Goal: Task Accomplishment & Management: Manage account settings

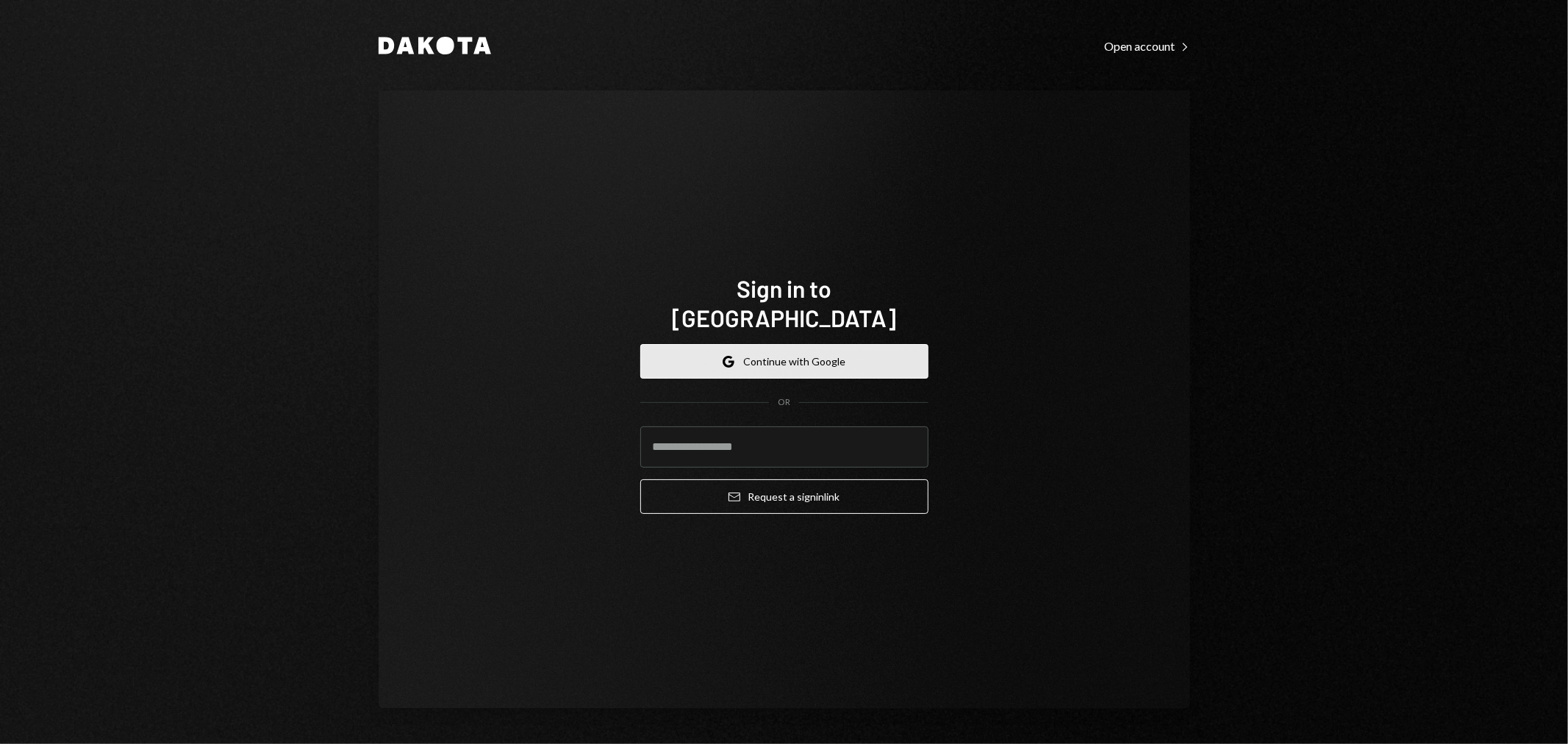
click at [801, 344] on button "Google Continue with Google" at bounding box center [784, 361] width 288 height 35
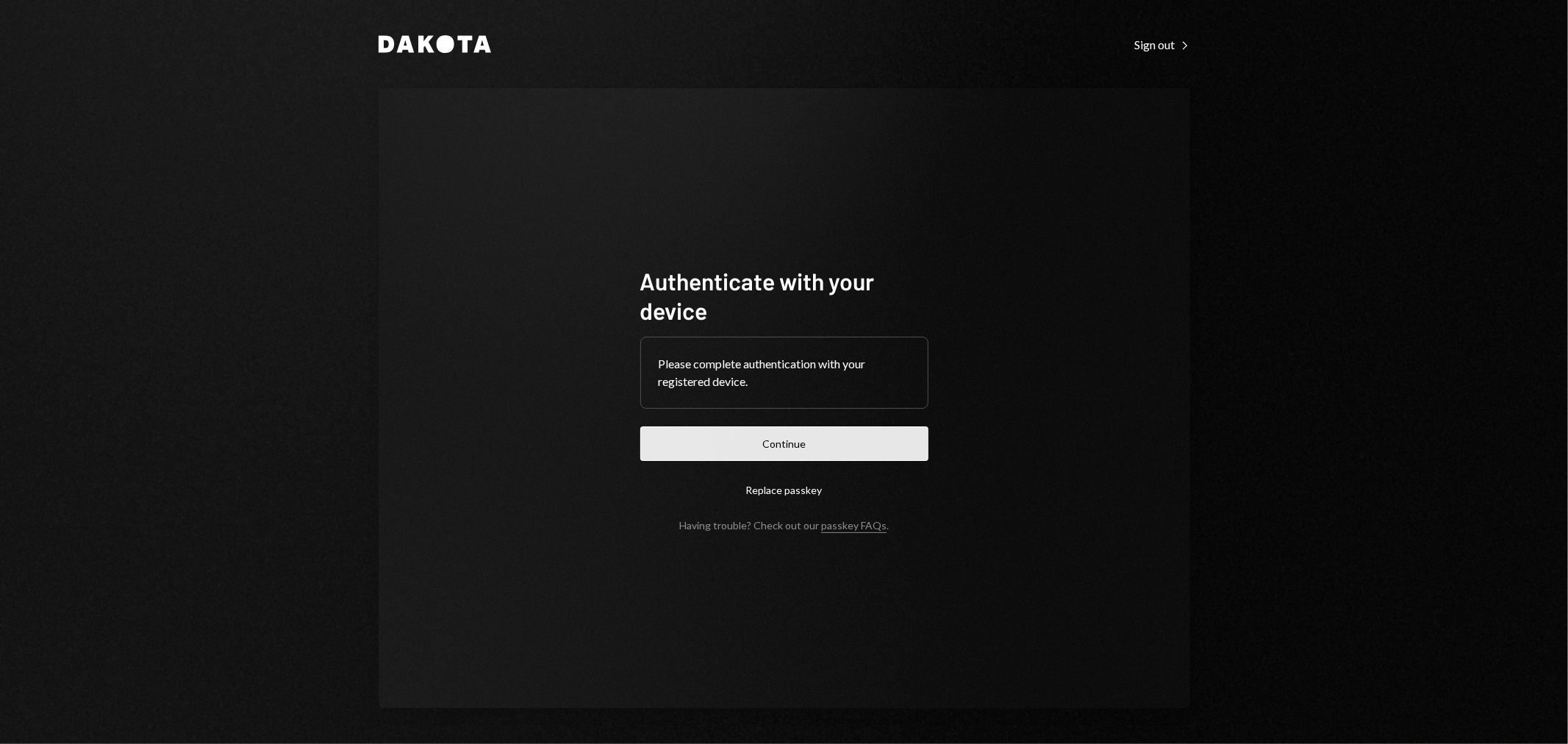
click at [763, 452] on button "Continue" at bounding box center [784, 443] width 288 height 35
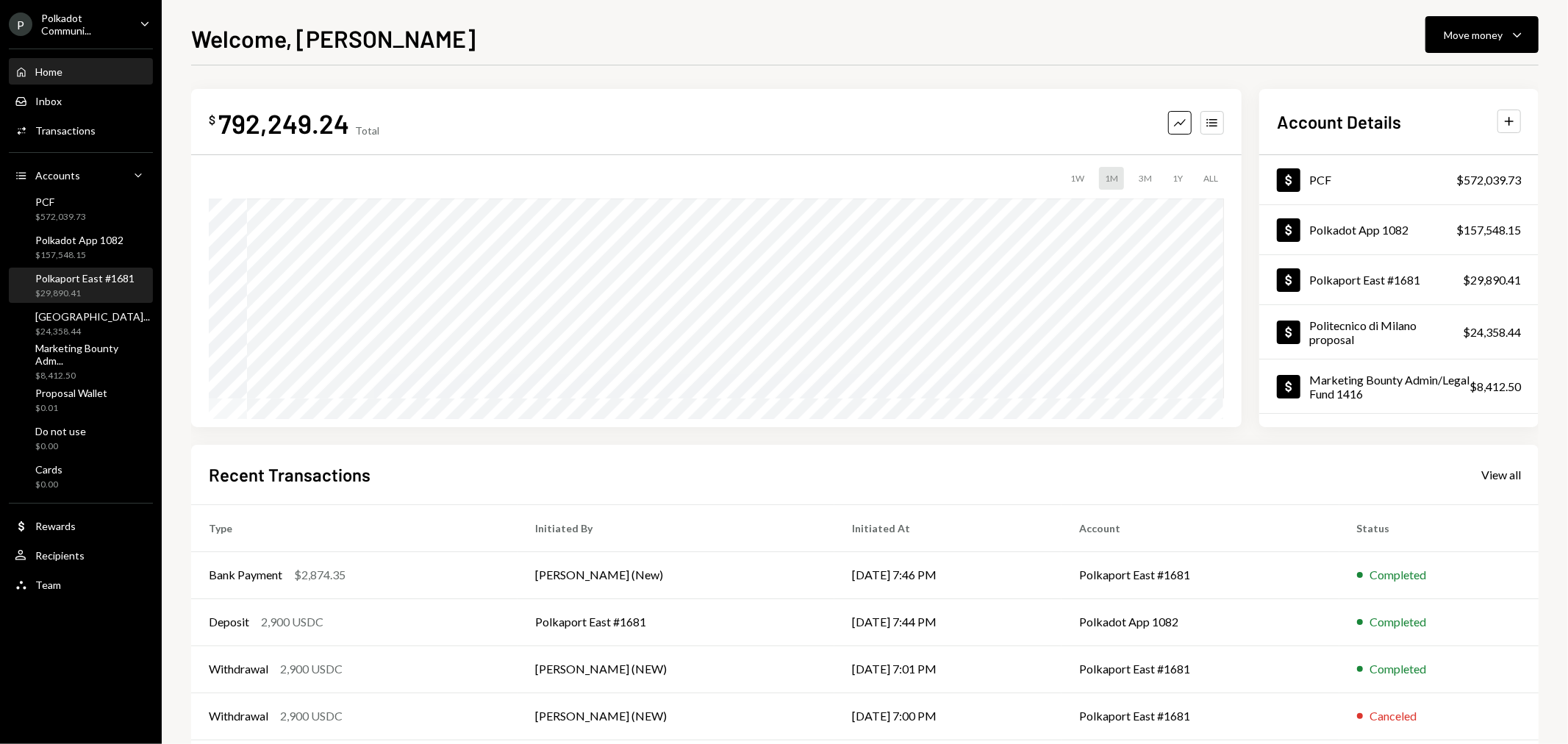
click at [90, 276] on div "Polkaport East #1681" at bounding box center [85, 278] width 99 height 13
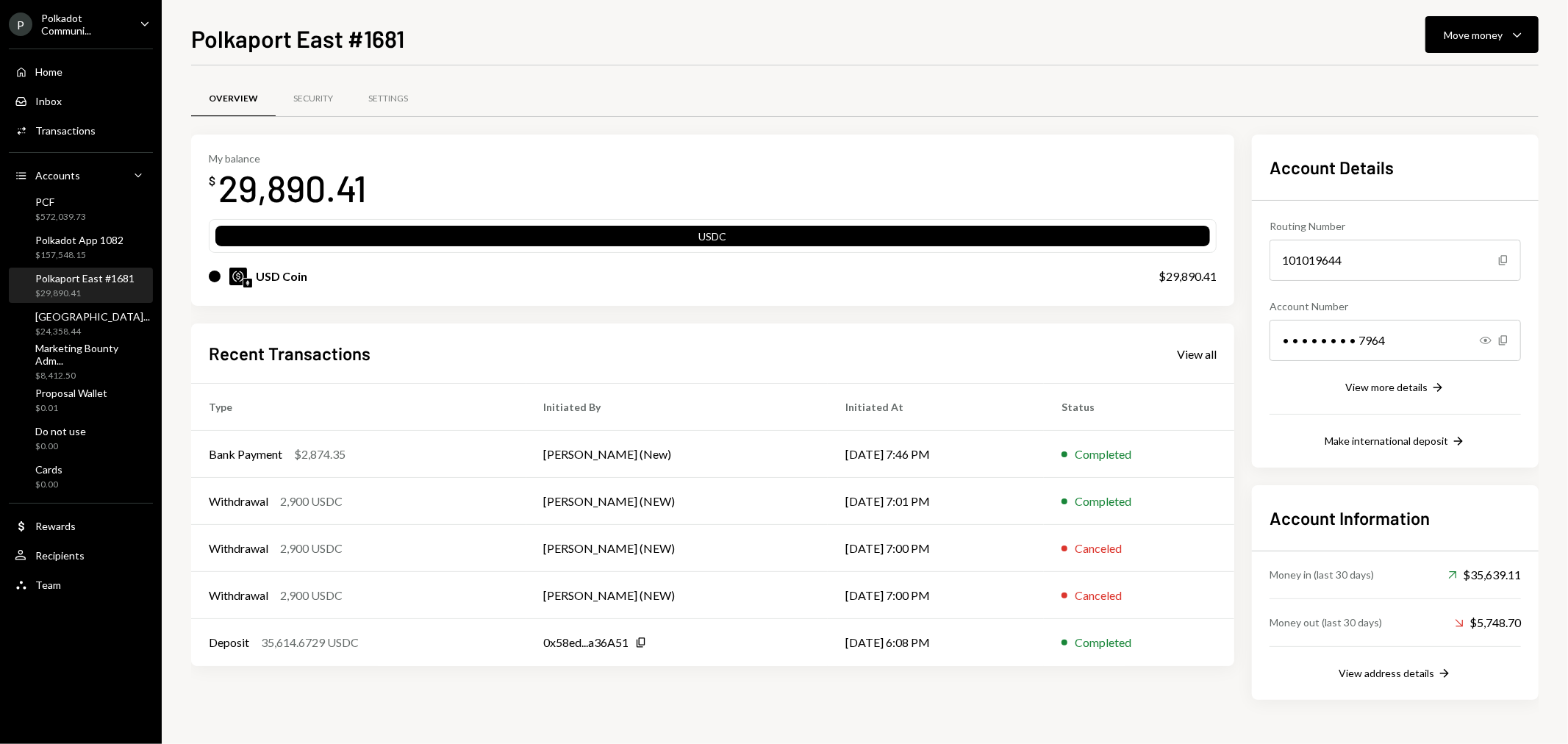
click at [76, 278] on div "Polkaport East #1681" at bounding box center [85, 278] width 99 height 13
click at [1196, 358] on div "View all" at bounding box center [1196, 354] width 40 height 14
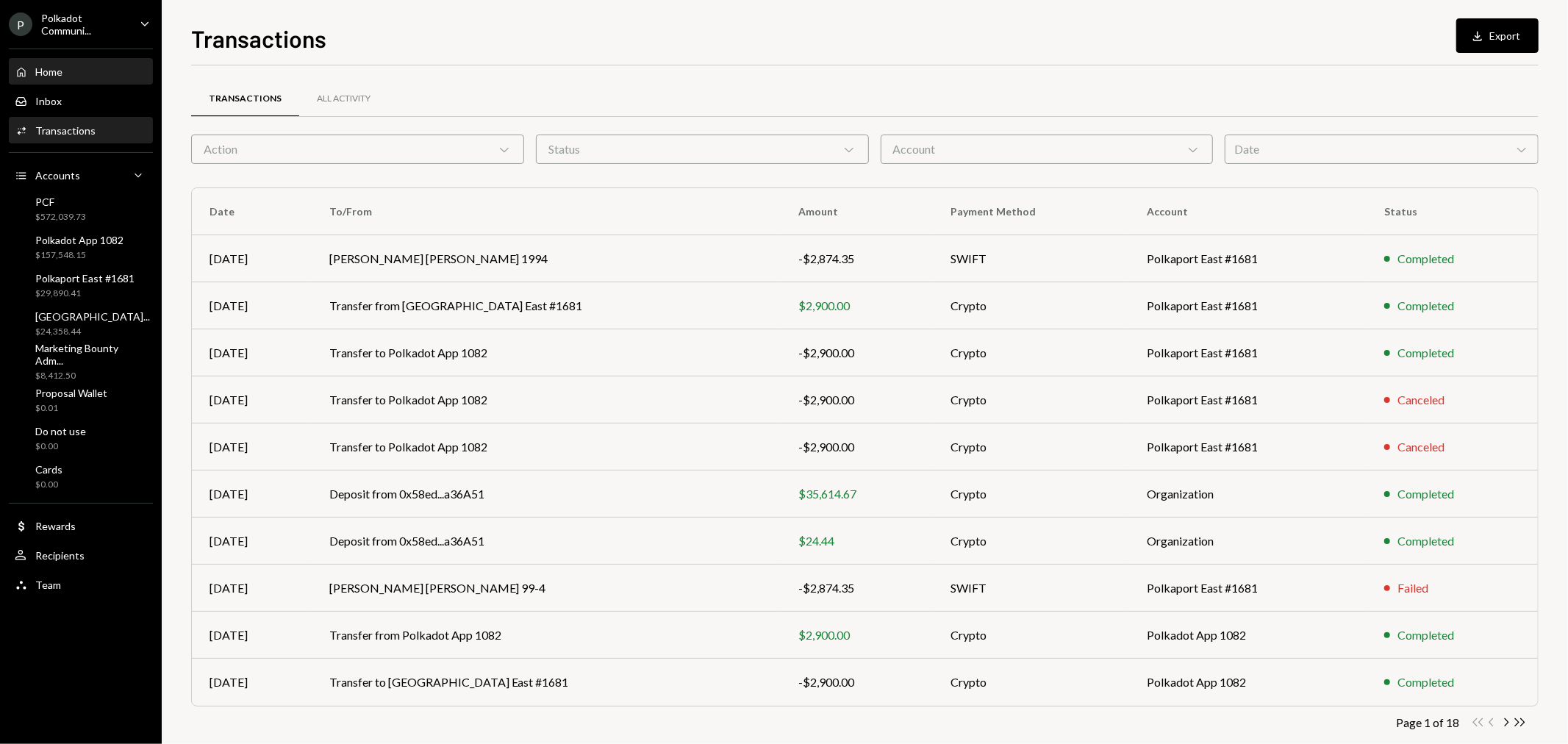
click at [56, 69] on div "Home" at bounding box center [49, 71] width 27 height 13
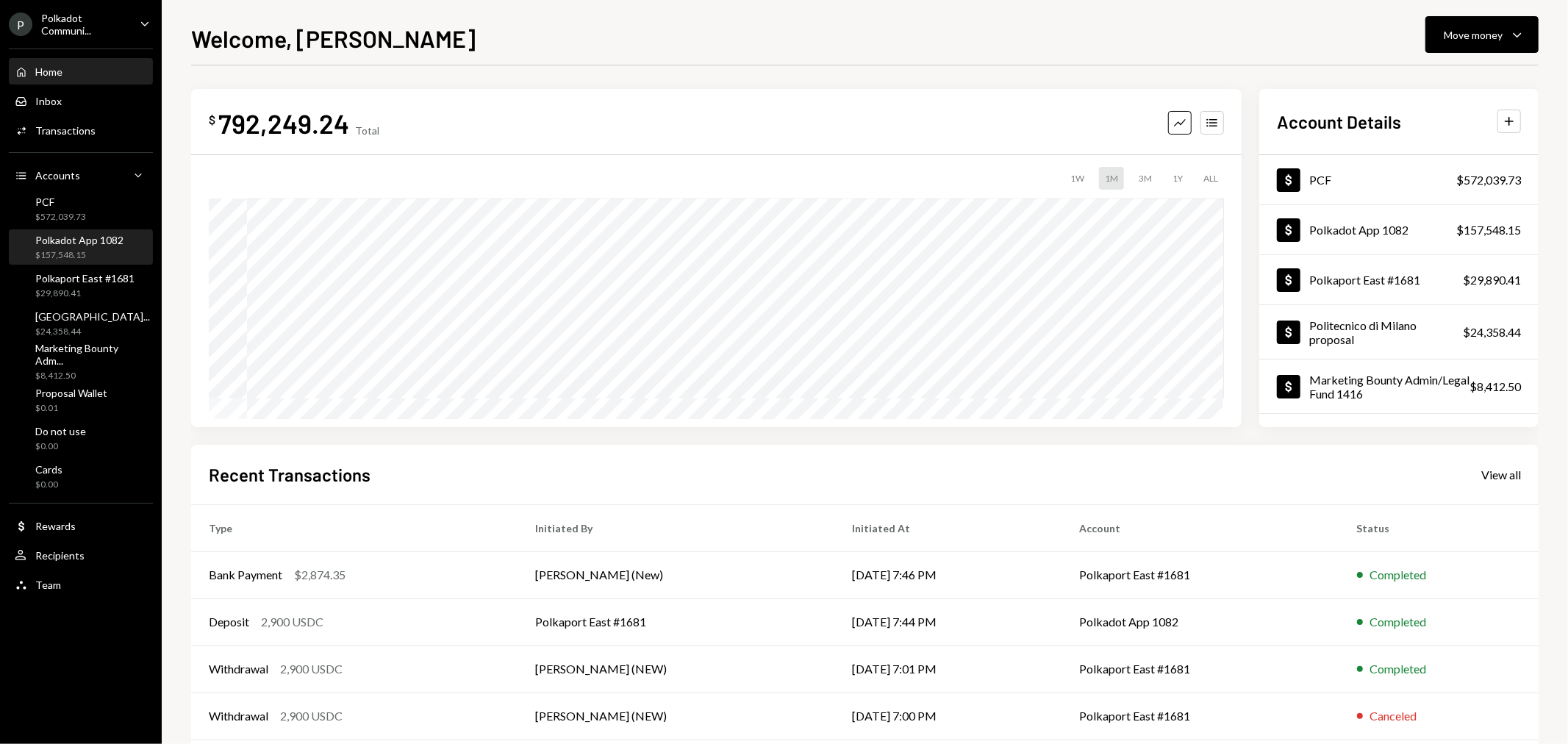
click at [81, 245] on div "Polkadot App 1082 $157,548.15" at bounding box center [80, 247] width 88 height 28
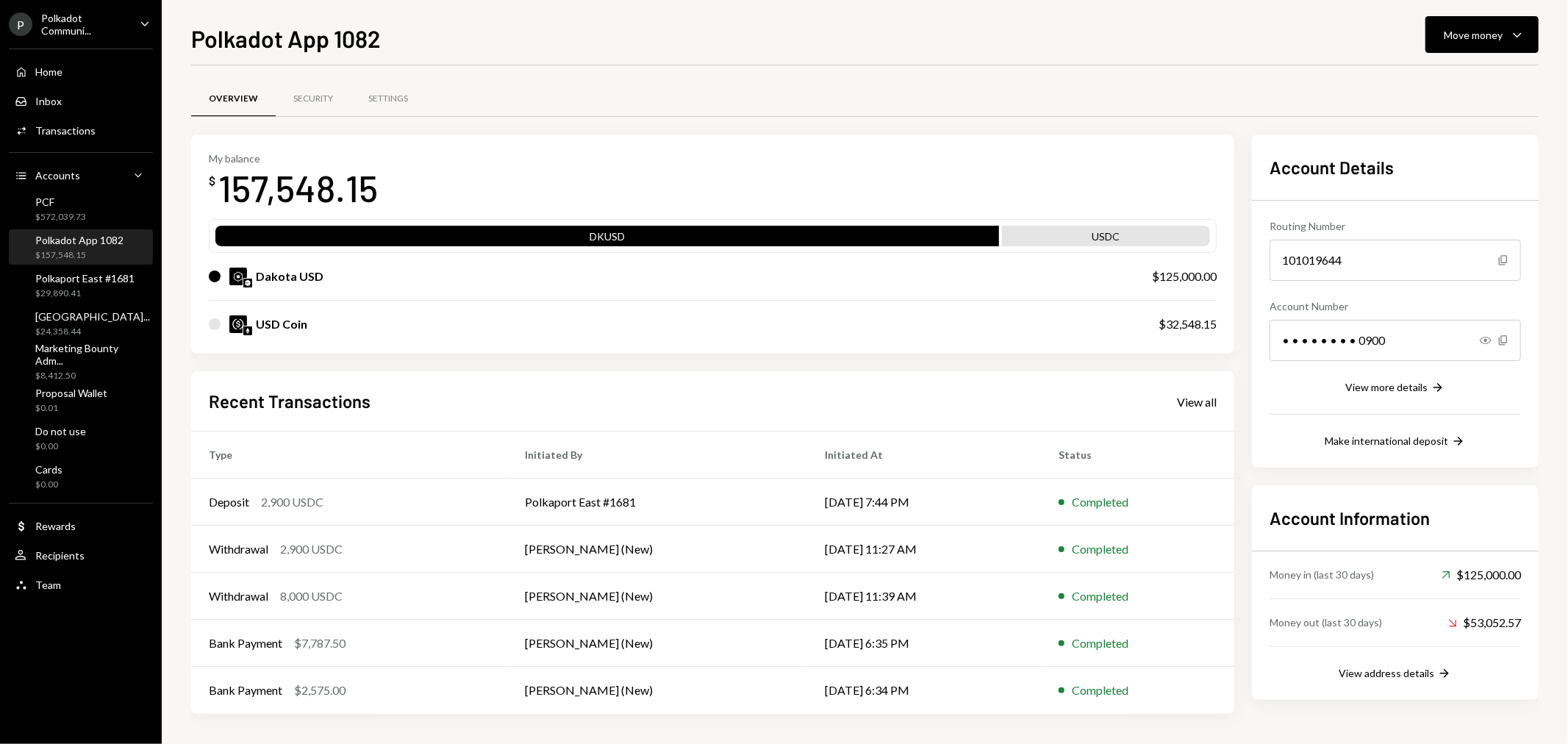
click at [135, 23] on div "P Polkadot Communi... Caret Down" at bounding box center [81, 24] width 161 height 25
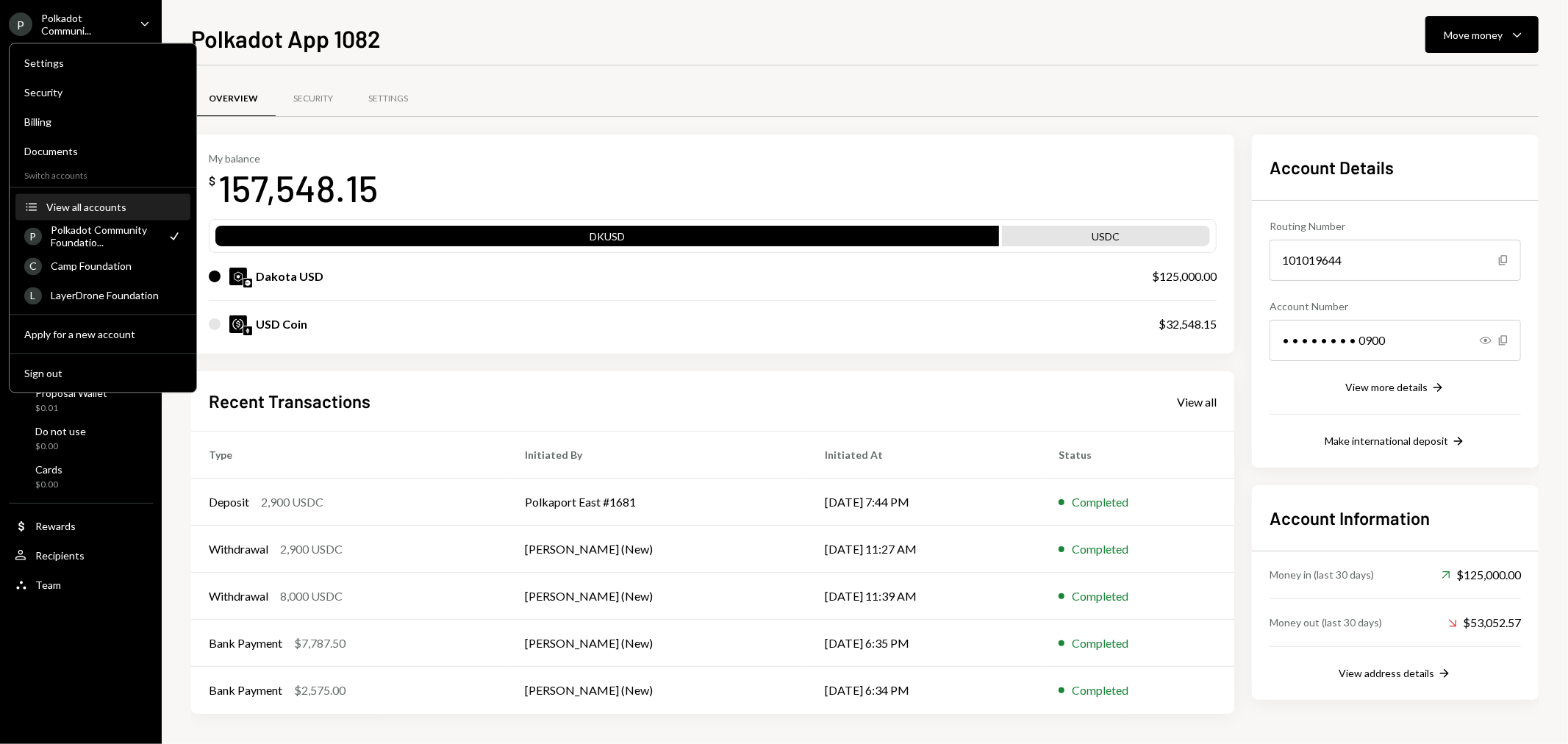
click at [101, 204] on div "View all accounts" at bounding box center [114, 206] width 135 height 13
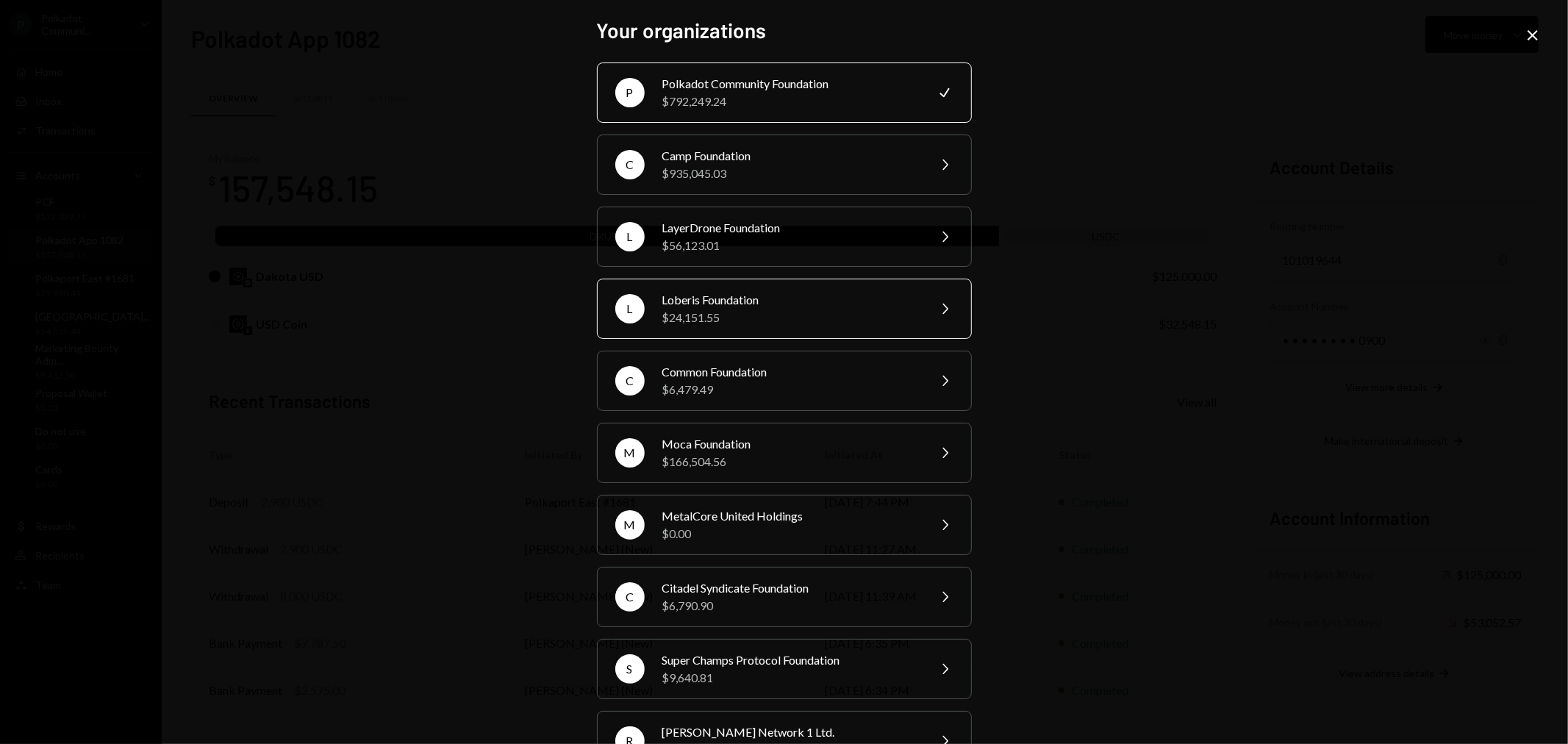
click at [731, 304] on div "Loberis Foundation" at bounding box center [790, 300] width 256 height 18
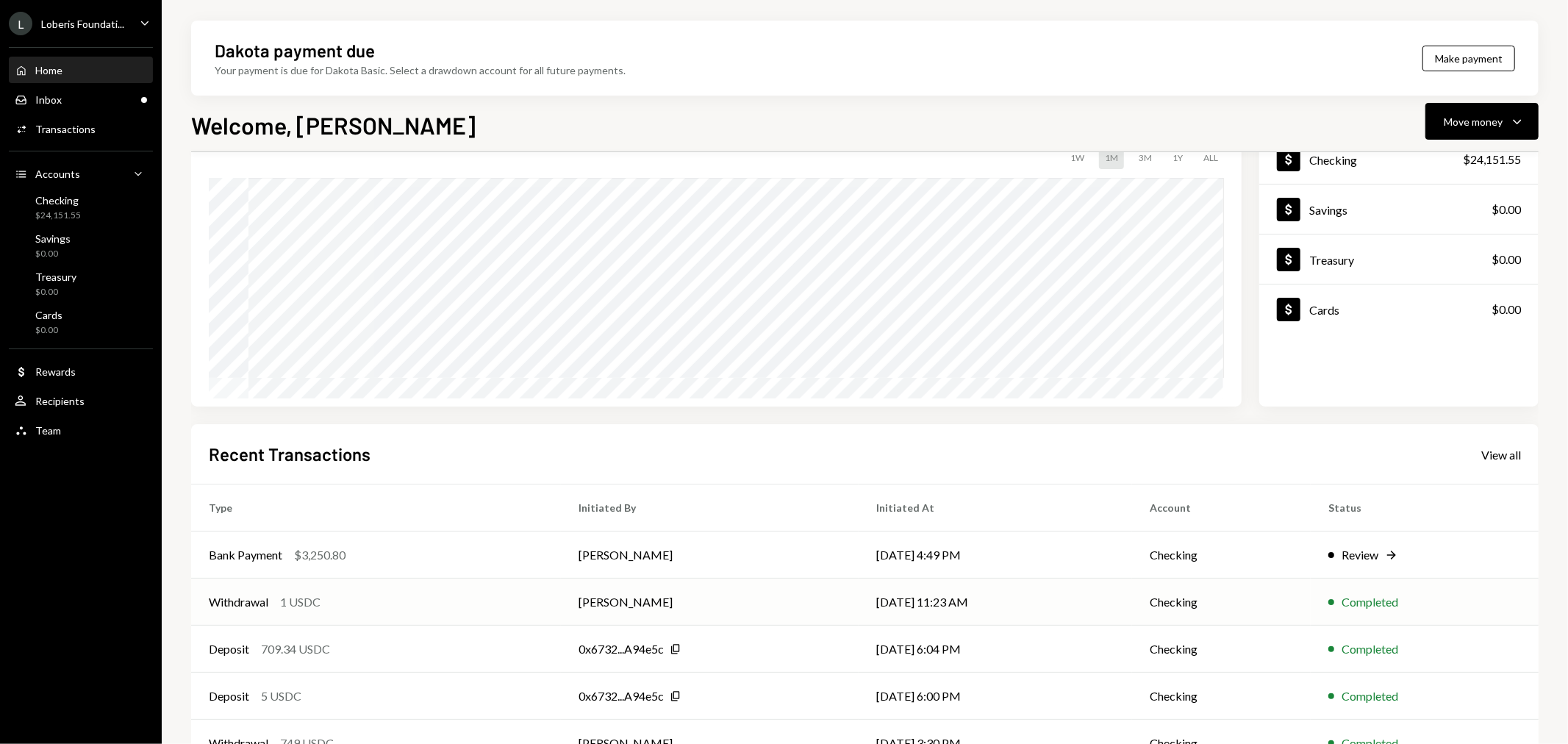
scroll to position [142, 0]
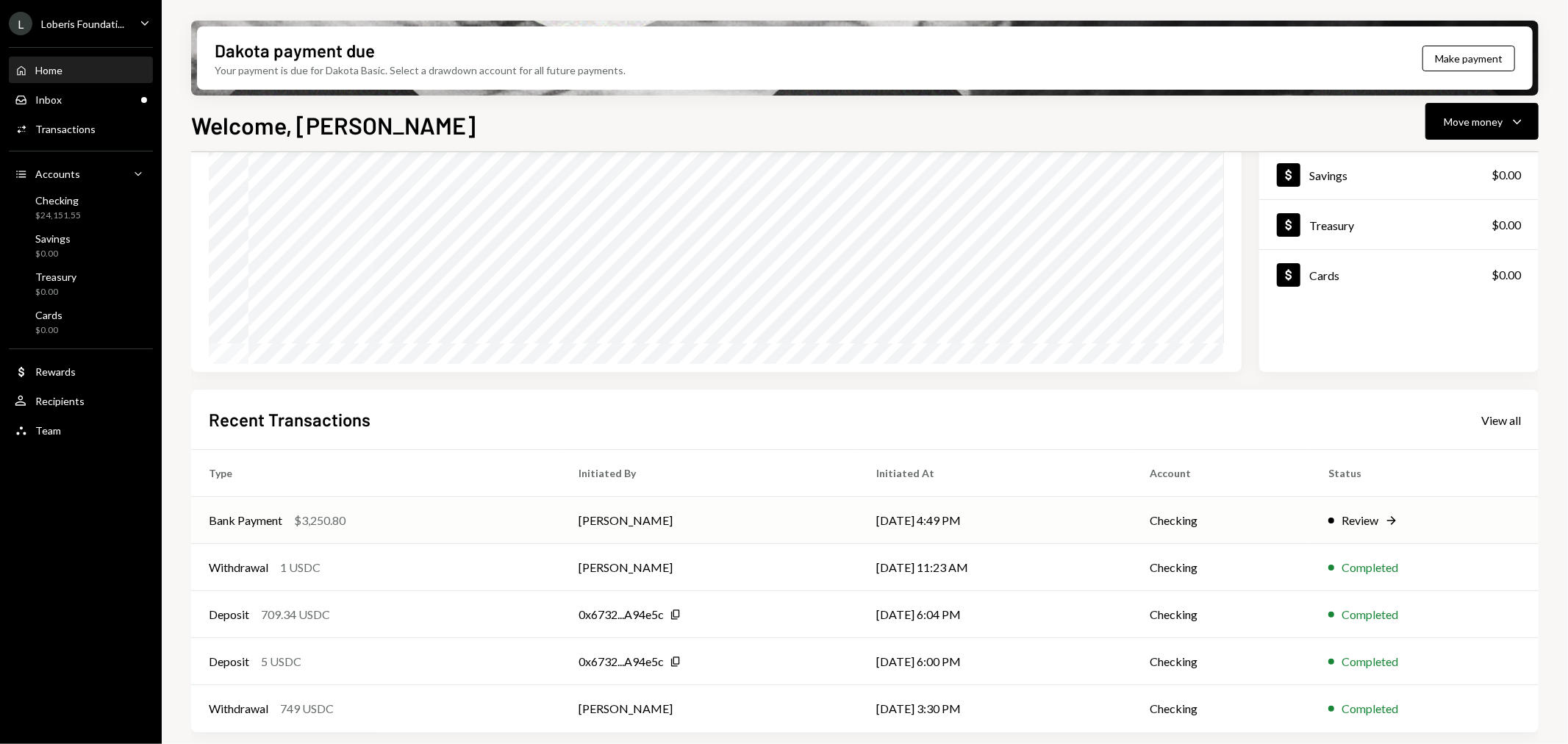
click at [247, 518] on div "Bank Payment" at bounding box center [245, 521] width 74 height 18
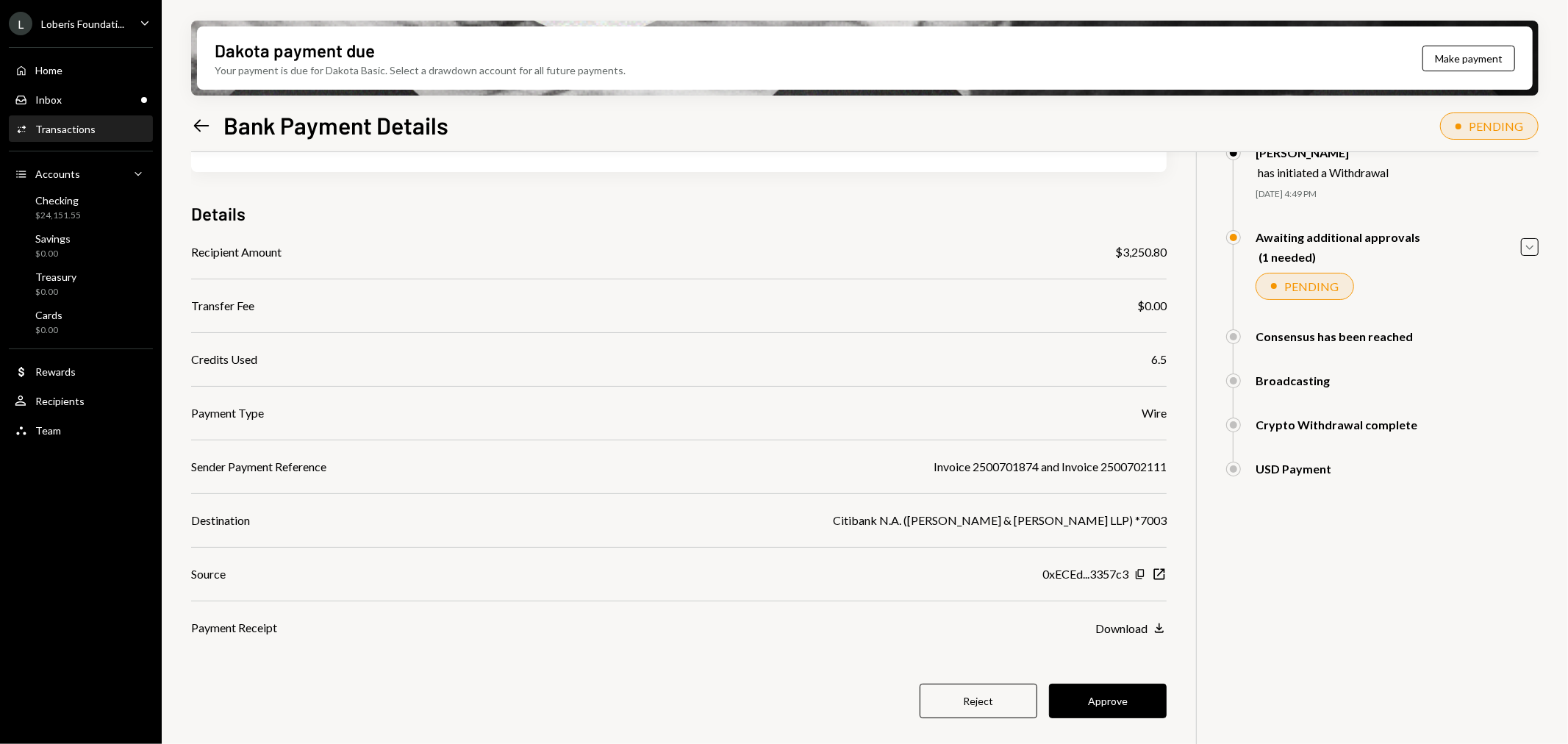
scroll to position [118, 0]
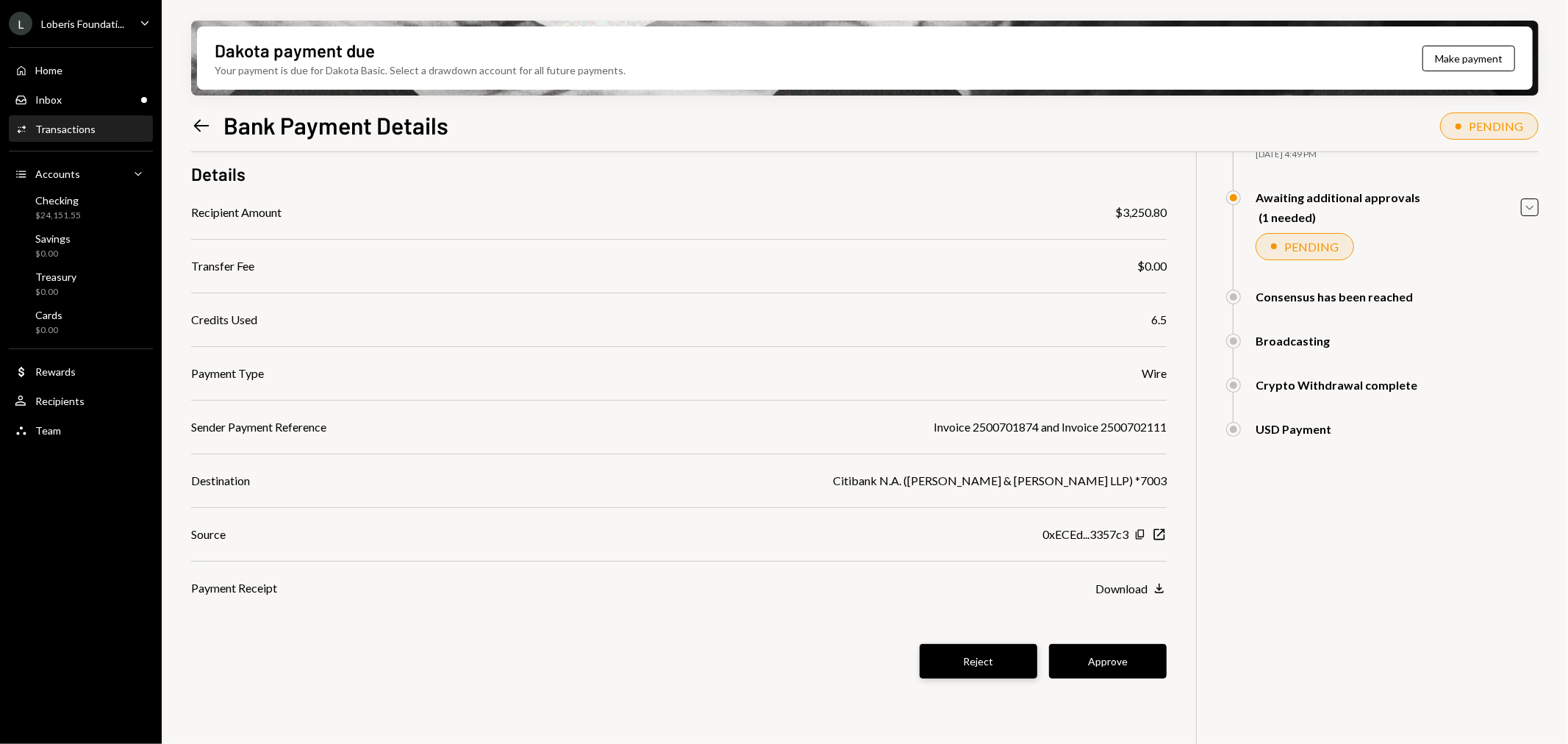
click at [983, 653] on button "Reject" at bounding box center [978, 661] width 118 height 35
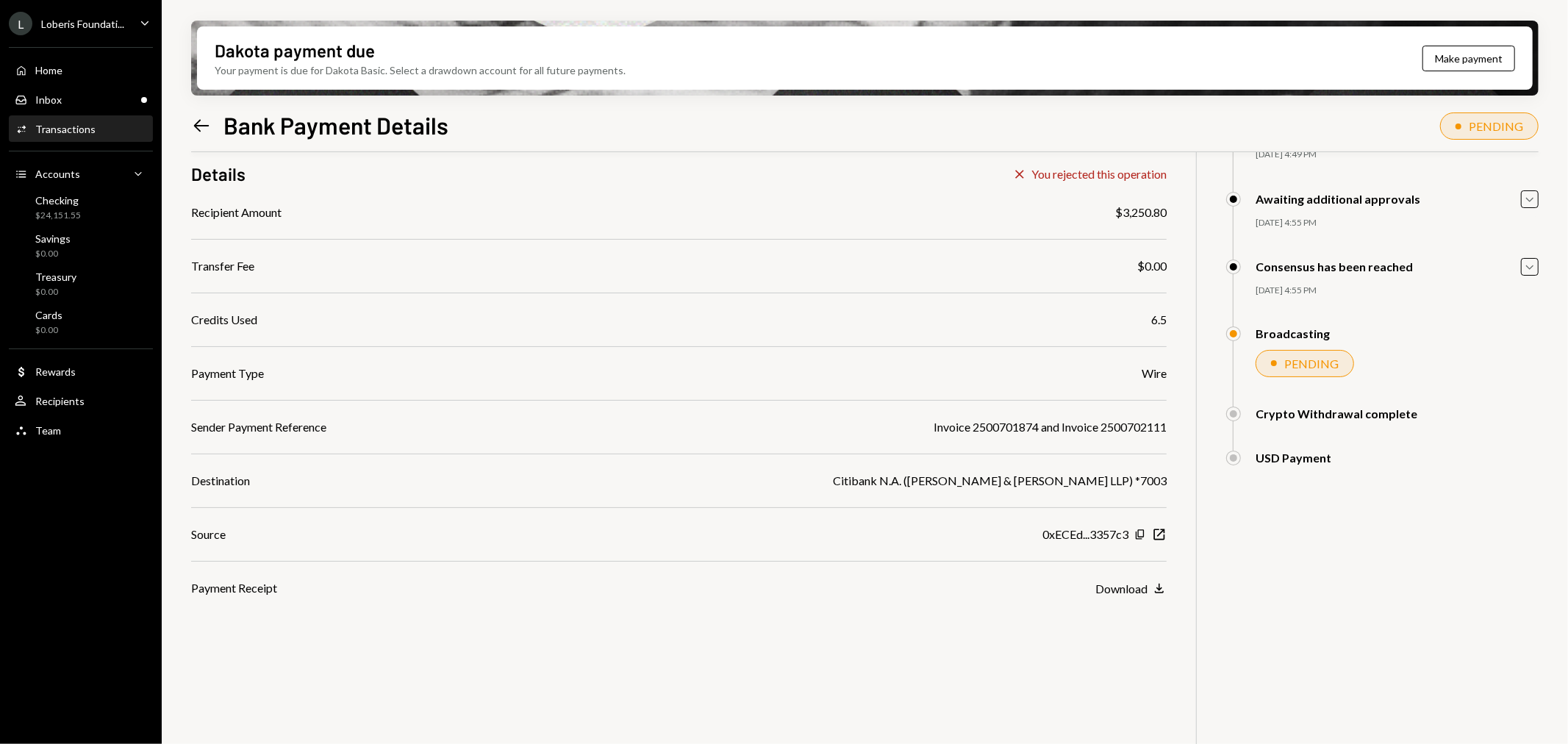
click at [138, 25] on icon "Caret Down" at bounding box center [144, 22] width 16 height 16
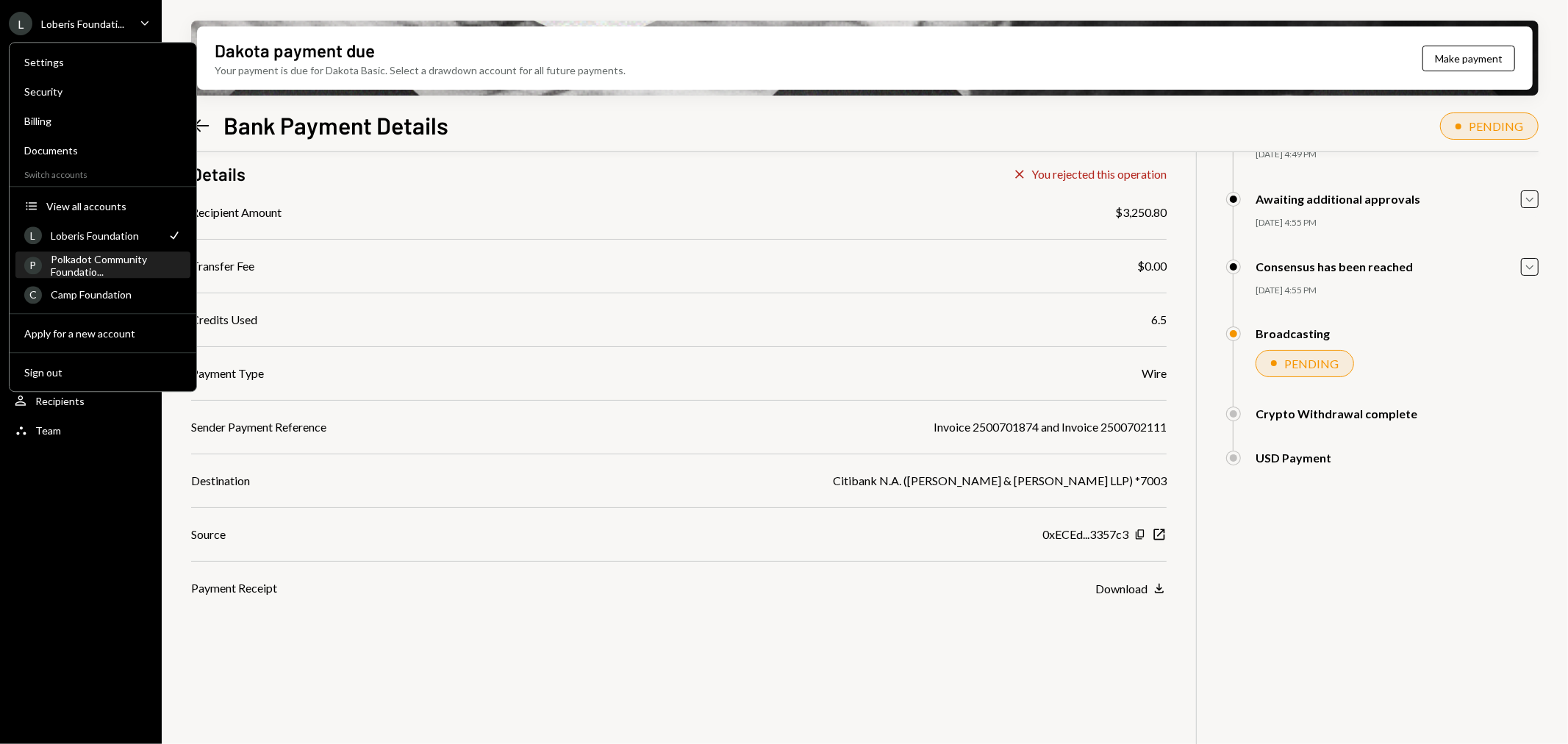
click at [98, 260] on div "Polkadot Community Foundatio..." at bounding box center [116, 265] width 131 height 25
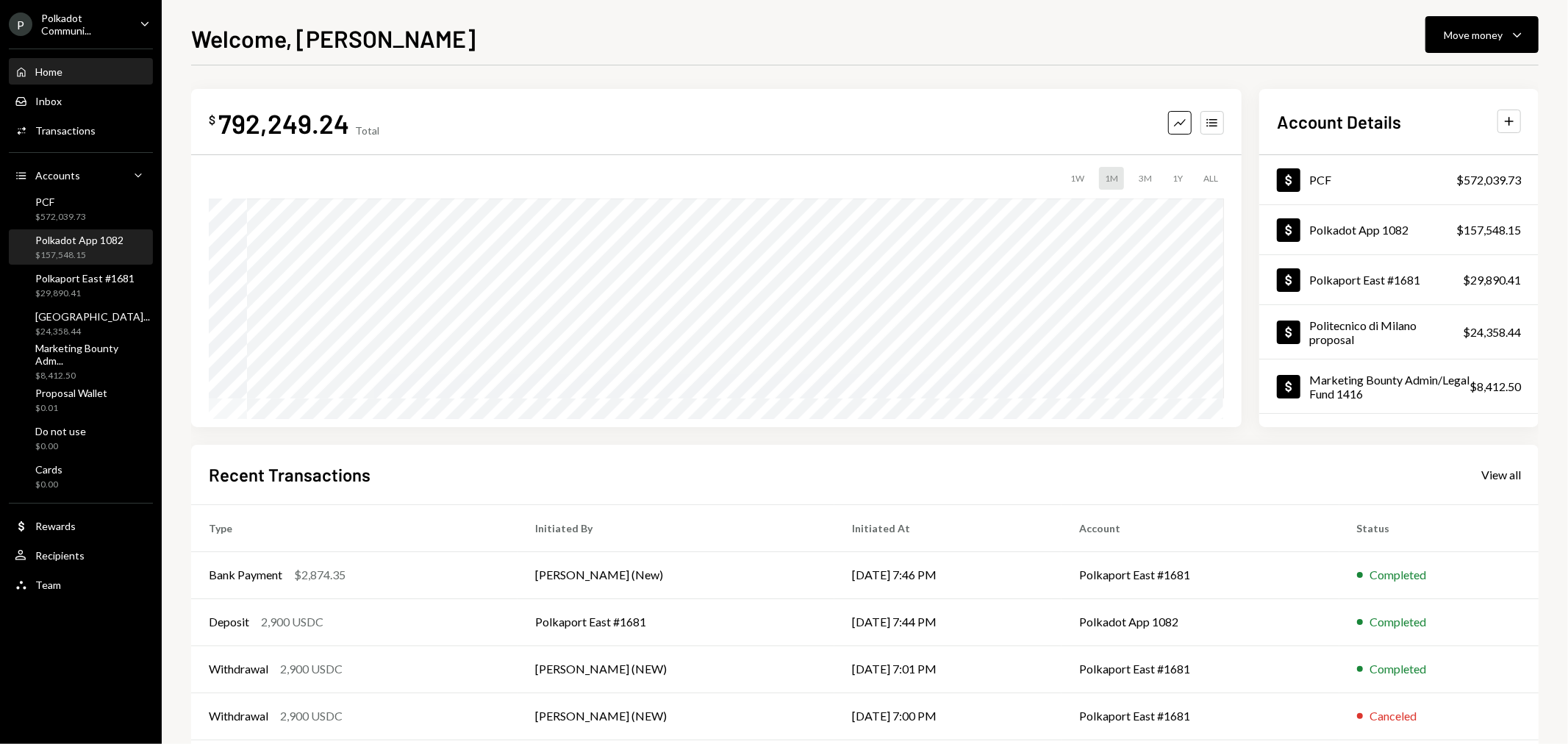
click at [72, 238] on div "Polkadot App 1082" at bounding box center [80, 240] width 88 height 13
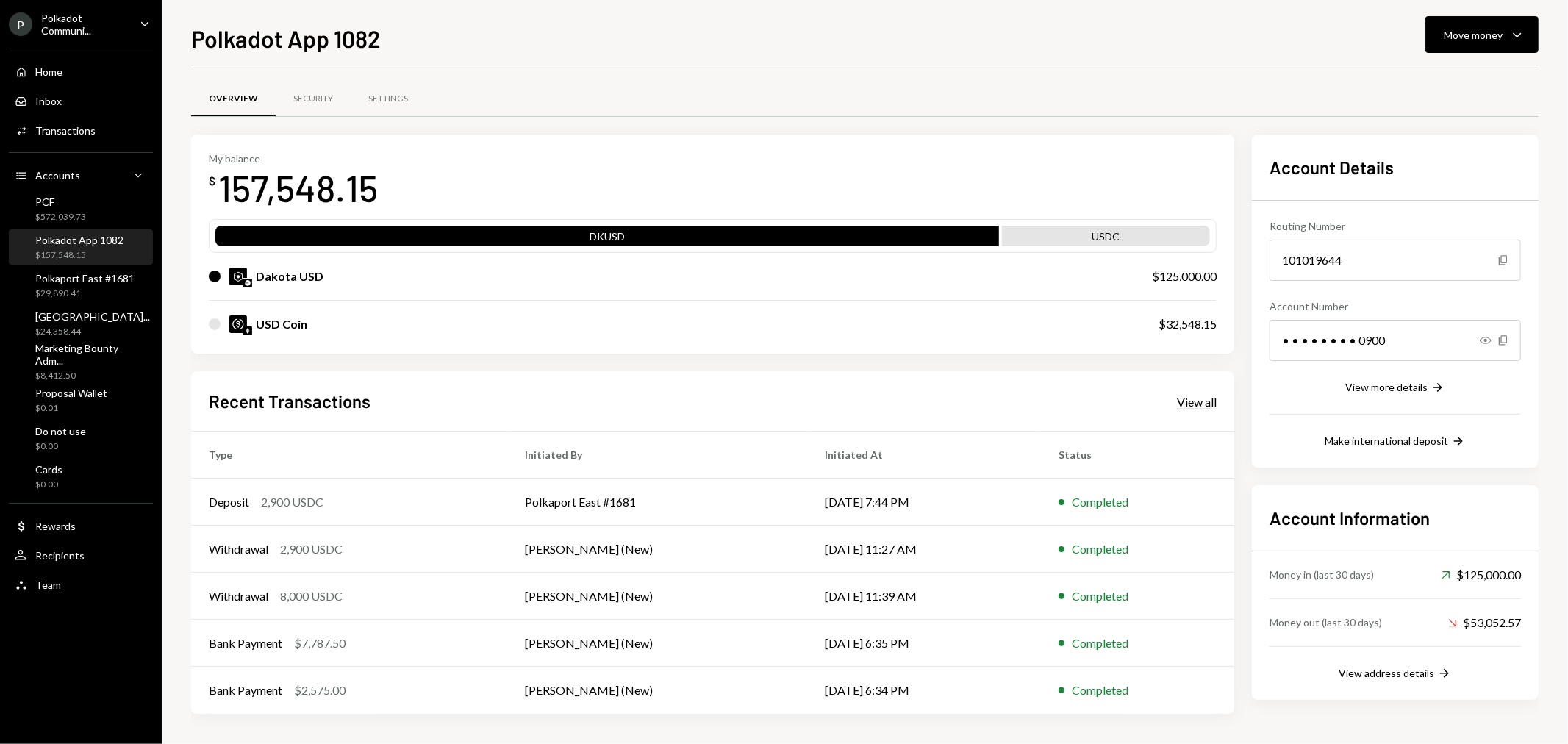
click at [1187, 401] on div "View all" at bounding box center [1196, 402] width 40 height 14
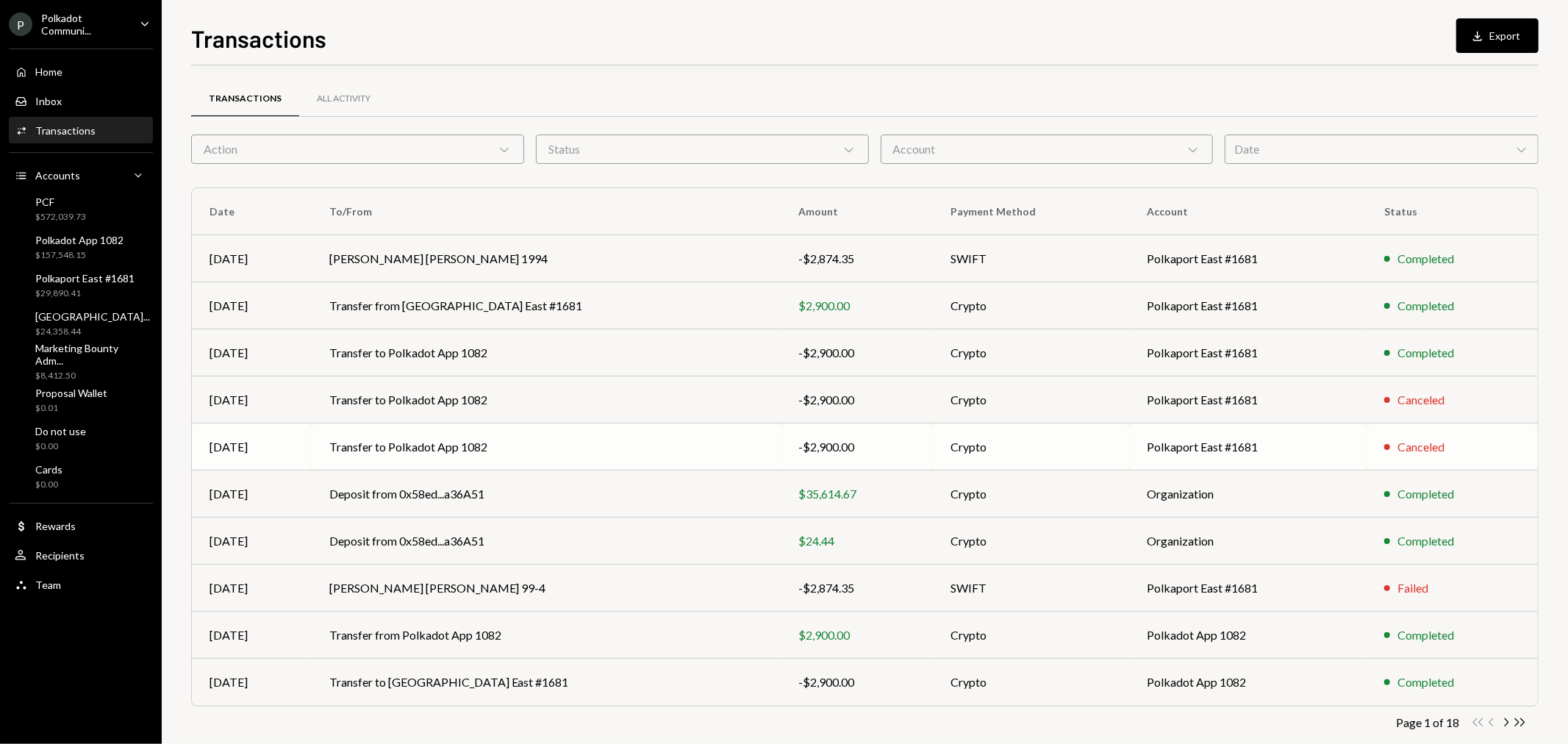
scroll to position [24, 0]
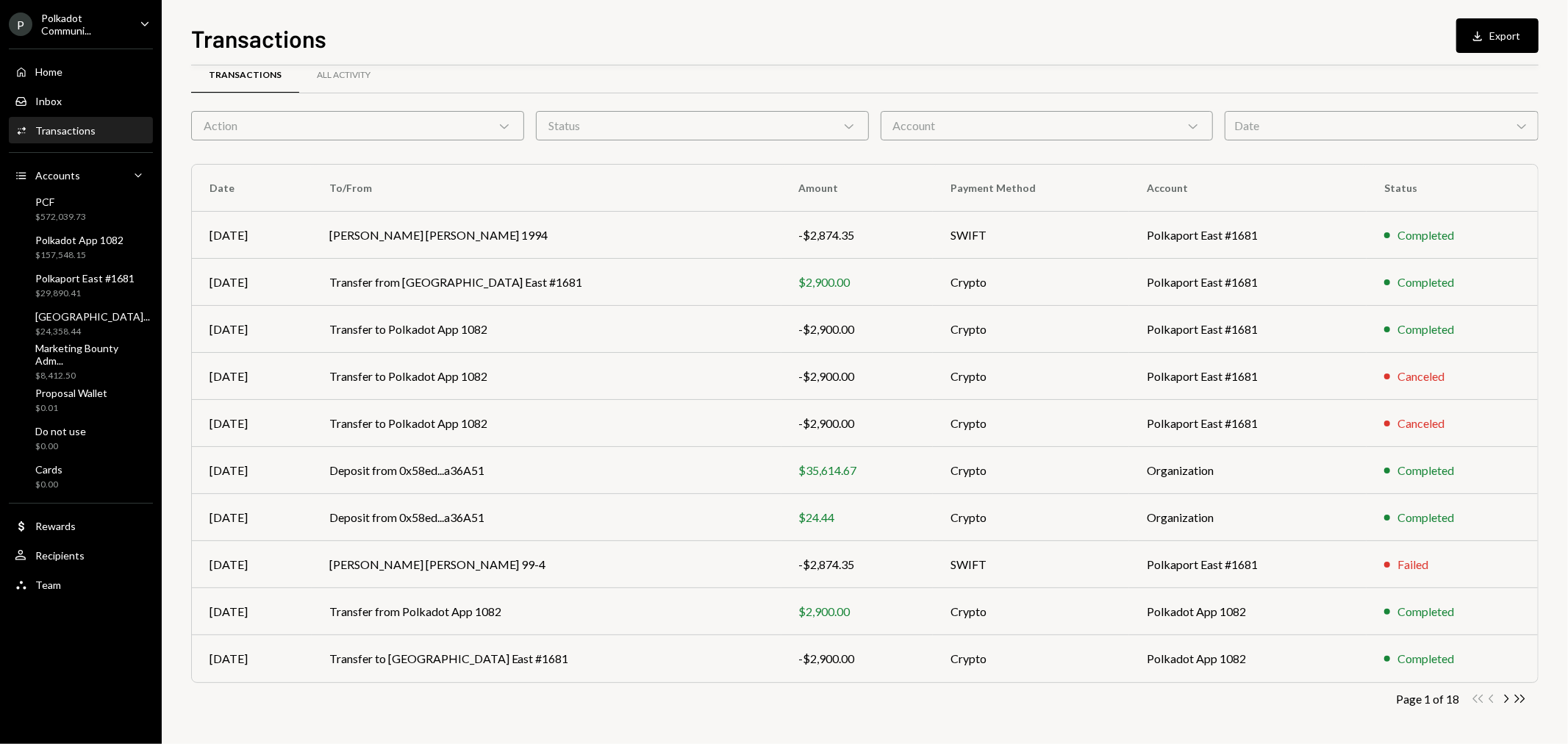
click at [542, 123] on div "Status Chevron Down" at bounding box center [702, 126] width 333 height 30
click at [501, 122] on icon "Chevron Down" at bounding box center [503, 125] width 14 height 14
click at [1008, 119] on div "Account Chevron Down" at bounding box center [1047, 126] width 333 height 30
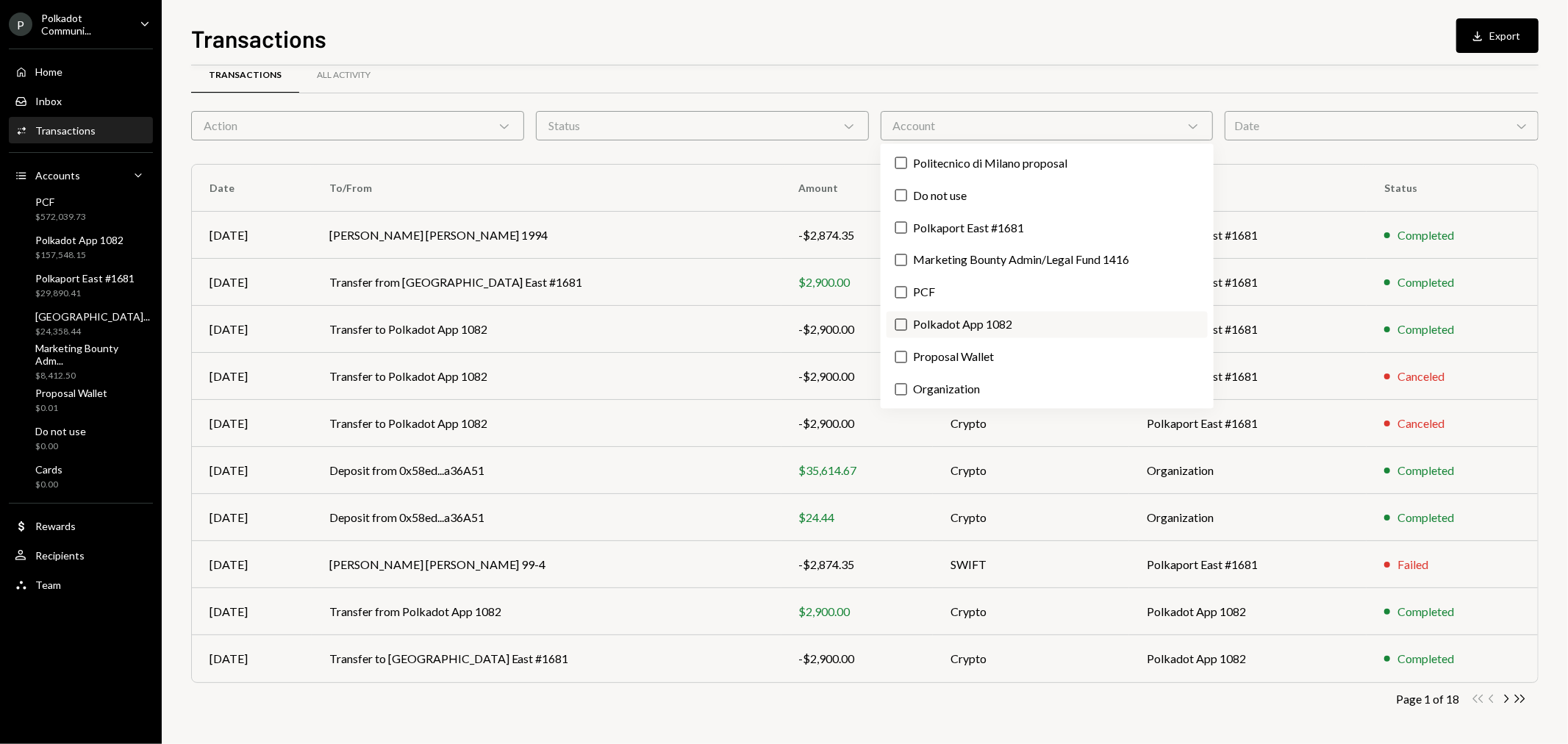
click at [960, 330] on label "Polkadot App 1082" at bounding box center [1047, 324] width 321 height 26
click at [907, 330] on button "Polkadot App 1082" at bounding box center [901, 325] width 12 height 12
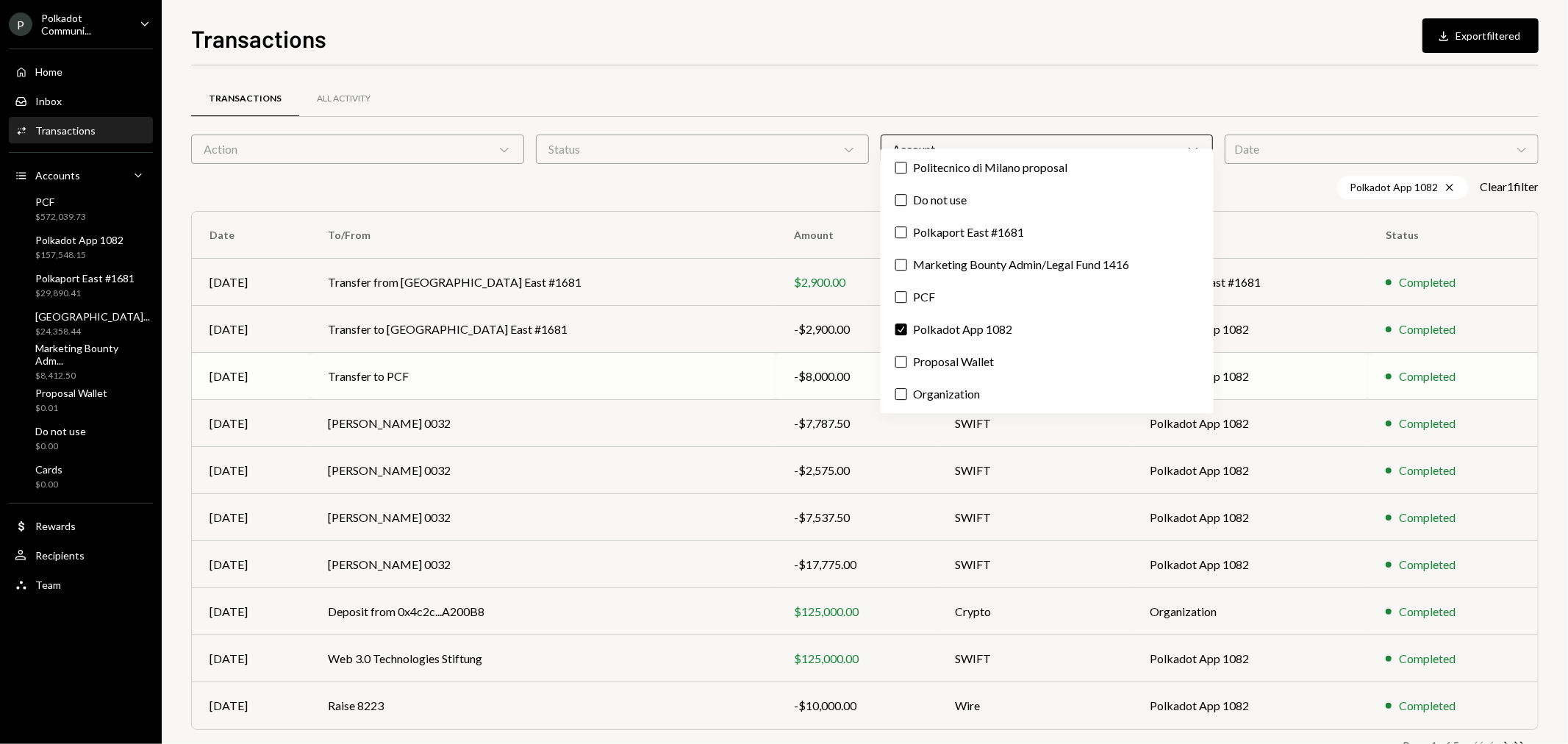
scroll to position [47, 0]
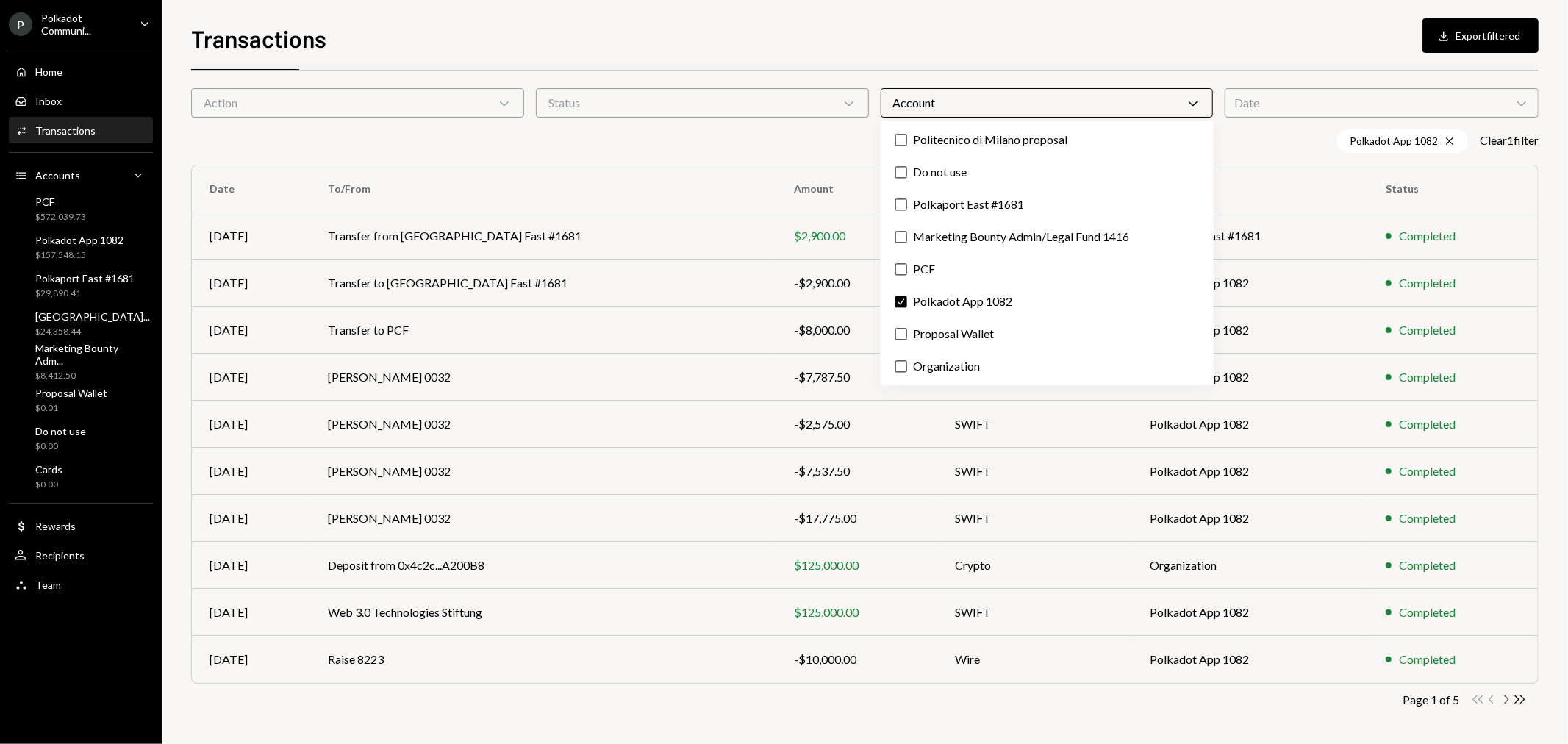
click at [1509, 701] on icon "Chevron Right" at bounding box center [1505, 699] width 14 height 14
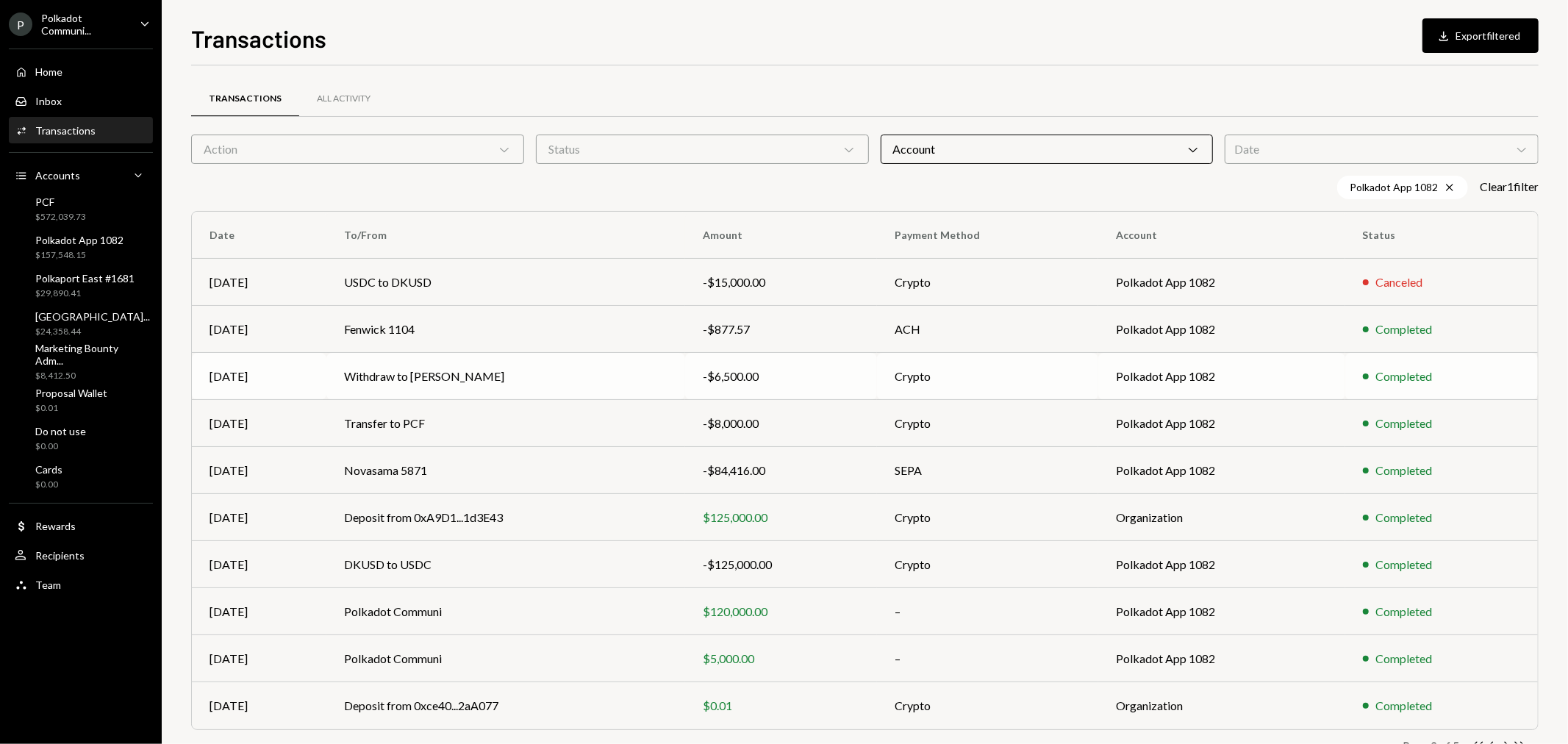
click at [398, 377] on td "Withdraw to Yen Hoang" at bounding box center [505, 376] width 358 height 47
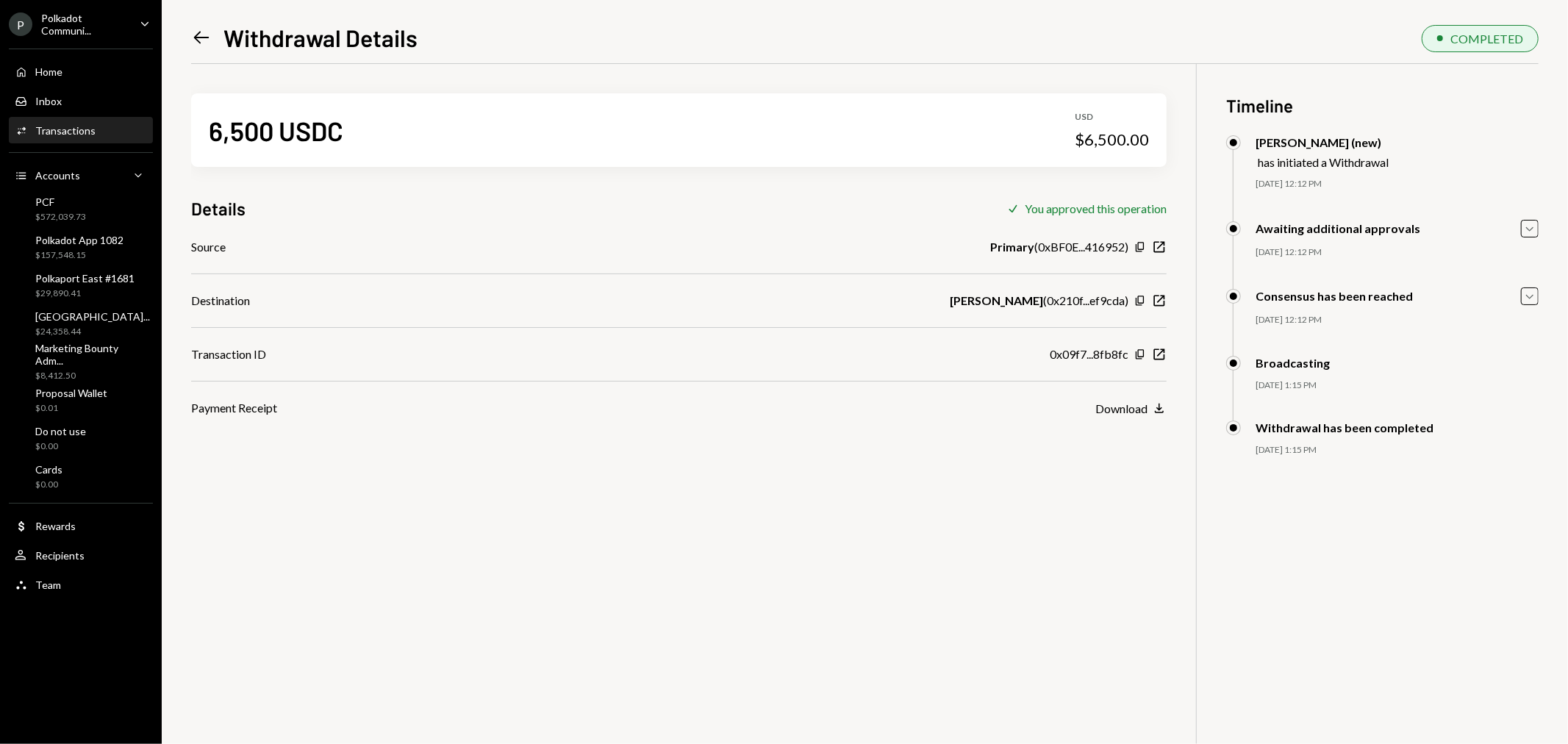
click at [205, 41] on icon "Left Arrow" at bounding box center [201, 37] width 20 height 20
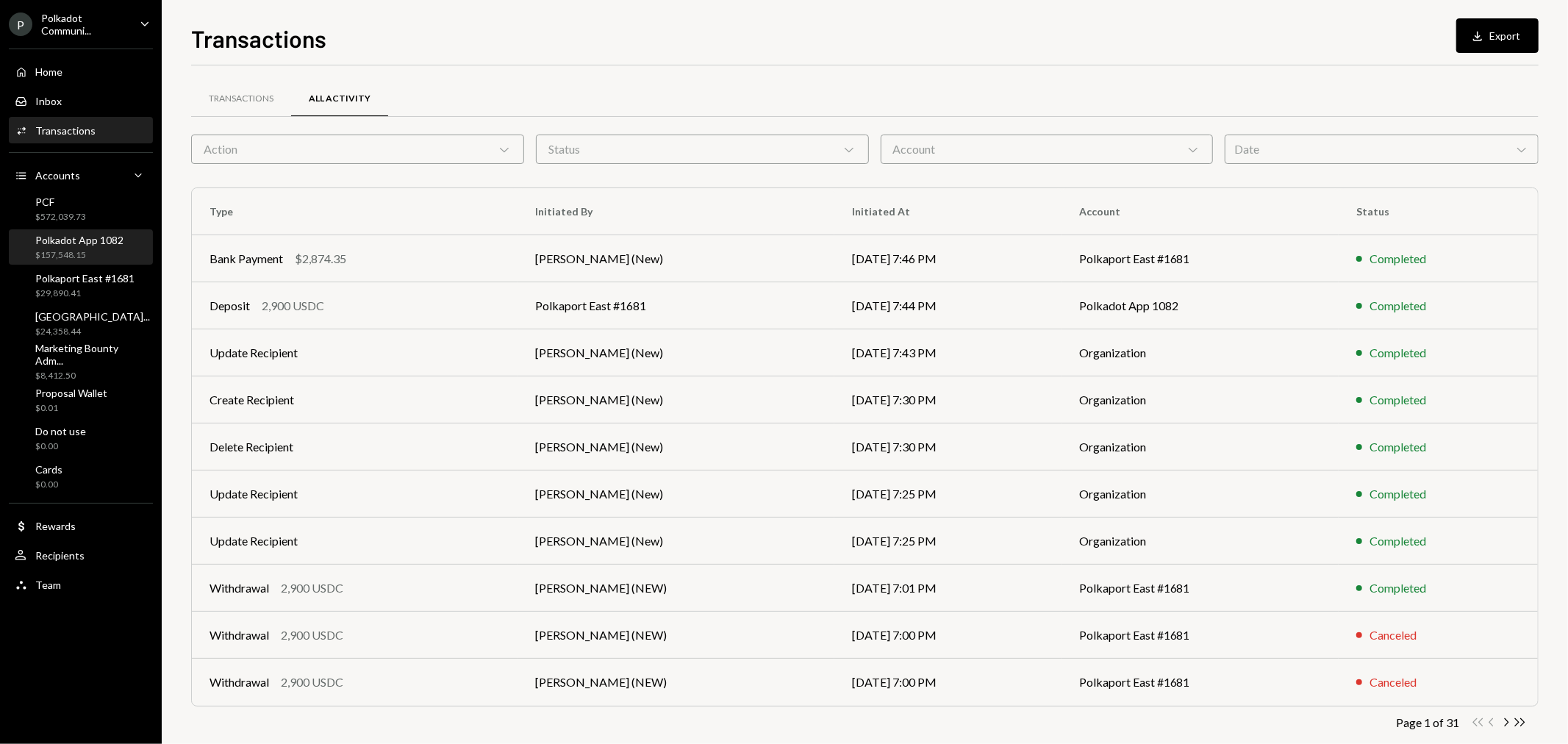
click at [76, 241] on div "Polkadot App 1082" at bounding box center [80, 240] width 88 height 13
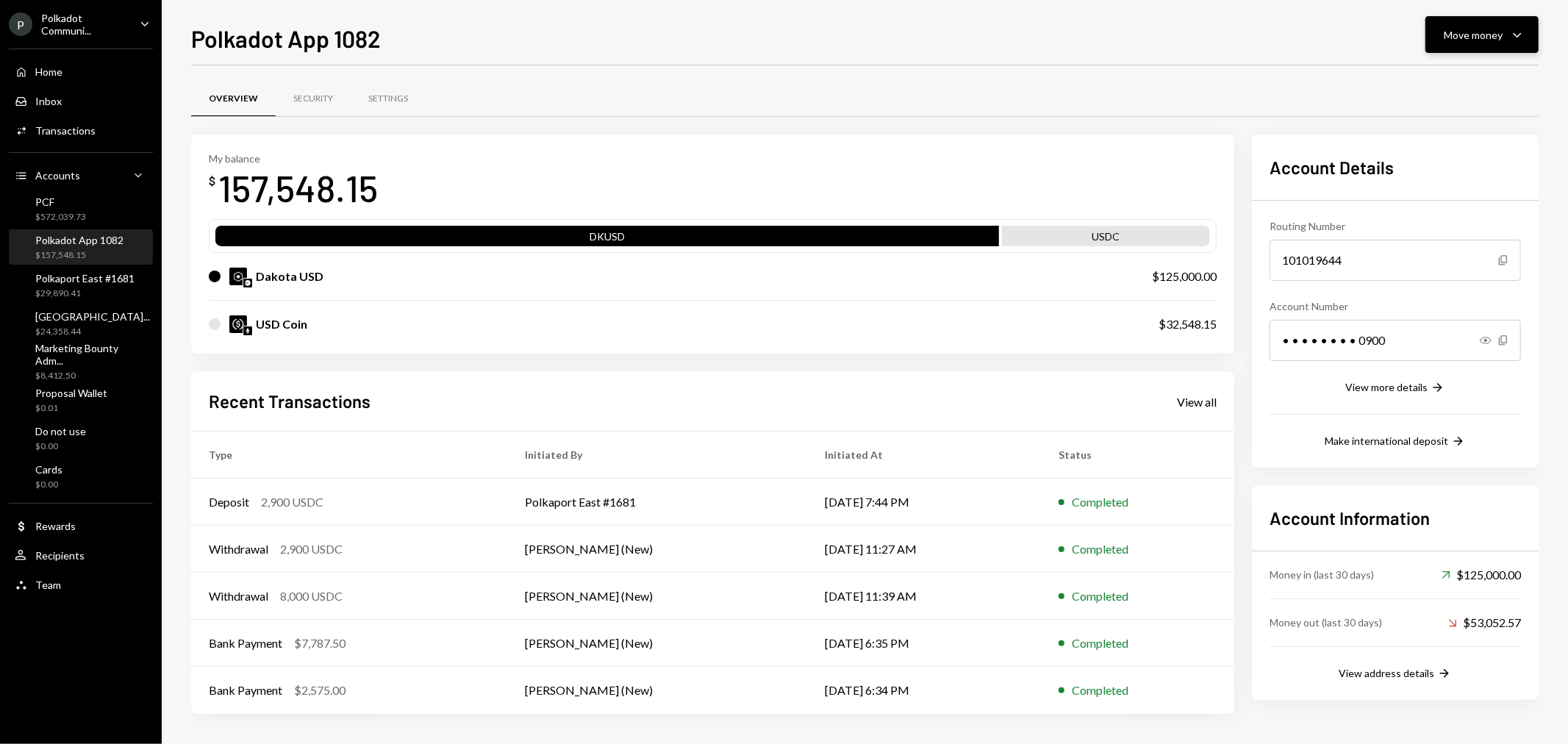
click at [1473, 44] on button "Move money Caret Down" at bounding box center [1481, 34] width 113 height 37
click at [1443, 76] on div "Send" at bounding box center [1470, 79] width 107 height 15
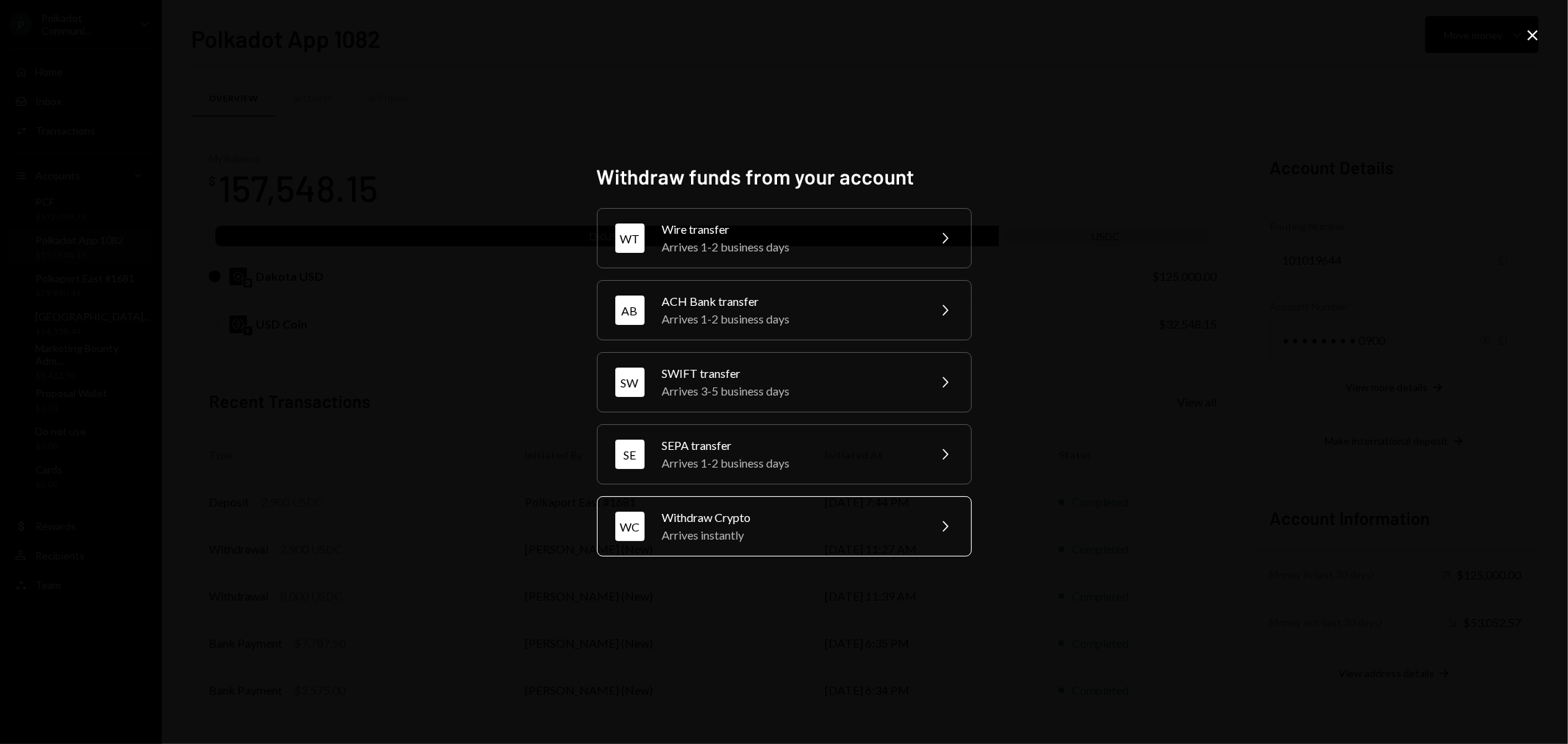
click at [731, 517] on div "Withdraw Crypto" at bounding box center [790, 517] width 256 height 18
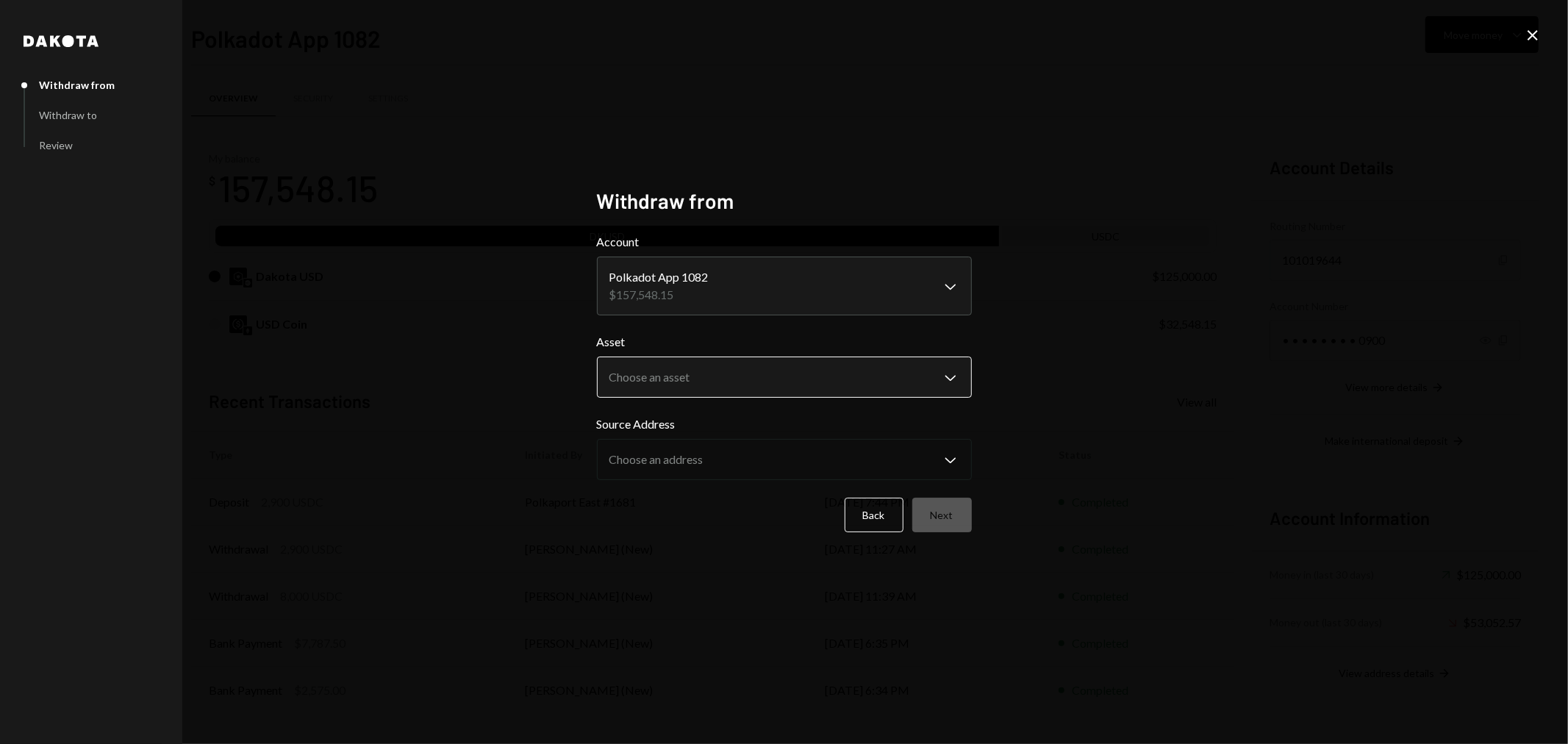
click at [718, 380] on body "P Polkadot Communi... Caret Down Home Home Inbox Inbox Activities Transactions …" at bounding box center [784, 372] width 1568 height 744
select select "****"
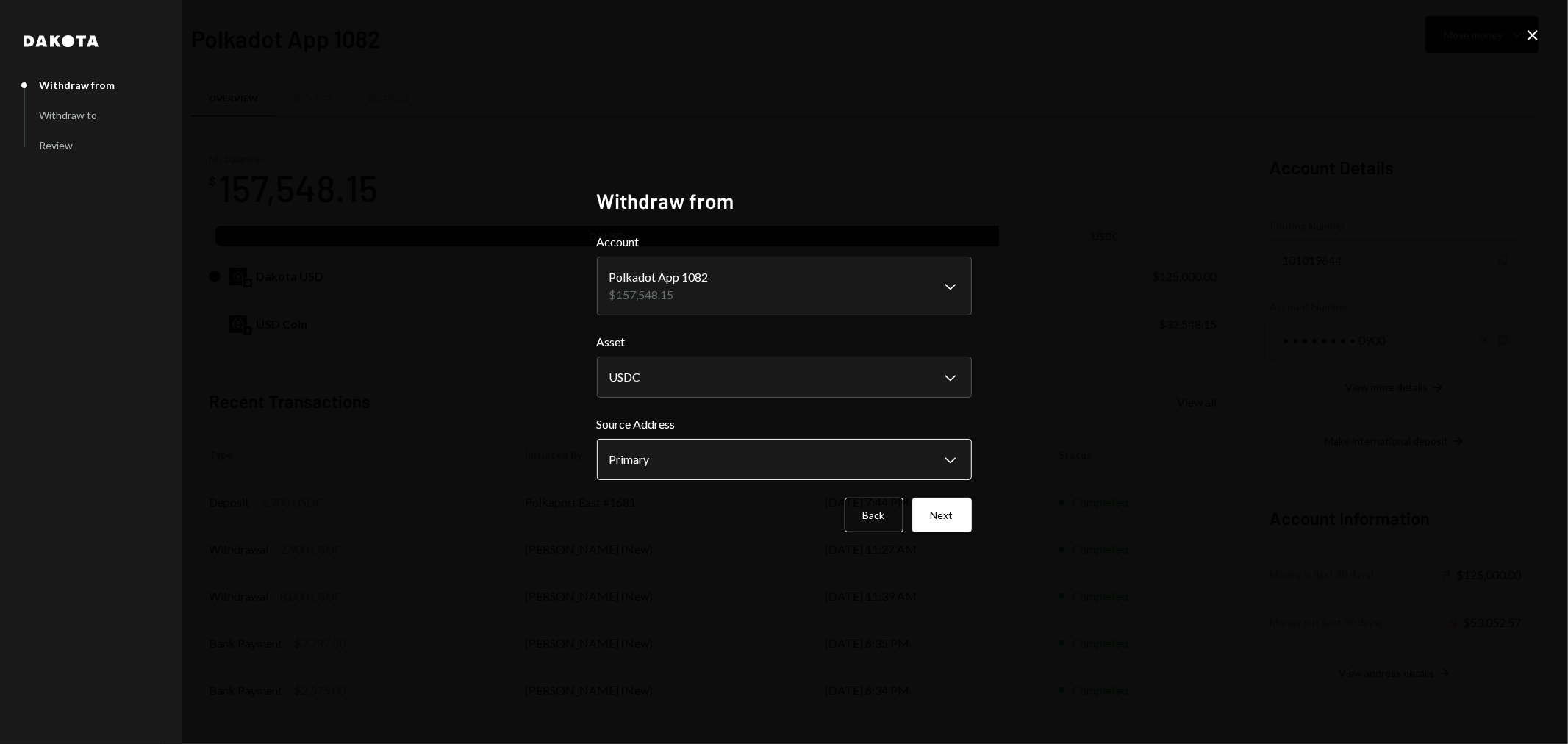
click at [682, 456] on body "P Polkadot Communi... Caret Down Home Home Inbox Inbox Activities Transactions …" at bounding box center [784, 372] width 1568 height 744
click at [953, 515] on button "Next" at bounding box center [941, 515] width 59 height 35
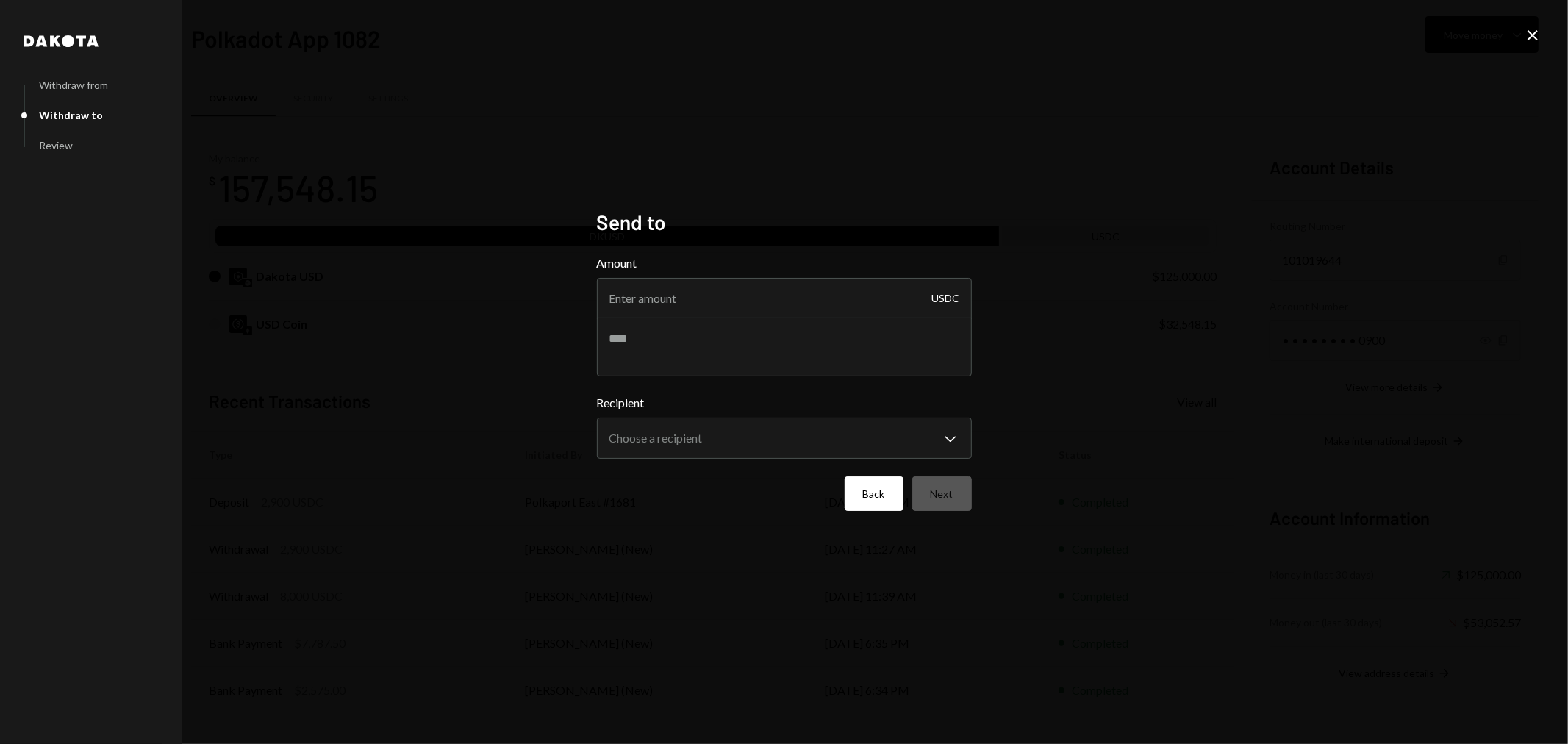
click at [862, 490] on button "Back" at bounding box center [874, 493] width 59 height 35
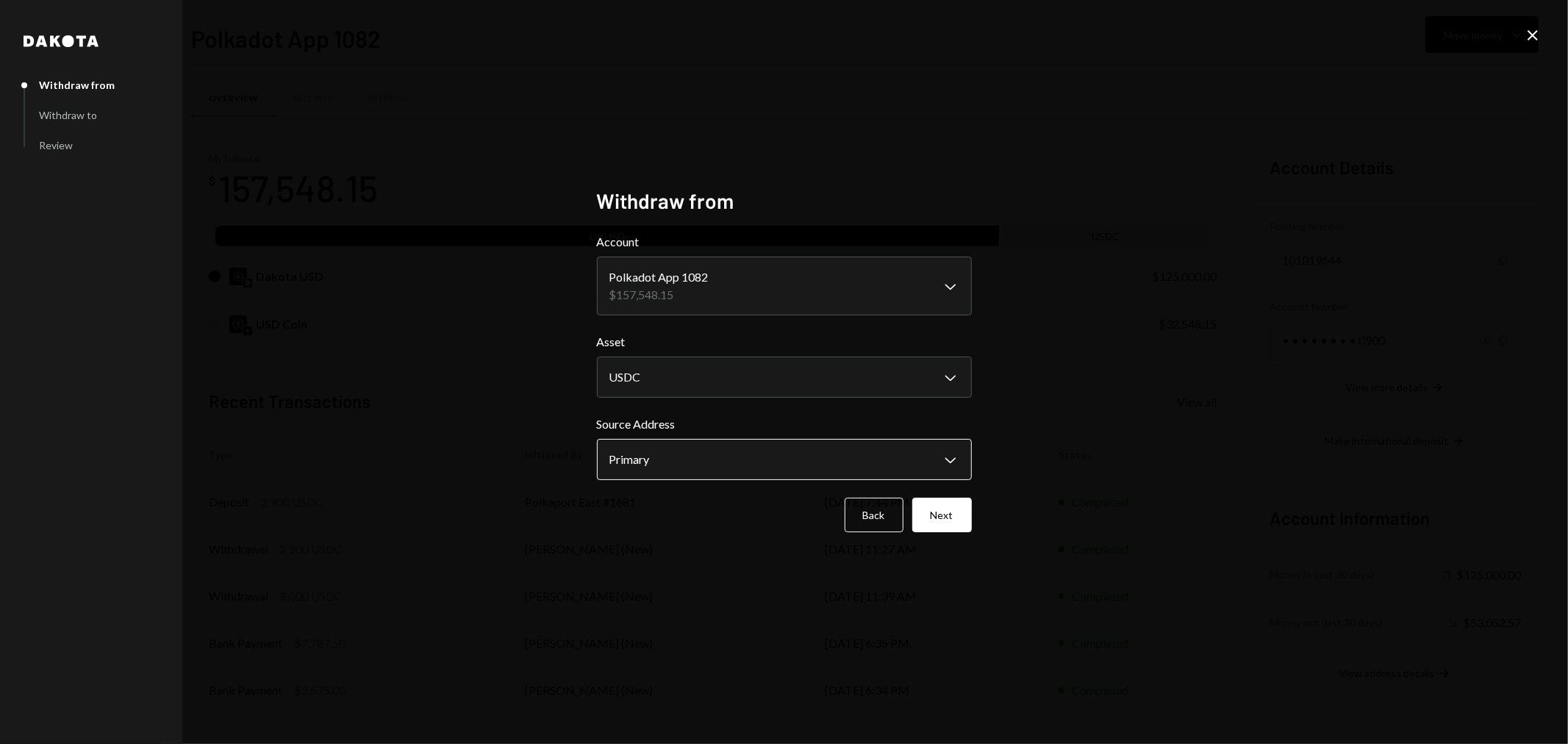
click at [804, 457] on body "P Polkadot Communi... Caret Down Home Home Inbox Inbox Activities Transactions …" at bounding box center [784, 372] width 1568 height 744
click at [743, 278] on body "P Polkadot Communi... Caret Down Home Home Inbox Inbox Activities Transactions …" at bounding box center [784, 372] width 1568 height 744
click at [1535, 37] on icon "Close" at bounding box center [1532, 35] width 18 height 18
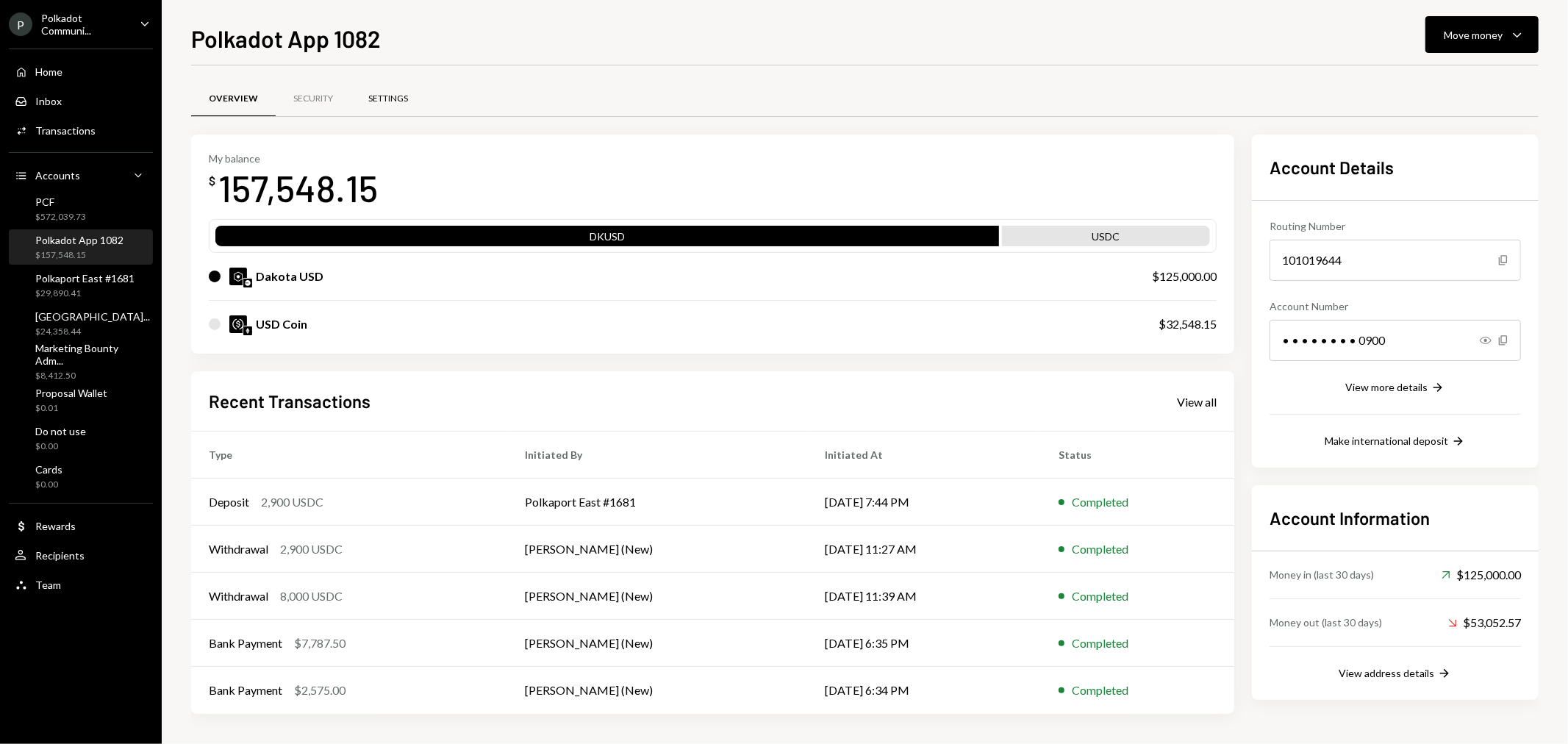
click at [402, 100] on div "Settings" at bounding box center [388, 99] width 40 height 13
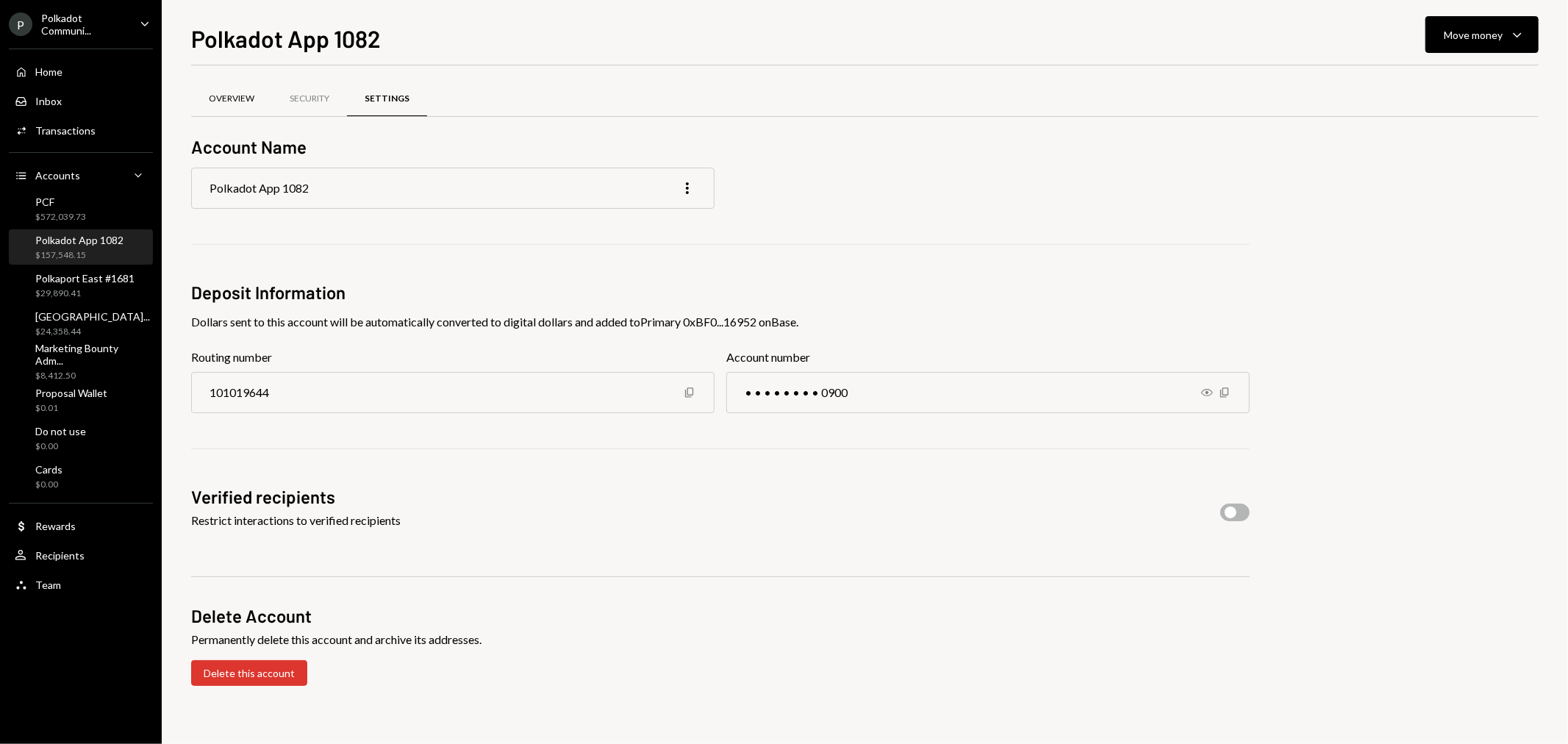
click at [233, 93] on div "Overview" at bounding box center [232, 99] width 46 height 13
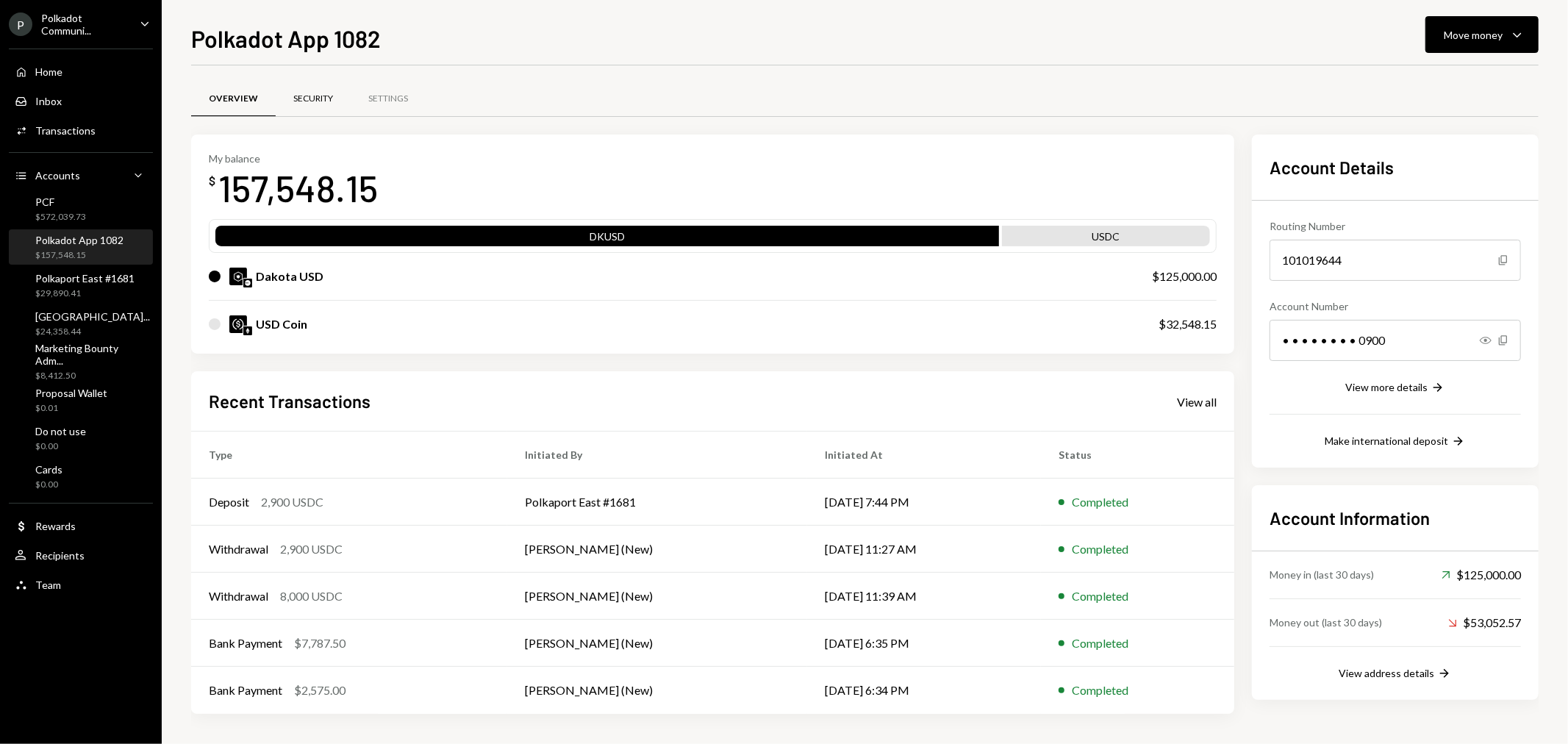
click at [306, 93] on div "Security" at bounding box center [312, 99] width 40 height 13
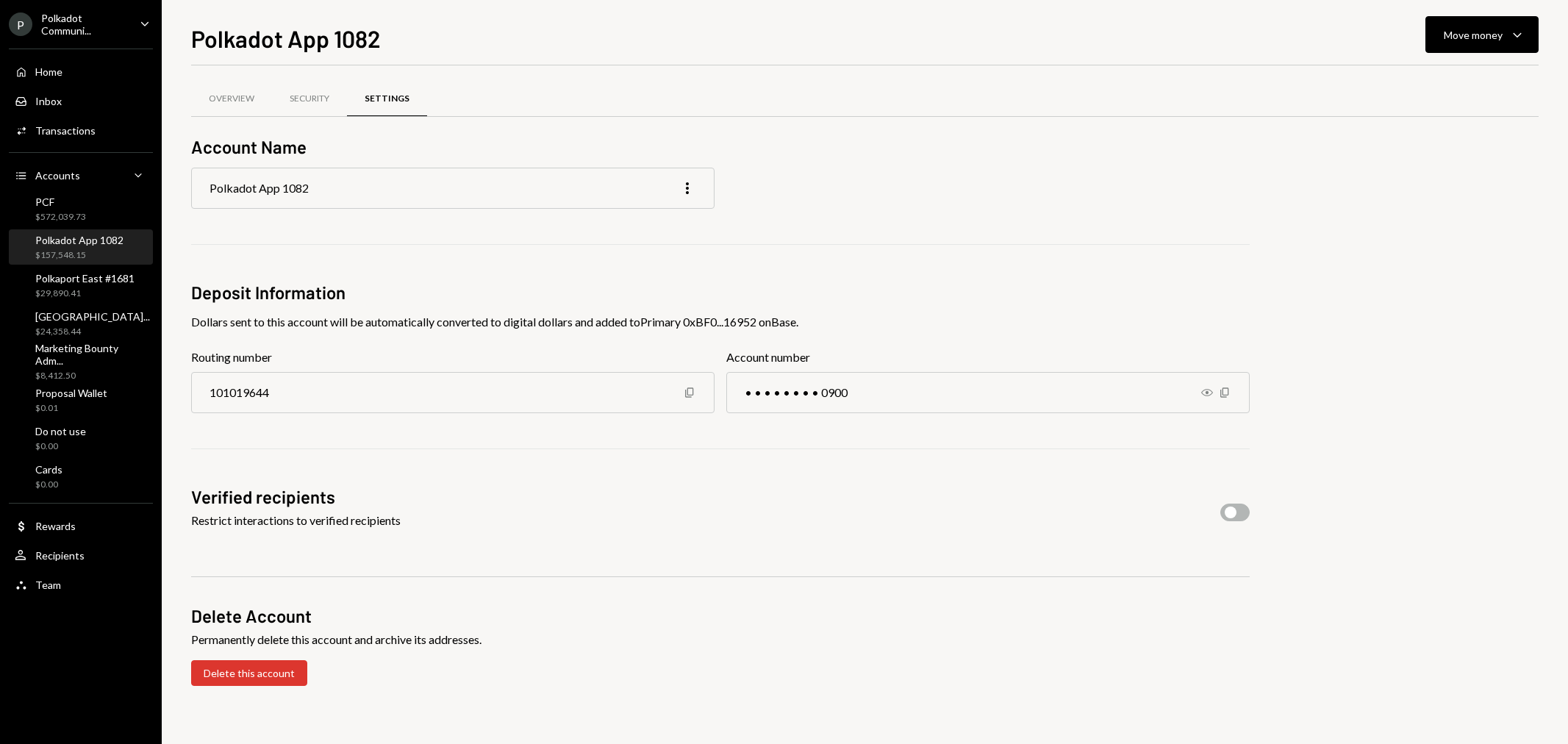
click at [108, 249] on div "$157,548.15" at bounding box center [80, 255] width 88 height 13
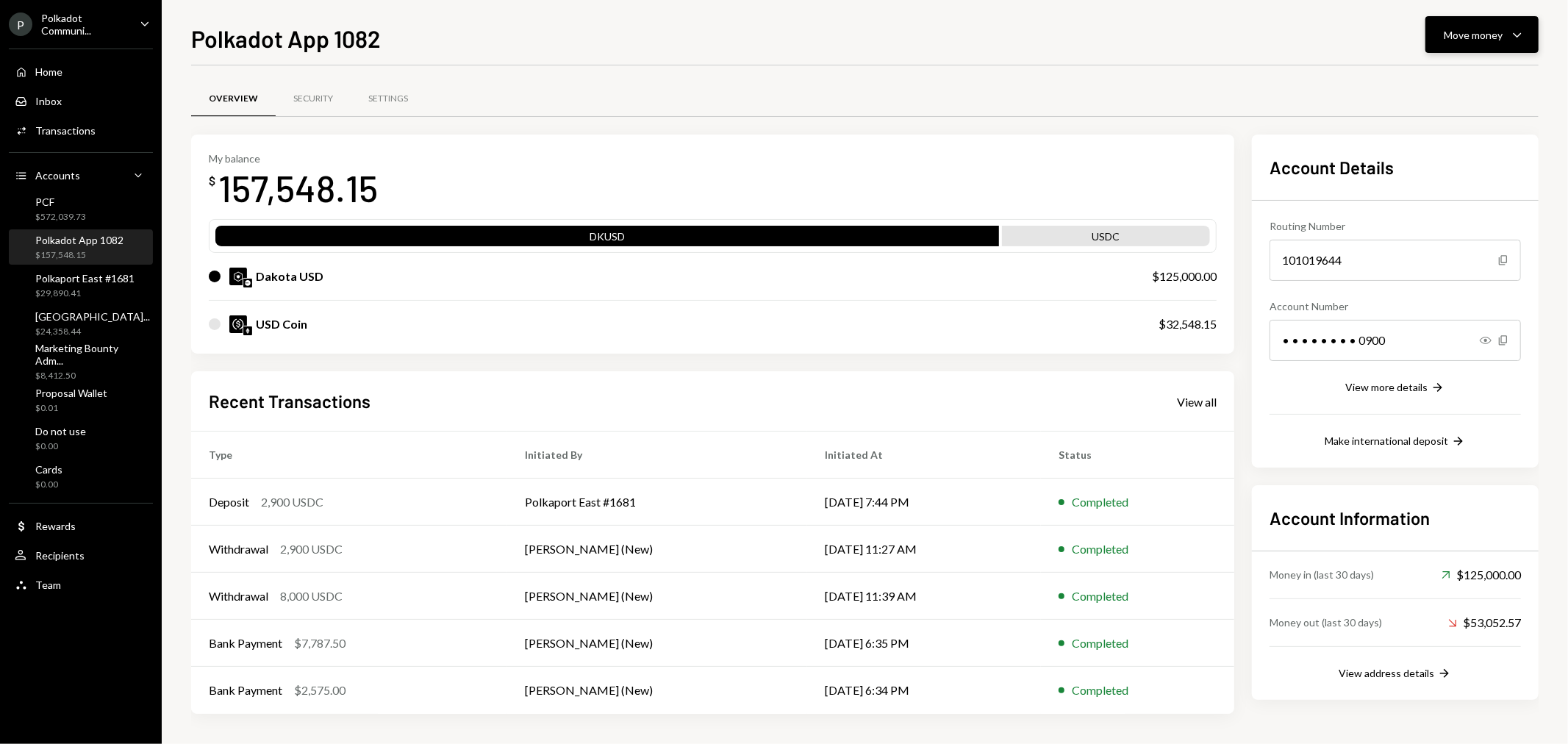
click at [1472, 25] on div "Move money Caret Down" at bounding box center [1481, 34] width 76 height 18
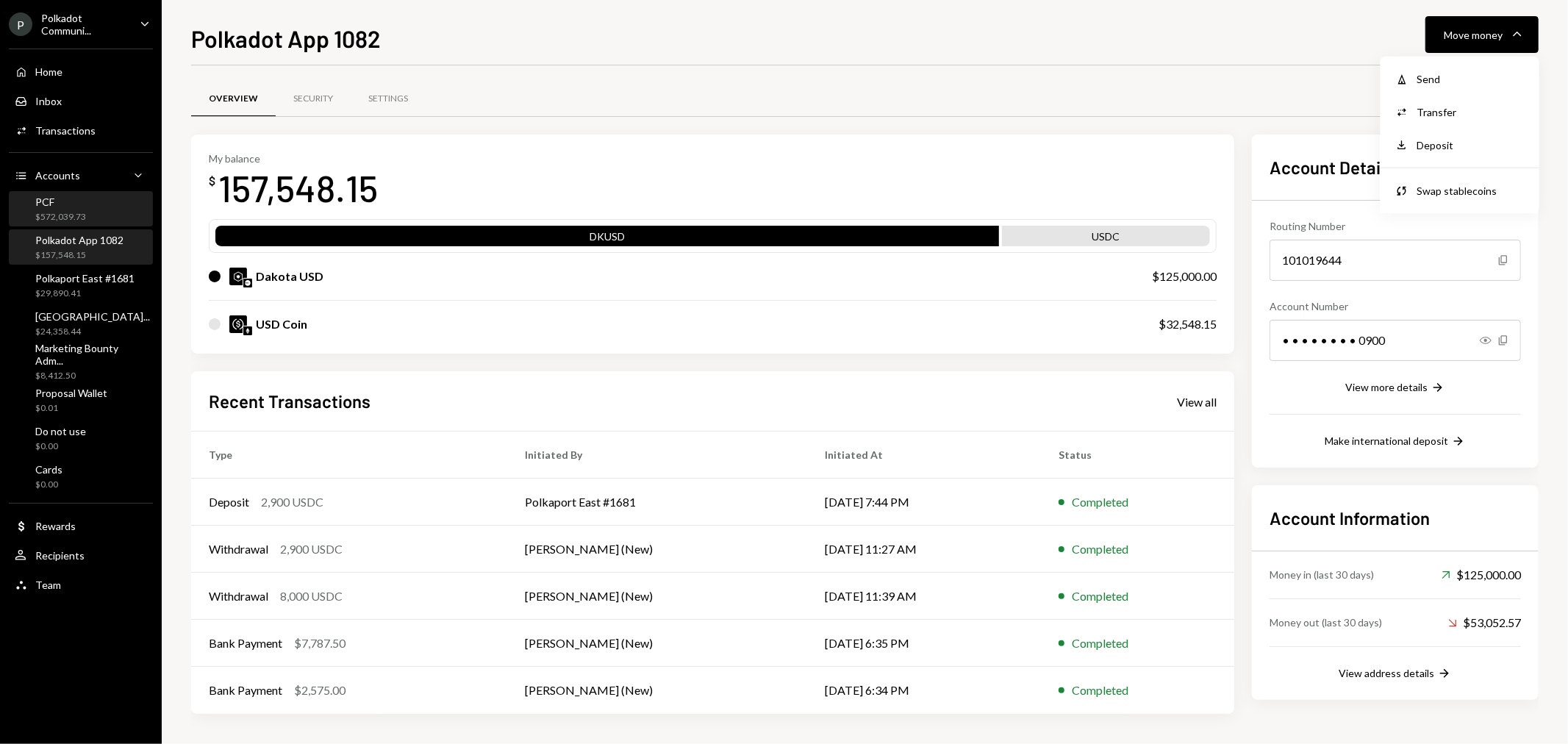
click at [38, 208] on div "PCF $572,039.73" at bounding box center [61, 209] width 51 height 28
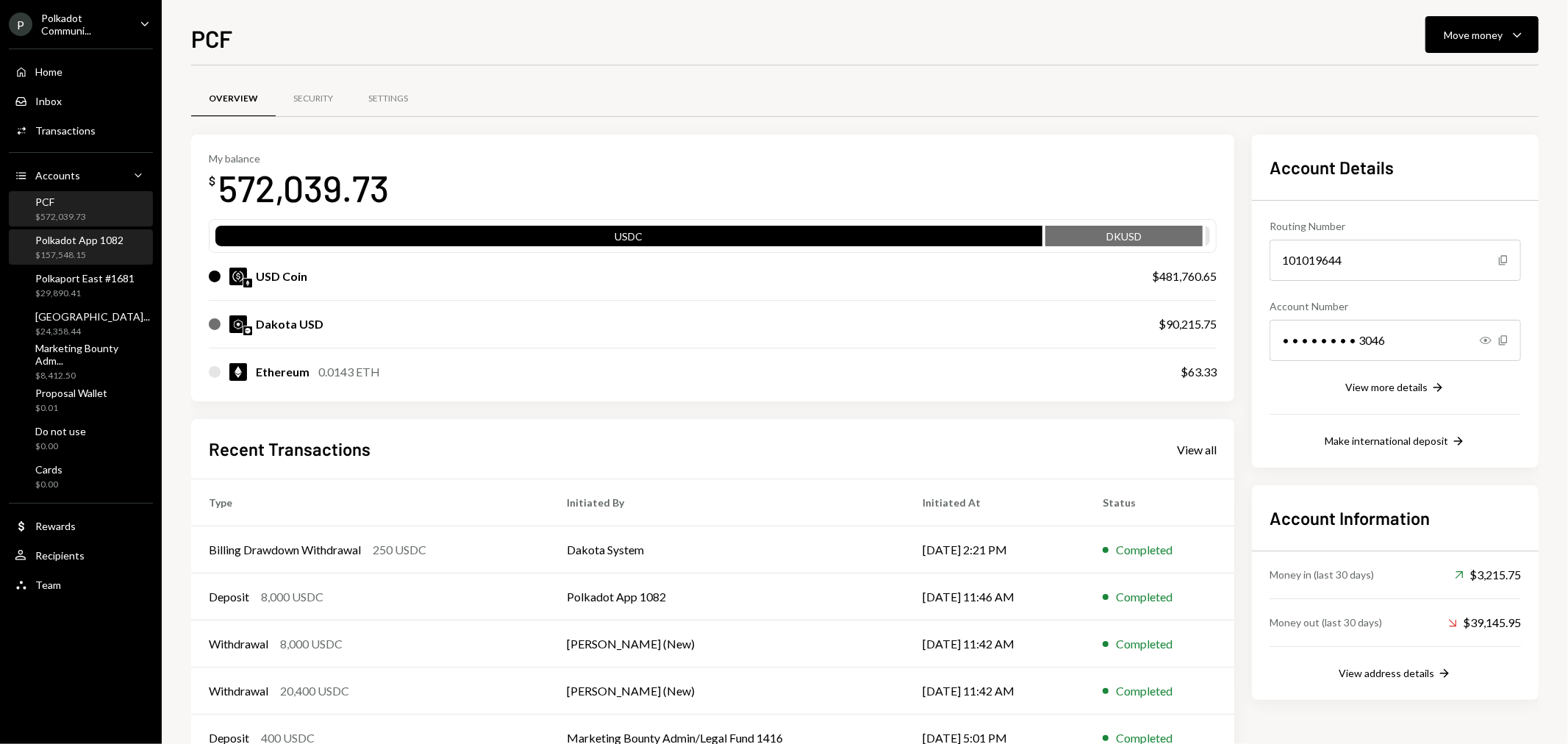
click at [74, 241] on div "Polkadot App 1082" at bounding box center [80, 240] width 88 height 13
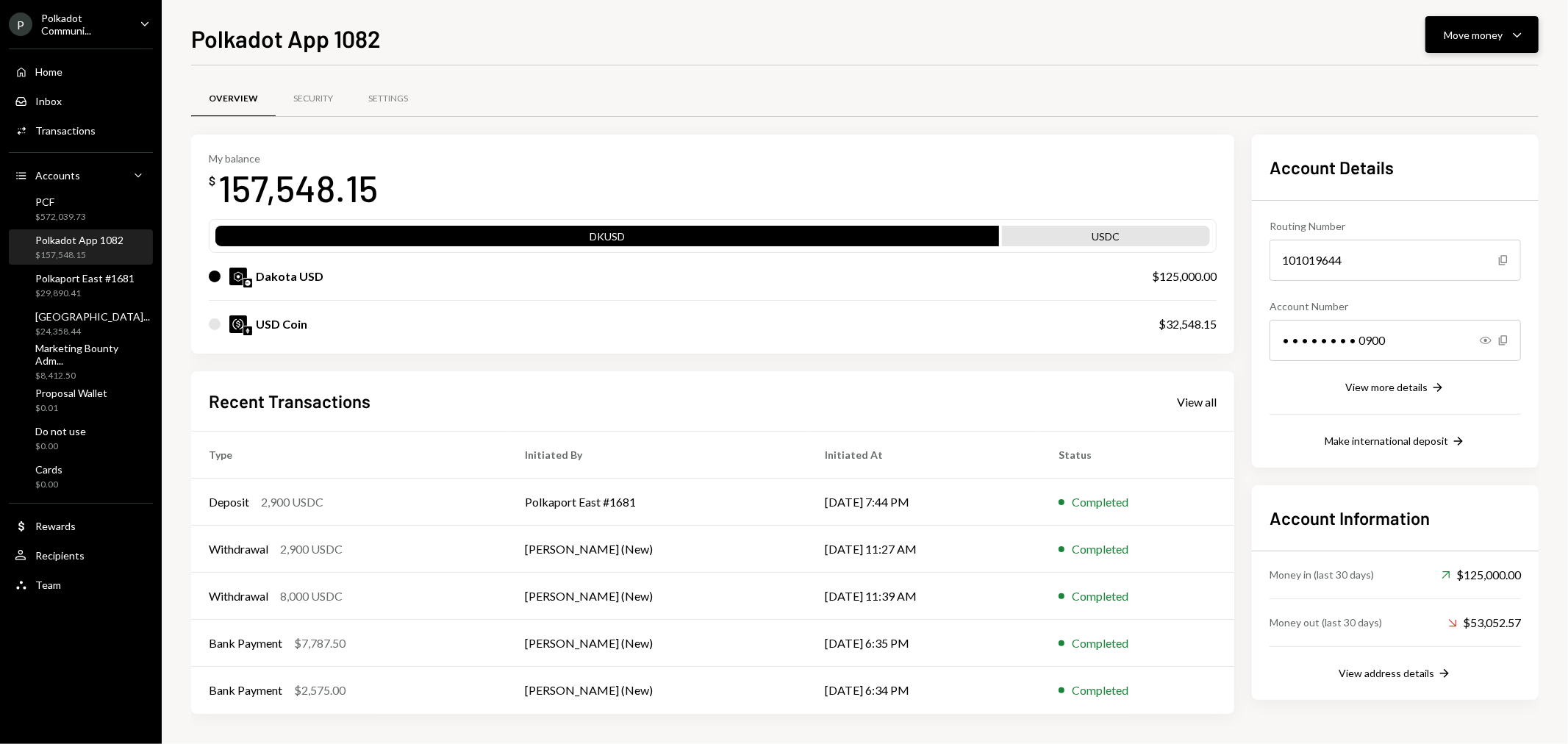
click at [1517, 25] on icon "Caret Down" at bounding box center [1516, 34] width 18 height 18
click at [1445, 187] on div "Swap stablecoins" at bounding box center [1470, 191] width 107 height 15
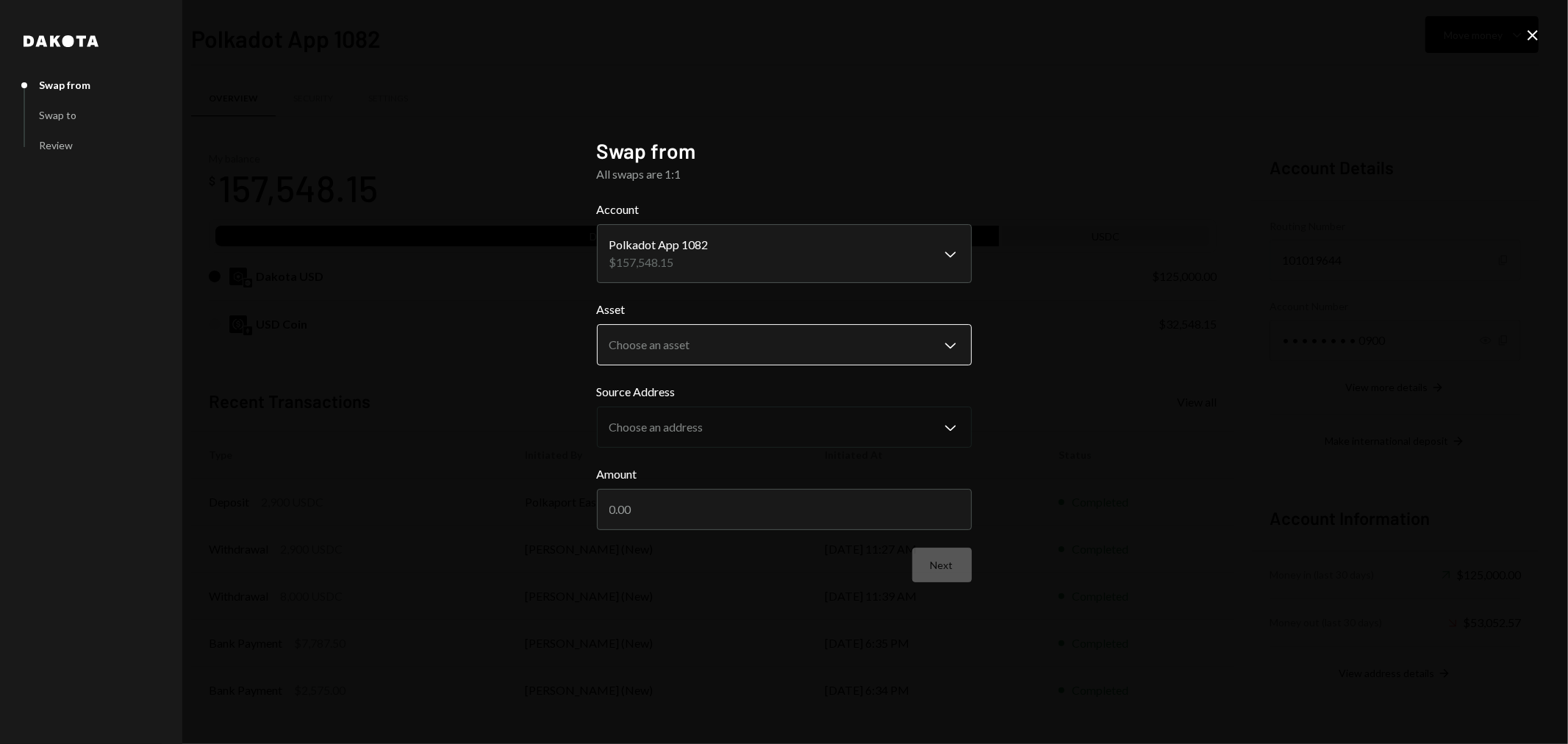
click at [717, 341] on body "P Polkadot Communi... Caret Down Home Home Inbox Inbox Activities Transactions …" at bounding box center [784, 372] width 1568 height 744
select select "*****"
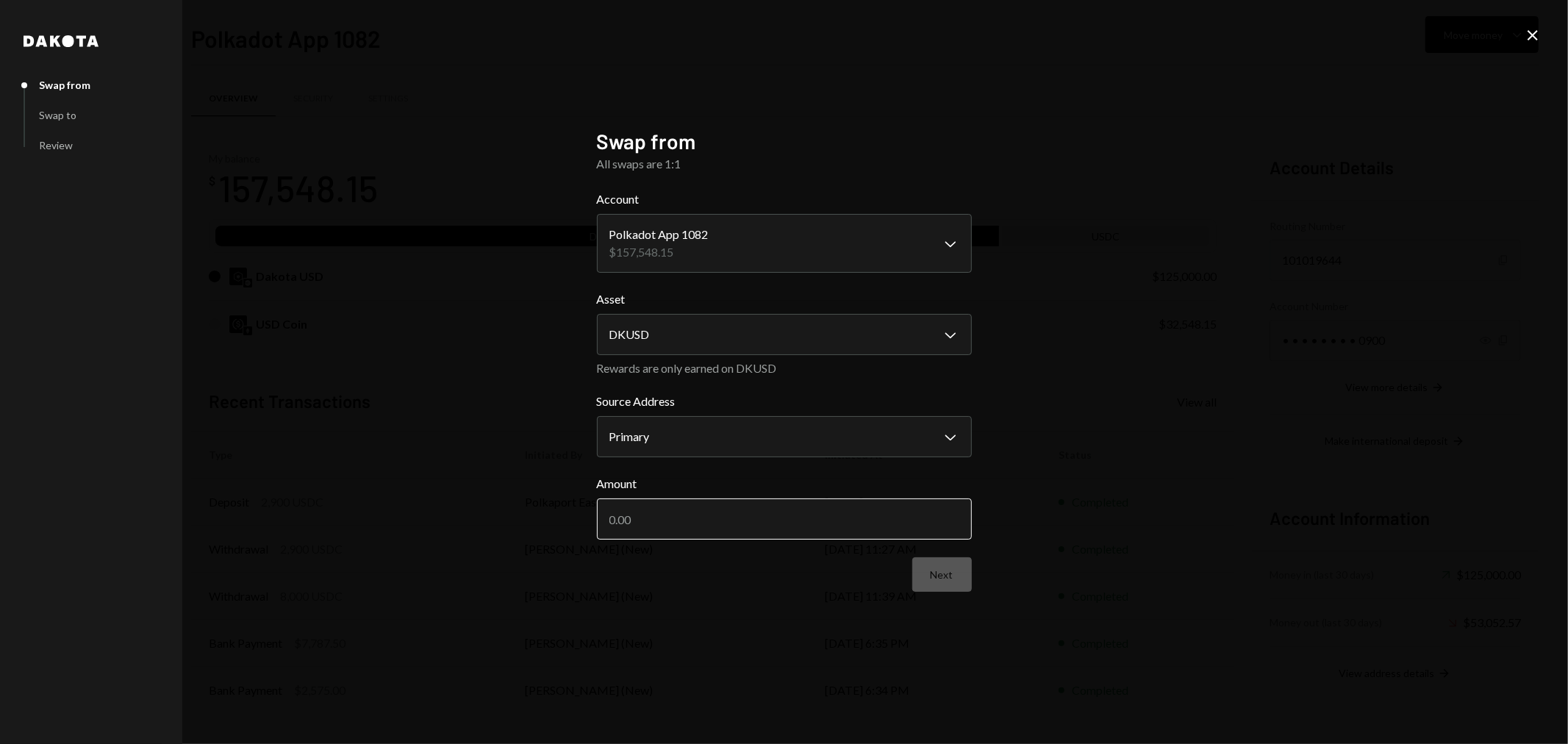
click at [655, 527] on input "Amount" at bounding box center [784, 519] width 375 height 41
type input "125000"
click at [944, 579] on button "Next" at bounding box center [941, 574] width 59 height 35
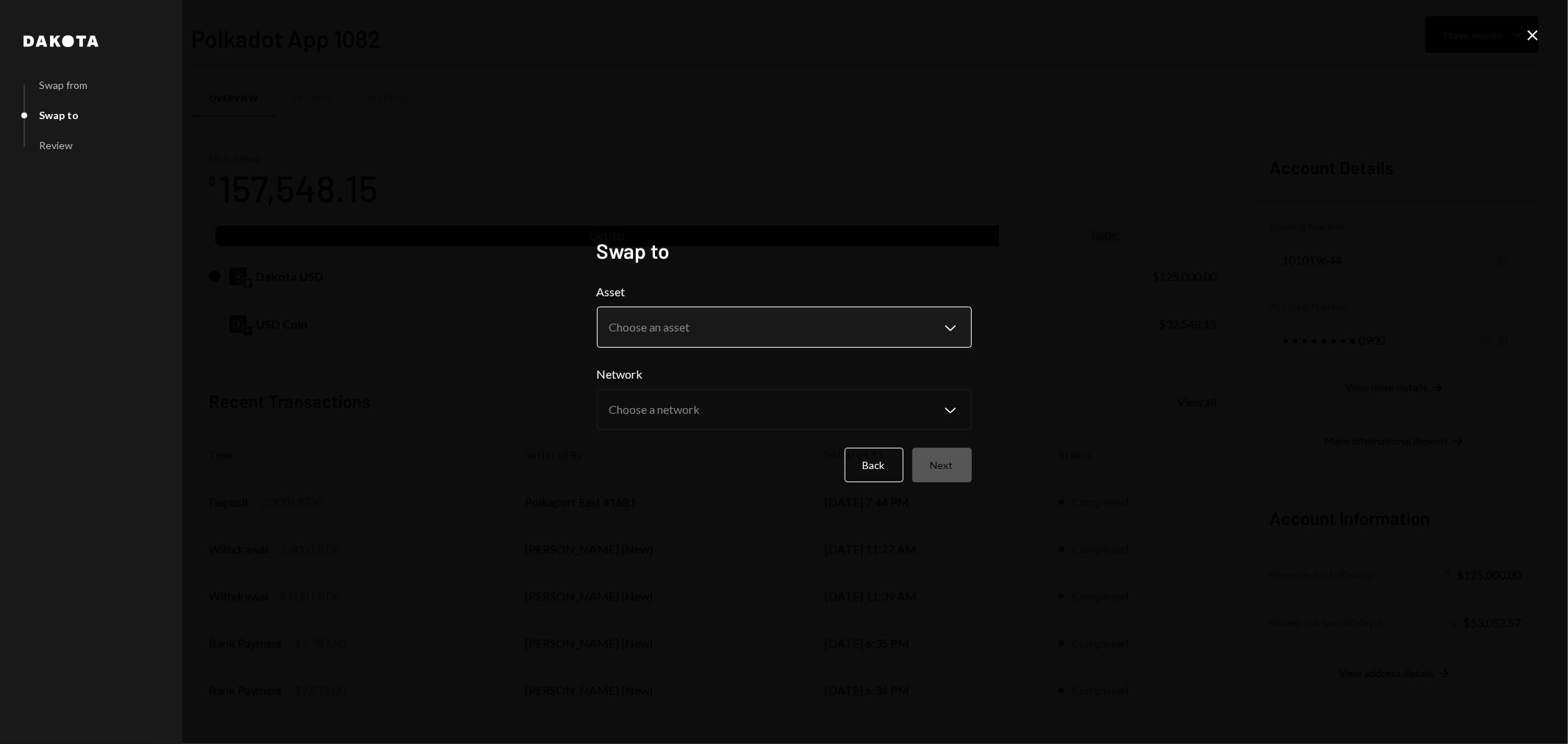
click at [709, 335] on body "P Polkadot Communi... Caret Down Home Home Inbox Inbox Activities Transactions …" at bounding box center [784, 372] width 1568 height 744
select select "****"
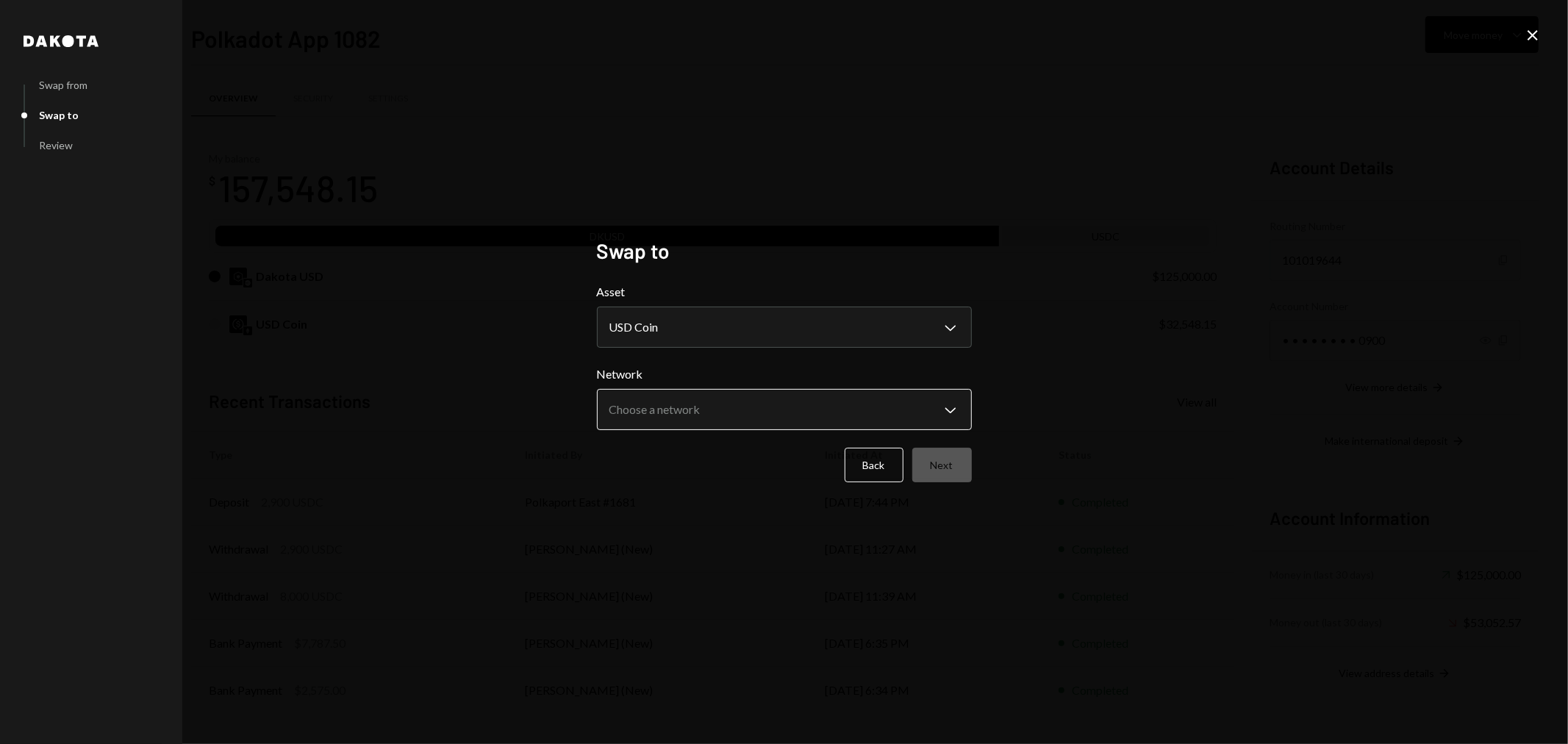
click at [696, 409] on body "P Polkadot Communi... Caret Down Home Home Inbox Inbox Activities Transactions …" at bounding box center [784, 372] width 1568 height 744
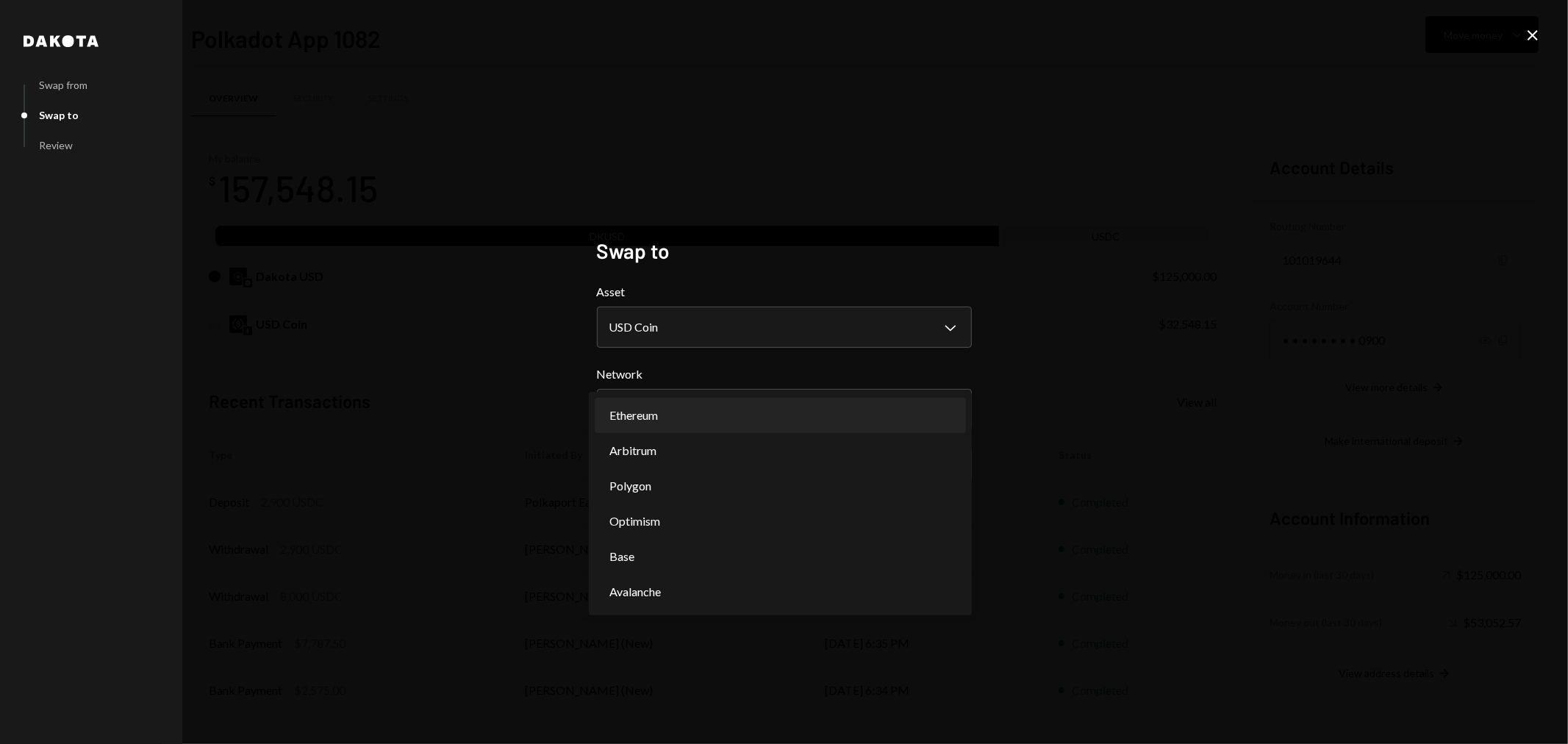
select select "**********"
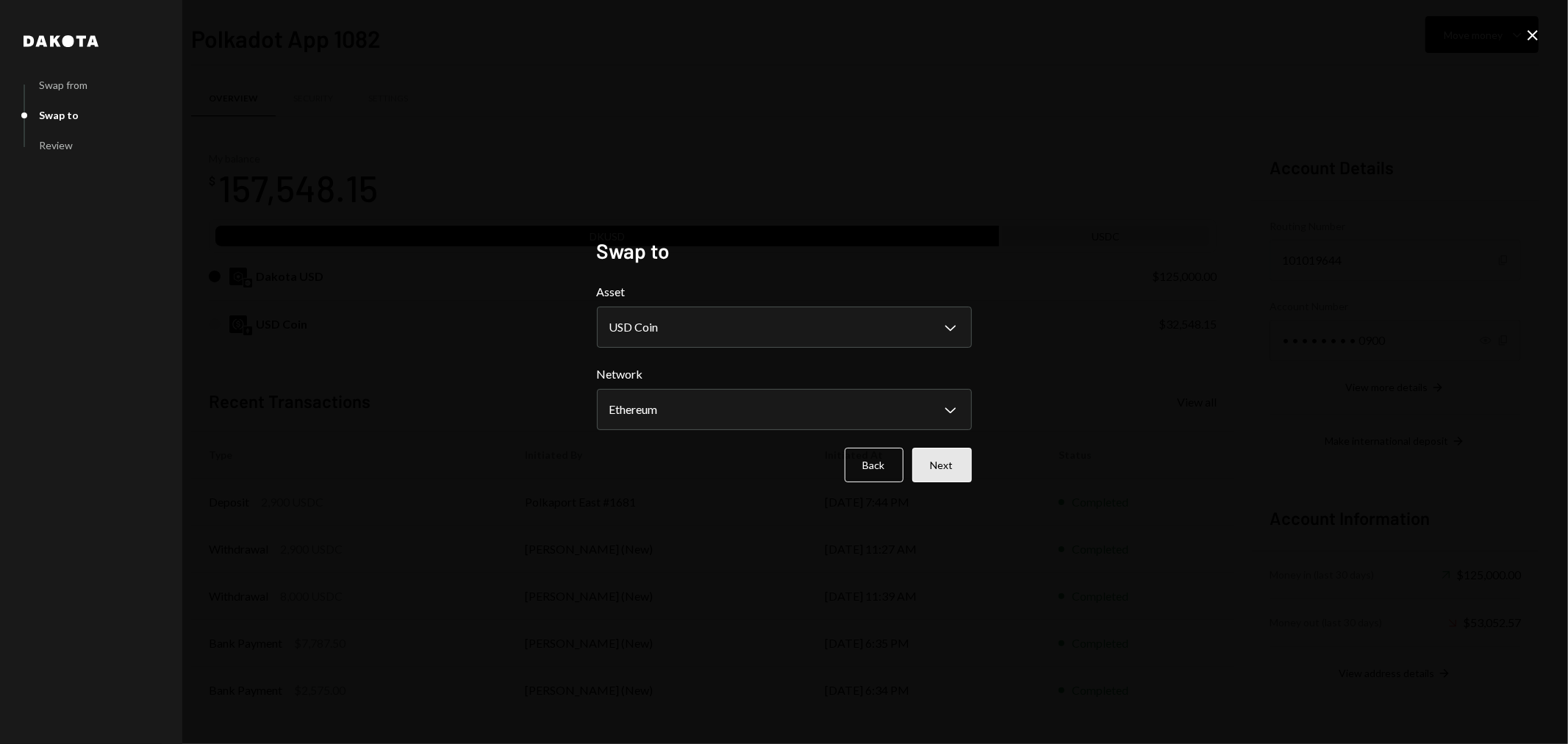
click at [937, 462] on button "Next" at bounding box center [941, 465] width 59 height 35
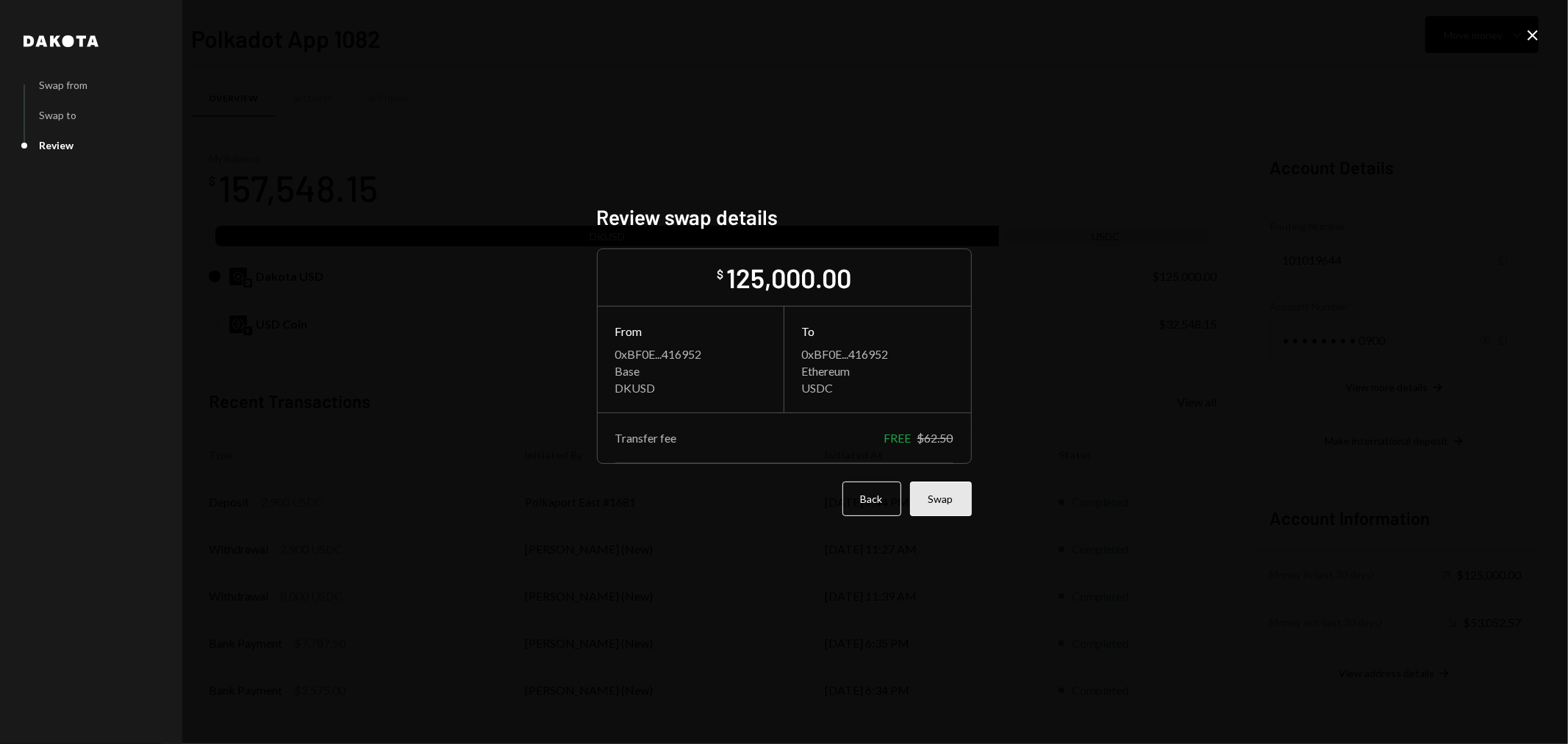
click at [939, 501] on button "Swap" at bounding box center [941, 499] width 62 height 35
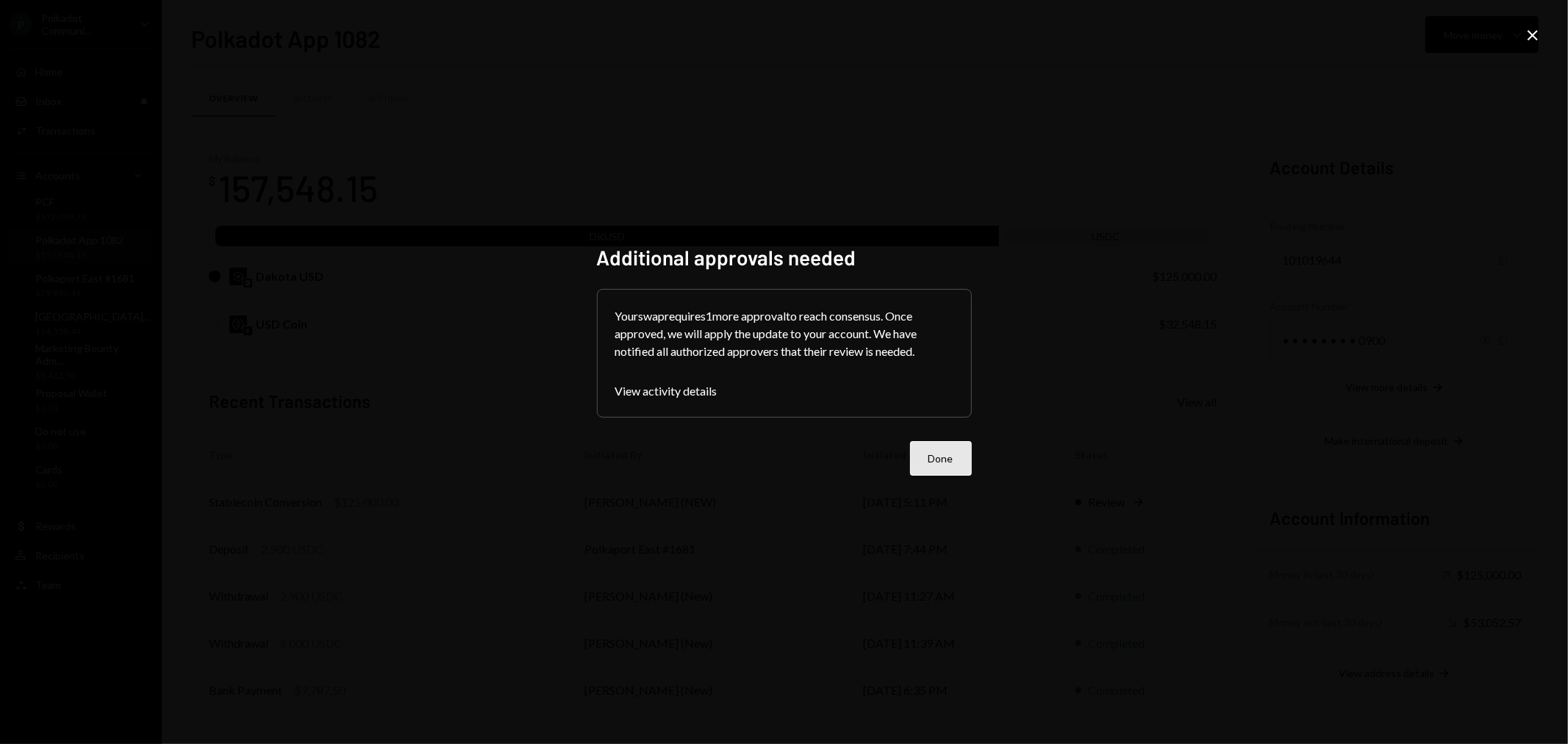
click at [932, 457] on button "Done" at bounding box center [941, 458] width 62 height 35
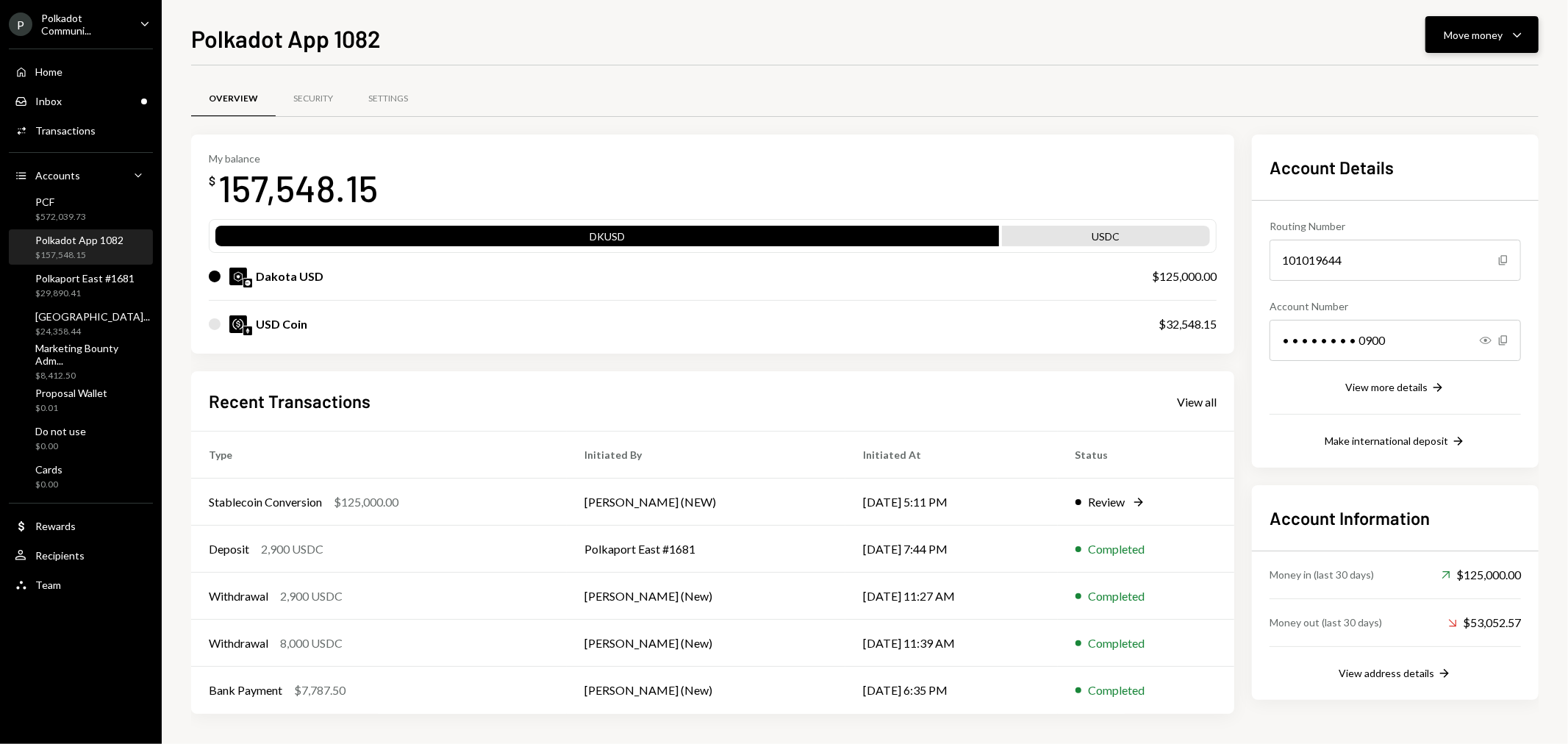
click at [1495, 42] on button "Move money Caret Down" at bounding box center [1481, 34] width 113 height 37
click at [1455, 82] on div "Send" at bounding box center [1470, 79] width 107 height 15
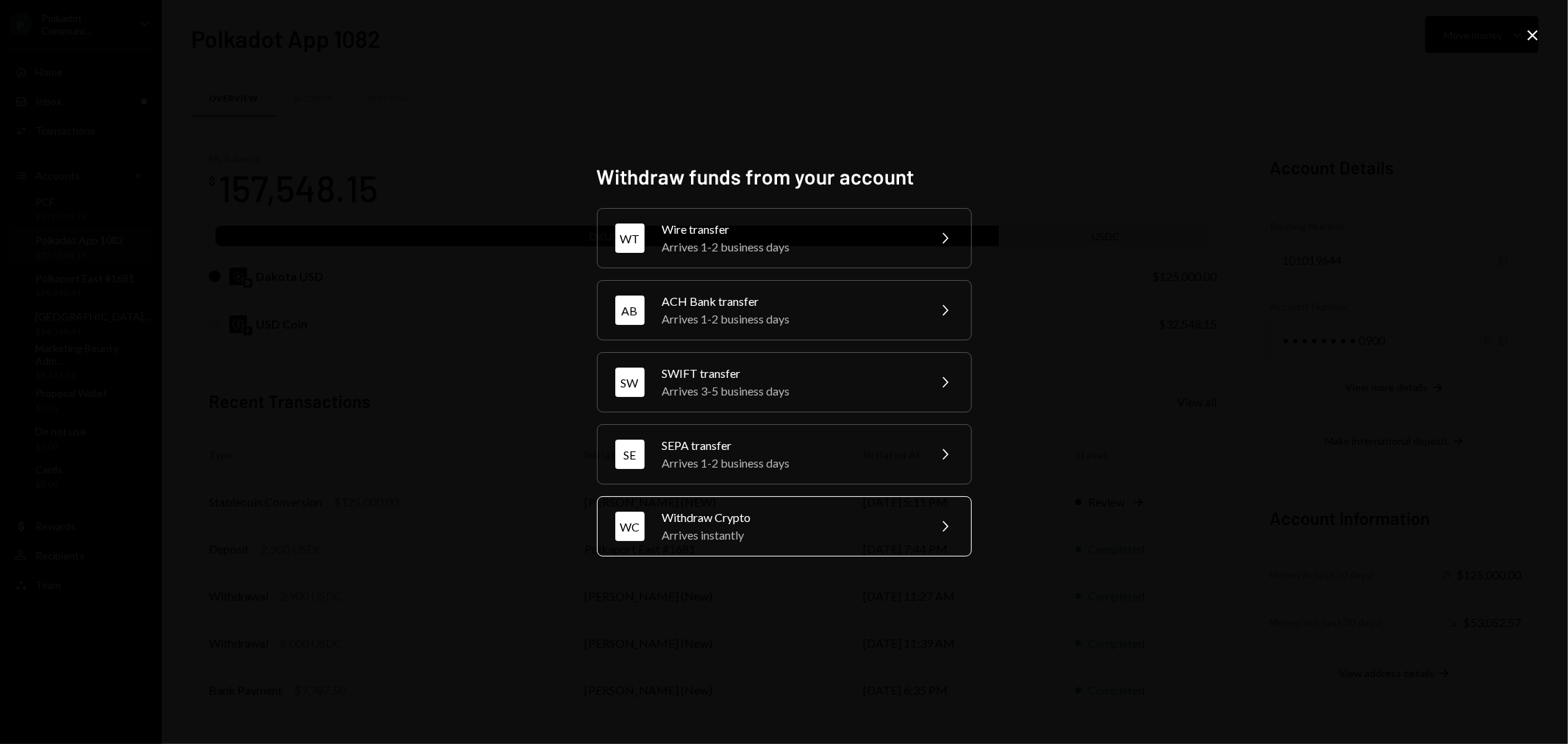
click at [767, 534] on div "Arrives instantly" at bounding box center [790, 535] width 256 height 18
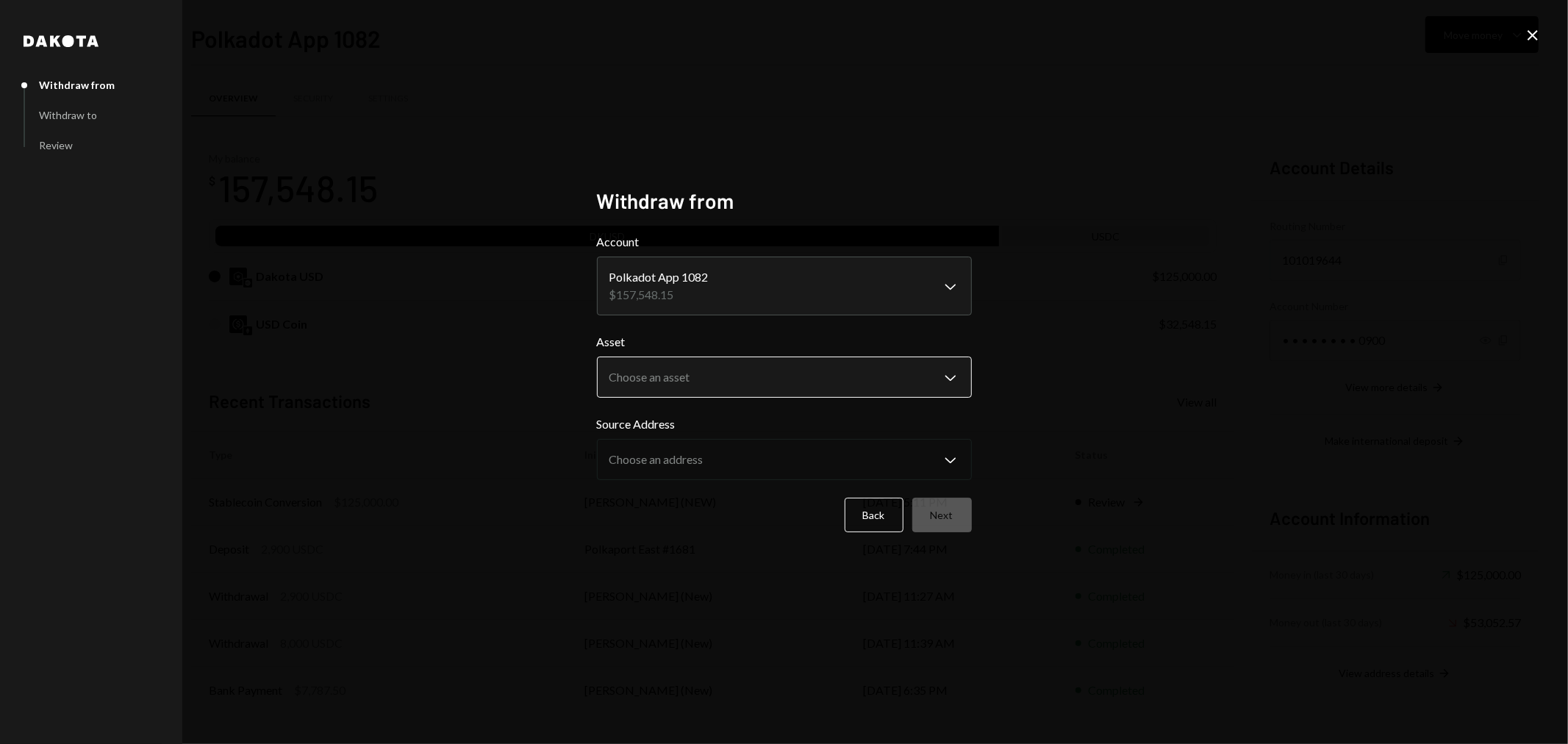
click at [685, 384] on body "P Polkadot Communi... Caret Down Home Home Inbox Inbox Activities Transactions …" at bounding box center [784, 372] width 1568 height 744
select select "****"
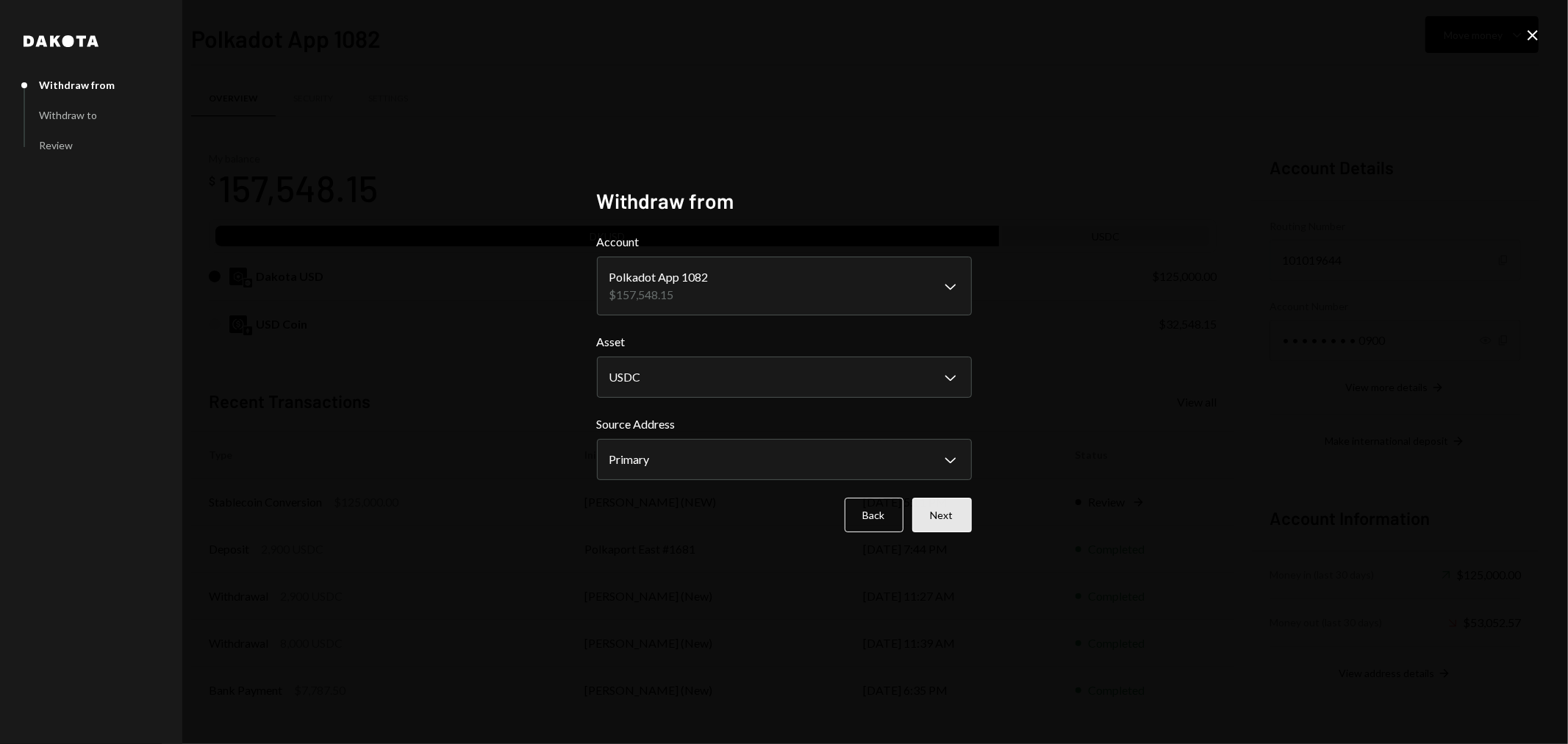
click at [953, 512] on button "Next" at bounding box center [941, 515] width 59 height 35
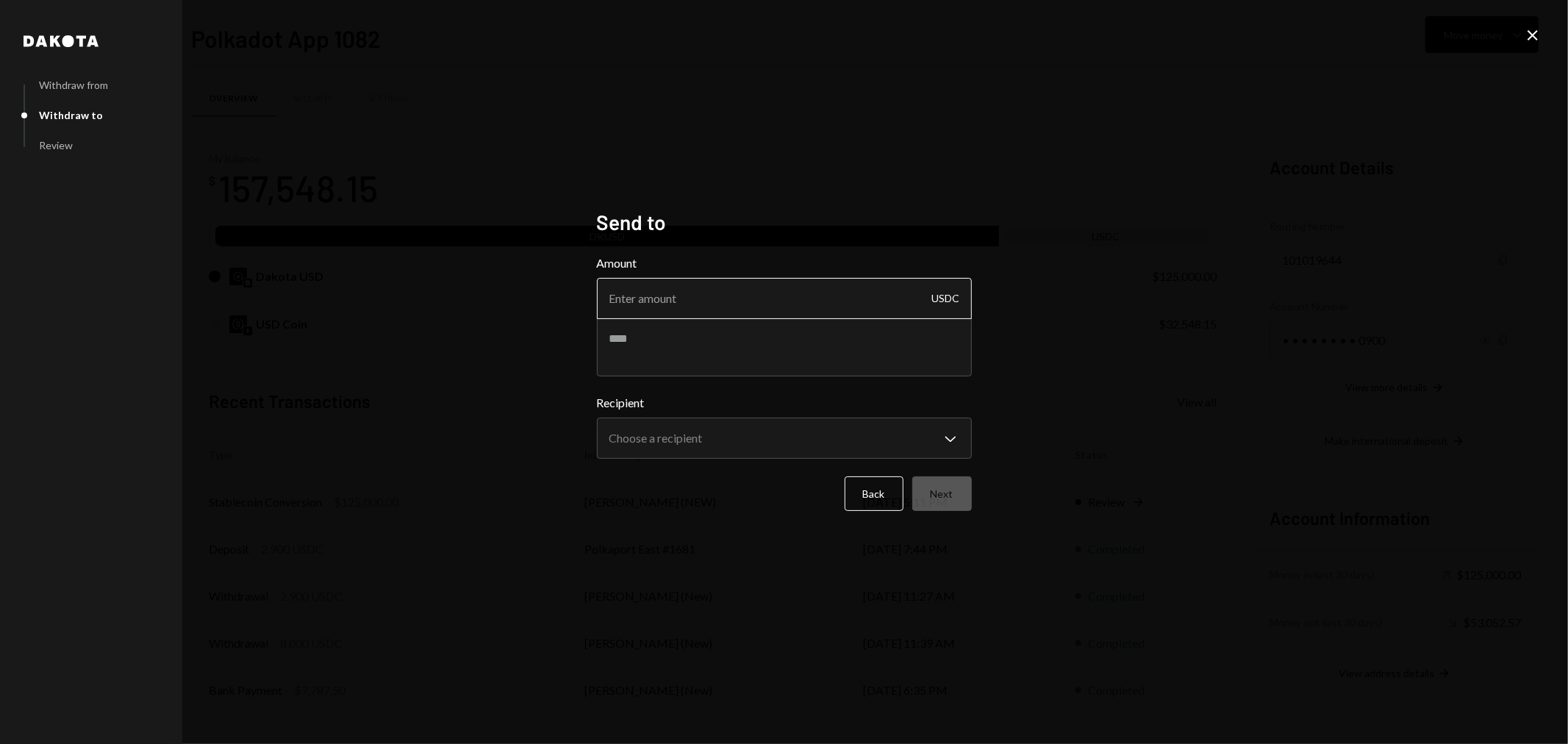
click at [706, 307] on input "Amount" at bounding box center [784, 298] width 375 height 41
type input "6500"
click at [701, 341] on textarea at bounding box center [784, 347] width 375 height 59
click at [640, 331] on textarea at bounding box center [784, 347] width 375 height 59
paste textarea "**********"
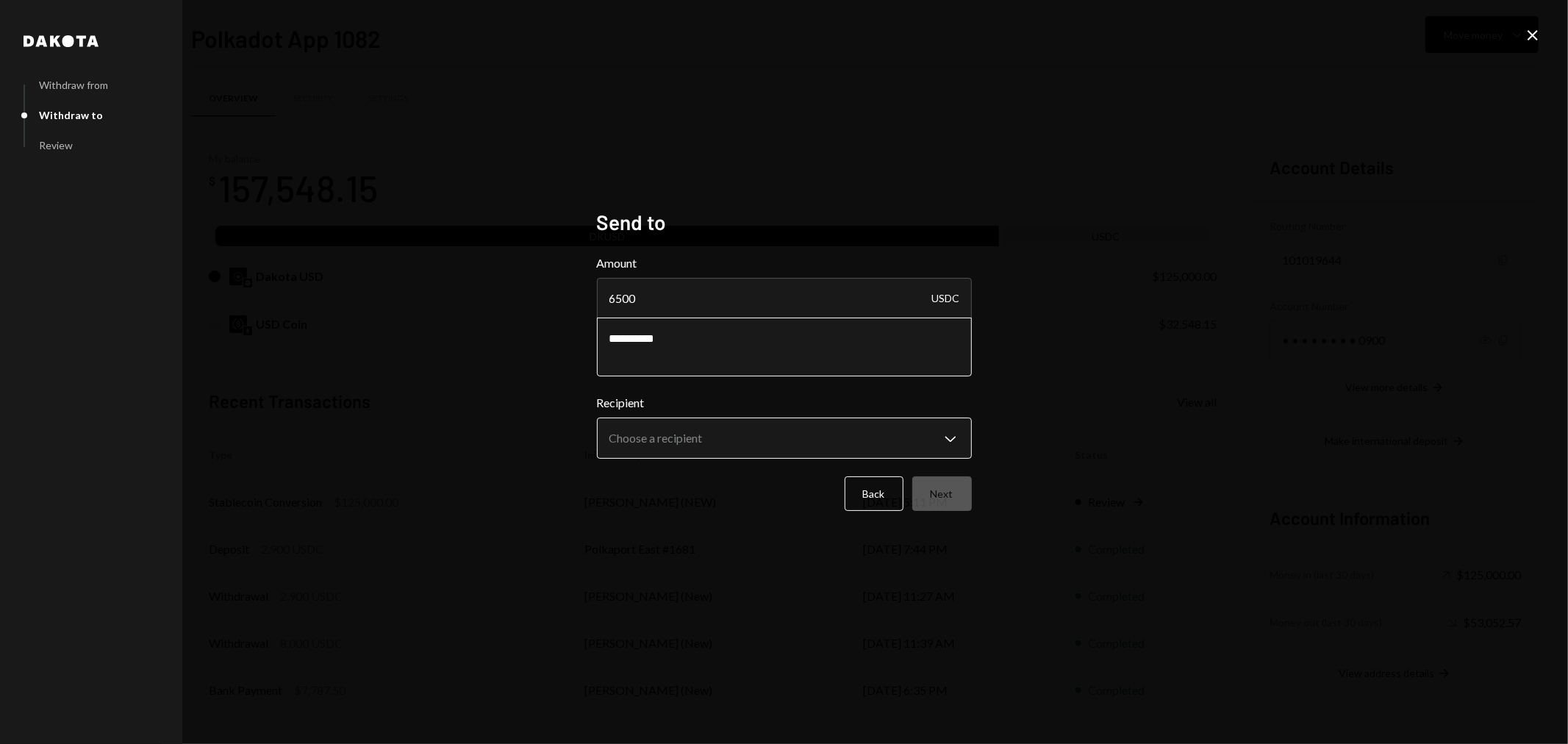
type textarea "**********"
click at [685, 432] on body "P Polkadot Communi... Caret Down Home Home Inbox Inbox Activities Transactions …" at bounding box center [784, 372] width 1568 height 744
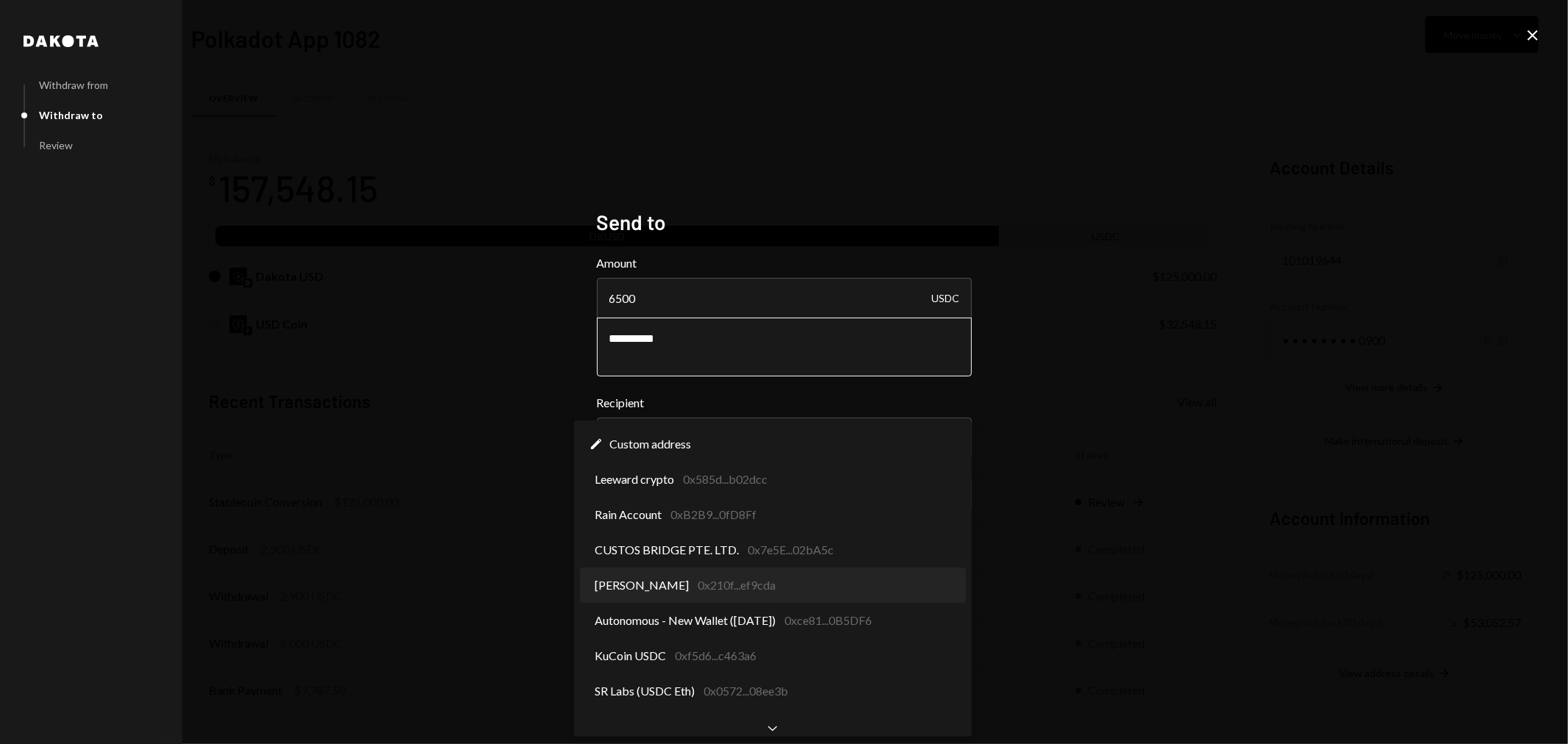
select select "**********"
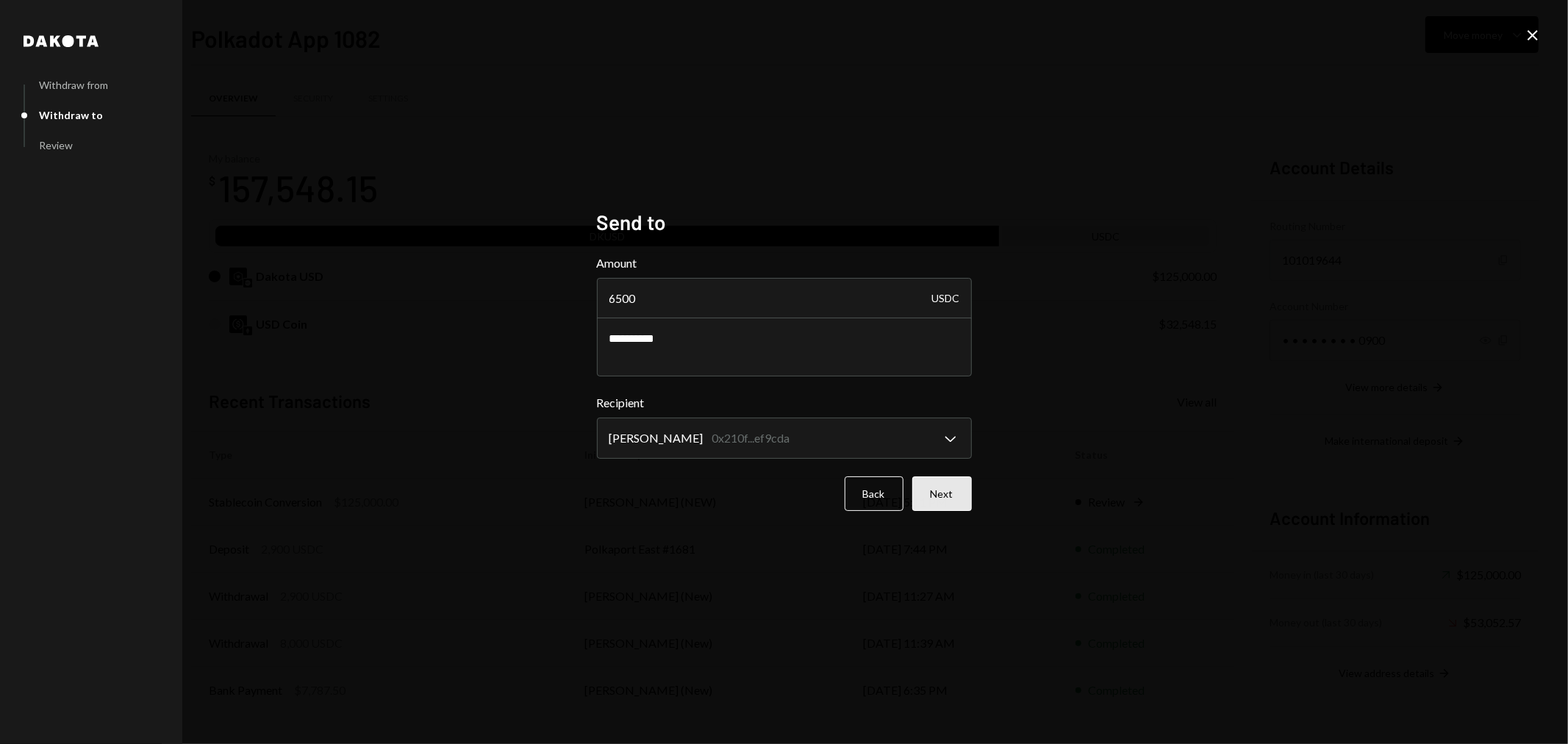
click at [949, 494] on button "Next" at bounding box center [941, 493] width 59 height 35
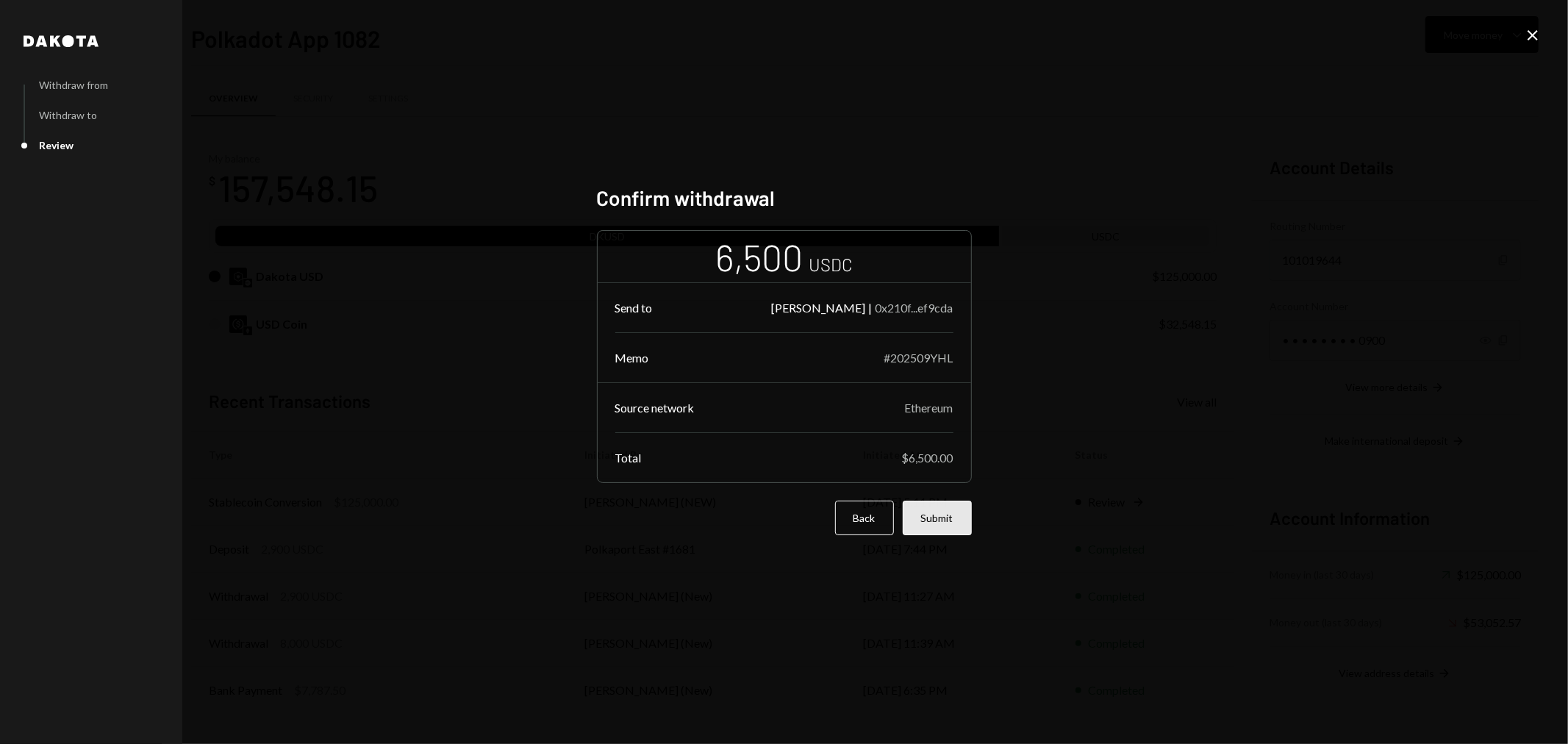
click at [941, 521] on button "Submit" at bounding box center [936, 518] width 69 height 35
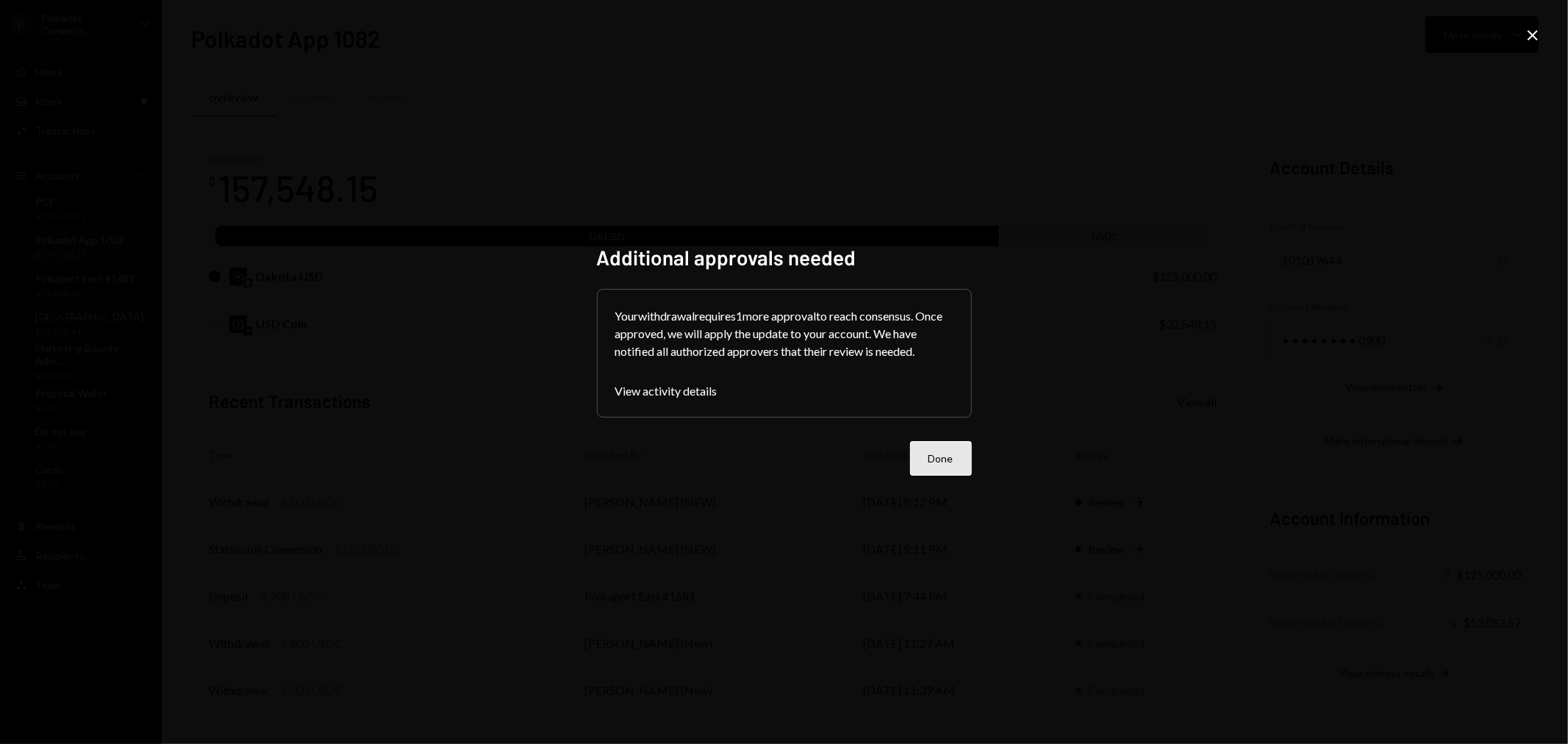
click at [956, 460] on button "Done" at bounding box center [941, 458] width 62 height 35
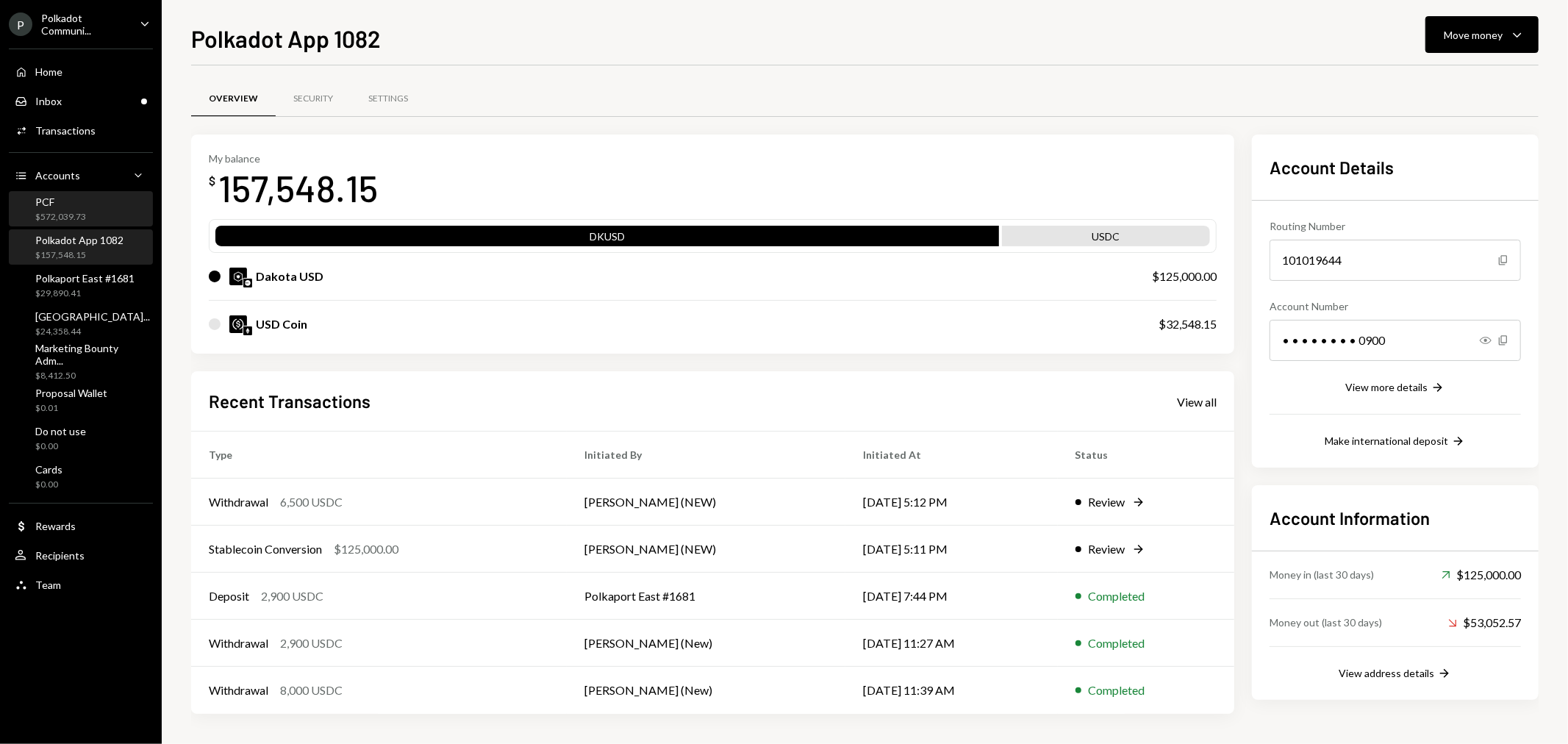
click at [79, 204] on div "PCF" at bounding box center [61, 201] width 51 height 13
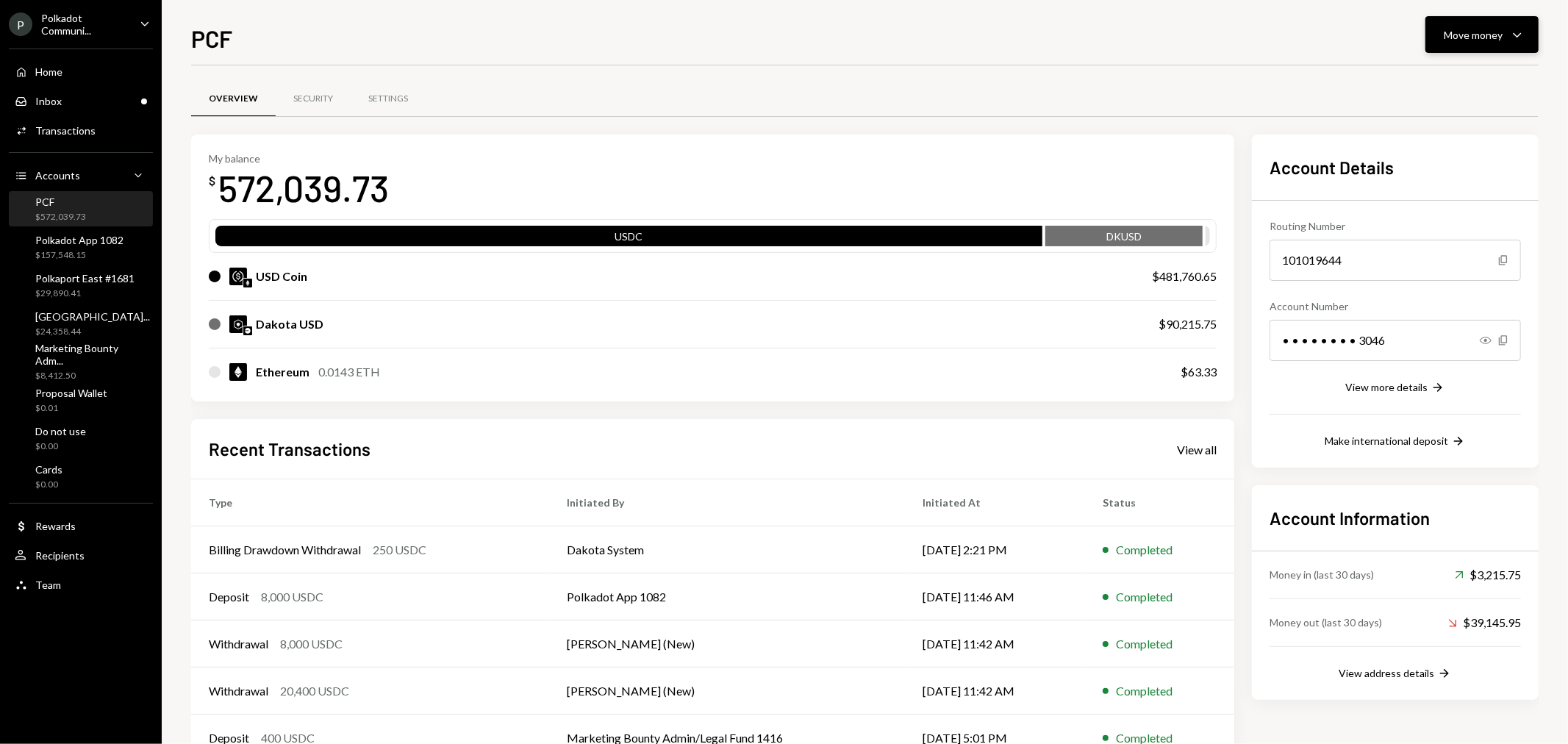
drag, startPoint x: 1521, startPoint y: 31, endPoint x: 1509, endPoint y: 46, distance: 19.2
click at [1521, 31] on icon "Caret Down" at bounding box center [1516, 34] width 18 height 18
click at [1480, 76] on div "Send" at bounding box center [1470, 79] width 107 height 15
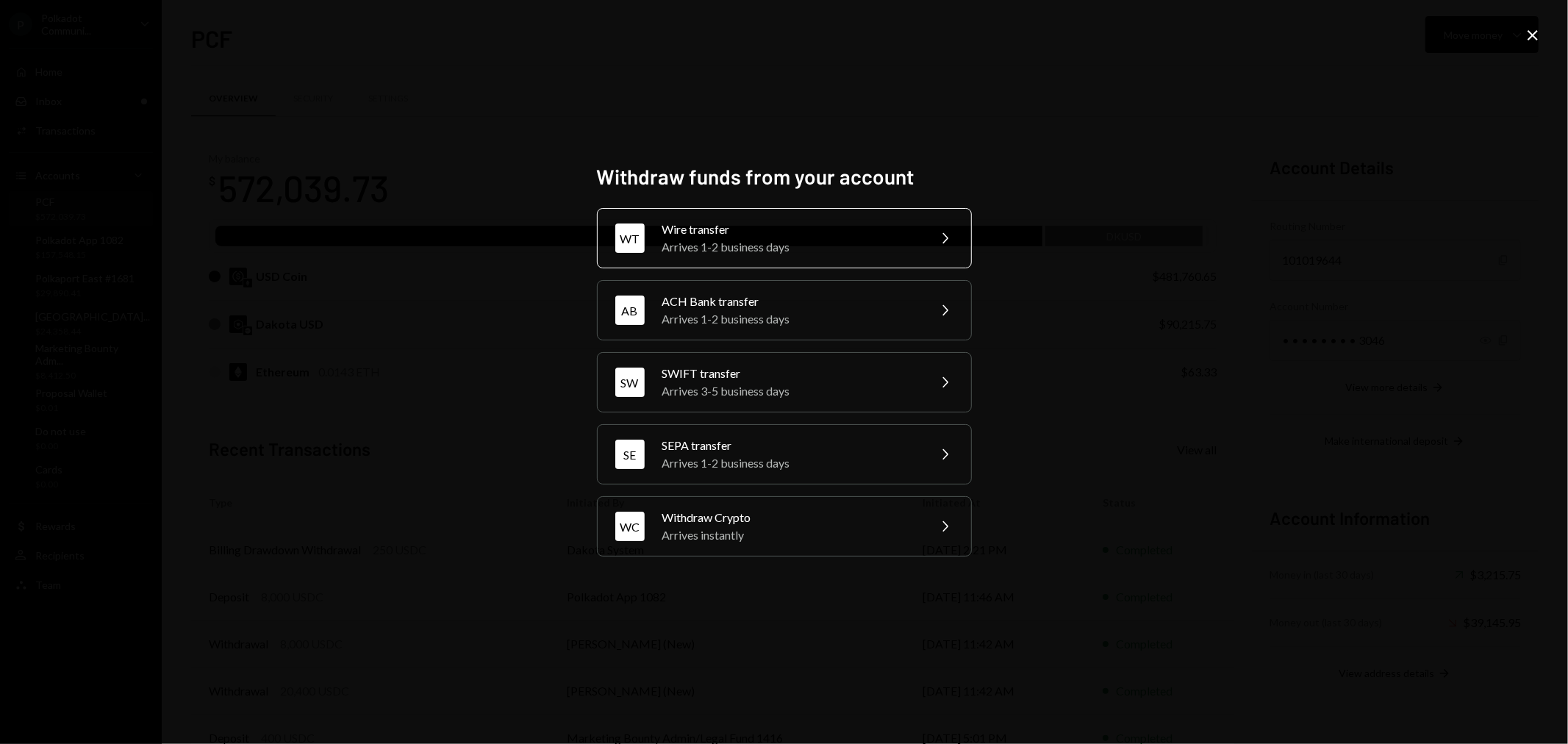
click at [838, 237] on div "Wire transfer" at bounding box center [790, 229] width 256 height 18
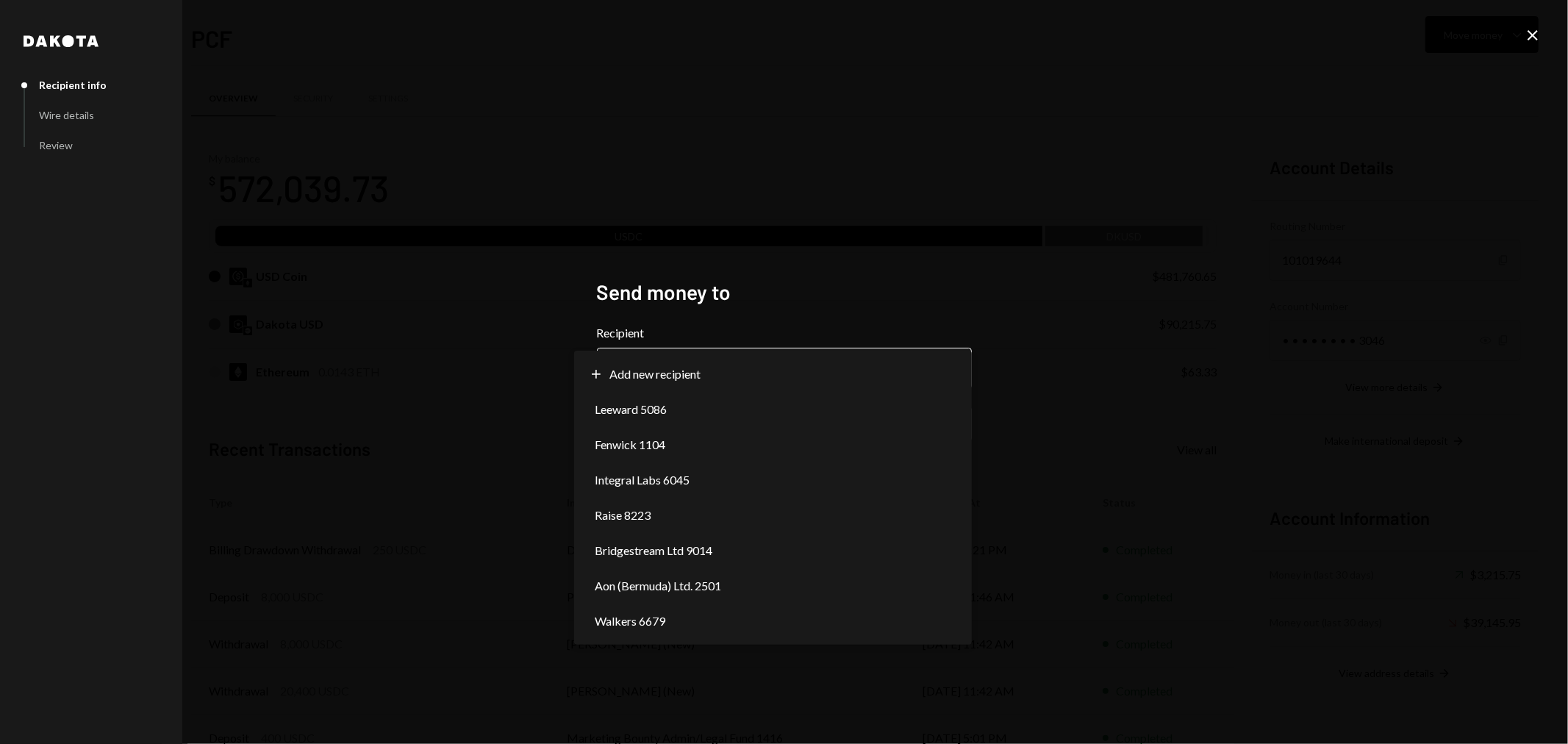
click at [785, 375] on body "P Polkadot Communi... Caret Down Home Home Inbox Inbox Activities Transactions …" at bounding box center [784, 372] width 1568 height 744
select select "**********"
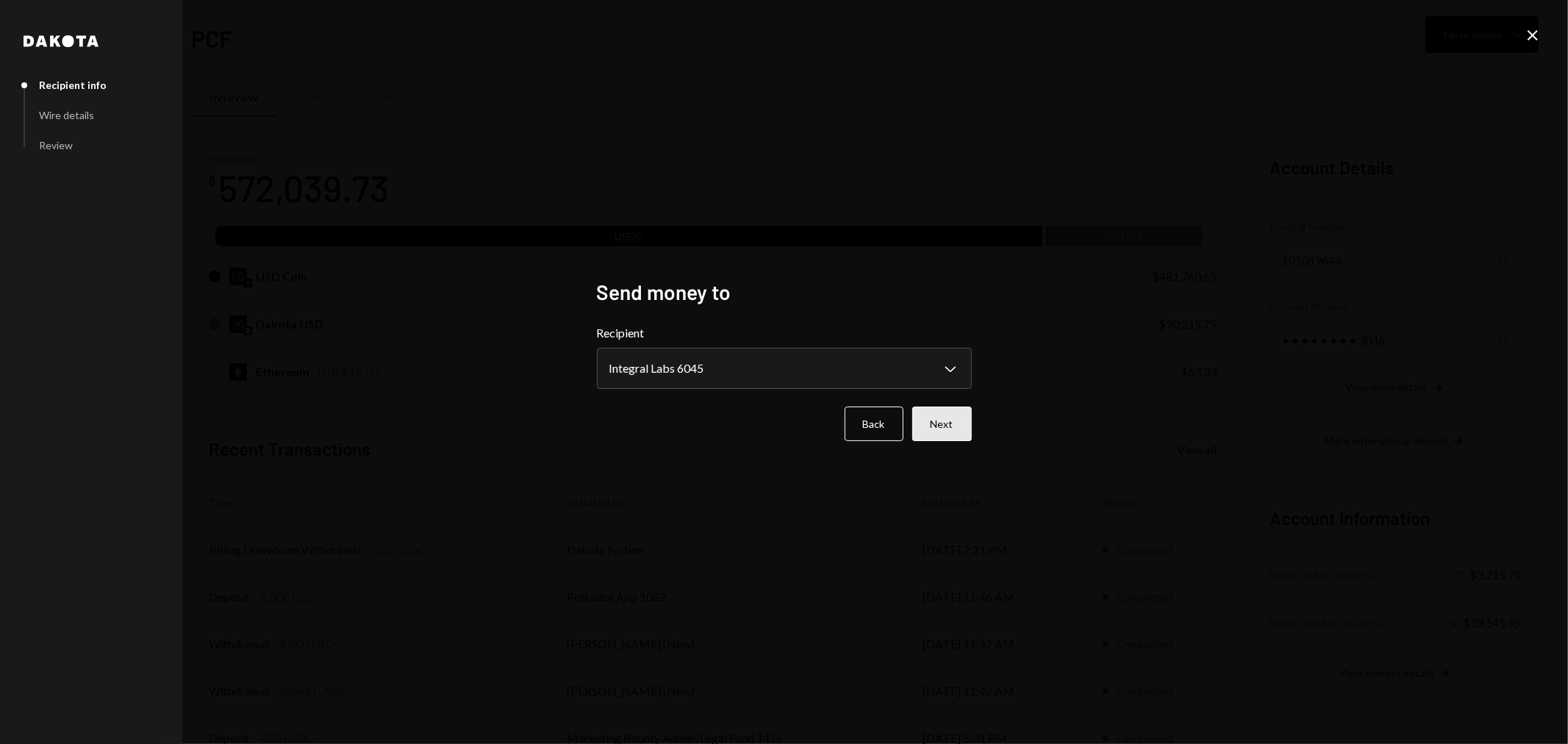
click at [964, 420] on button "Next" at bounding box center [941, 424] width 59 height 35
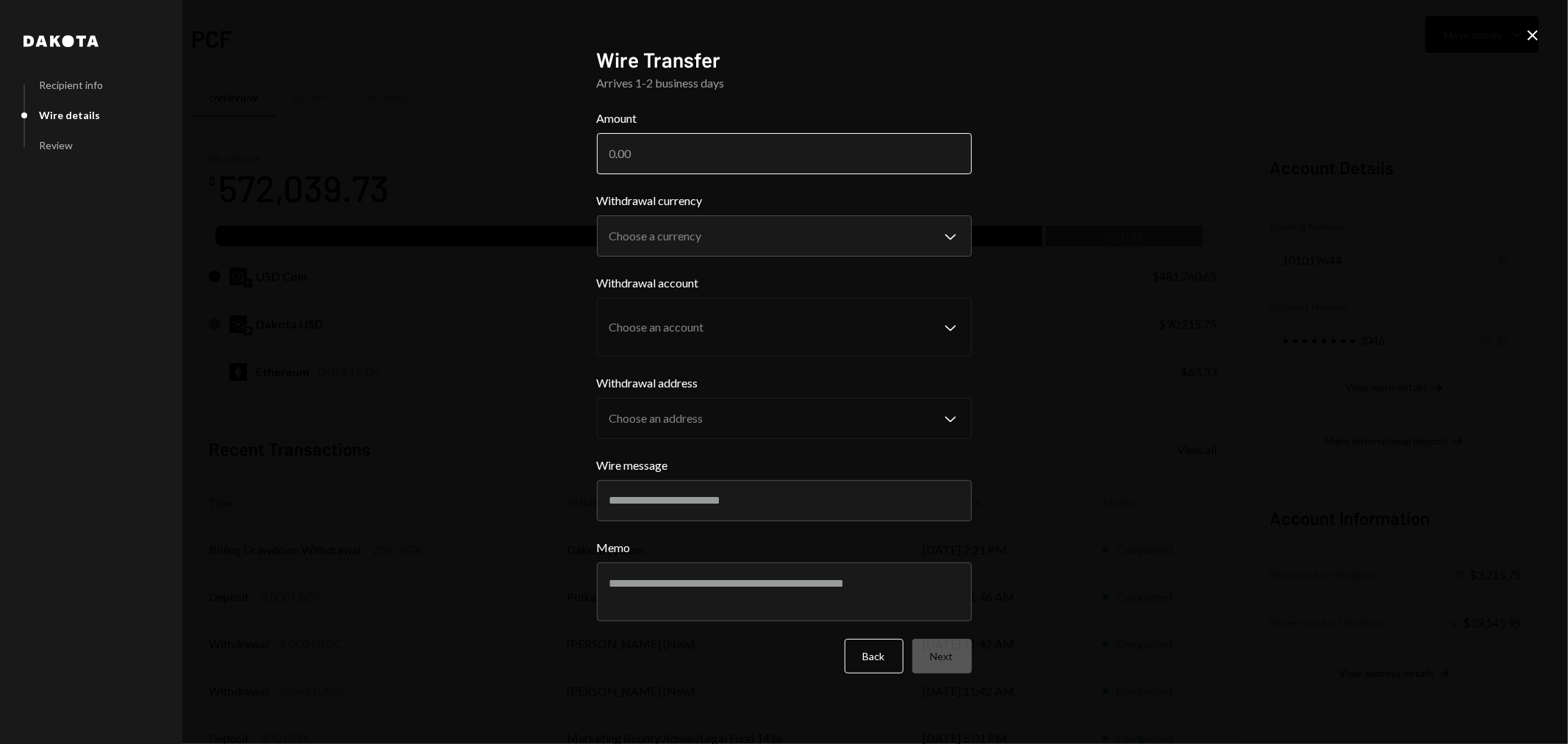
click at [707, 157] on input "Amount" at bounding box center [784, 154] width 375 height 41
type input "3000"
click at [720, 233] on body "P Polkadot Communi... Caret Down Home Home Inbox Inbox Activities Transactions …" at bounding box center [784, 372] width 1568 height 744
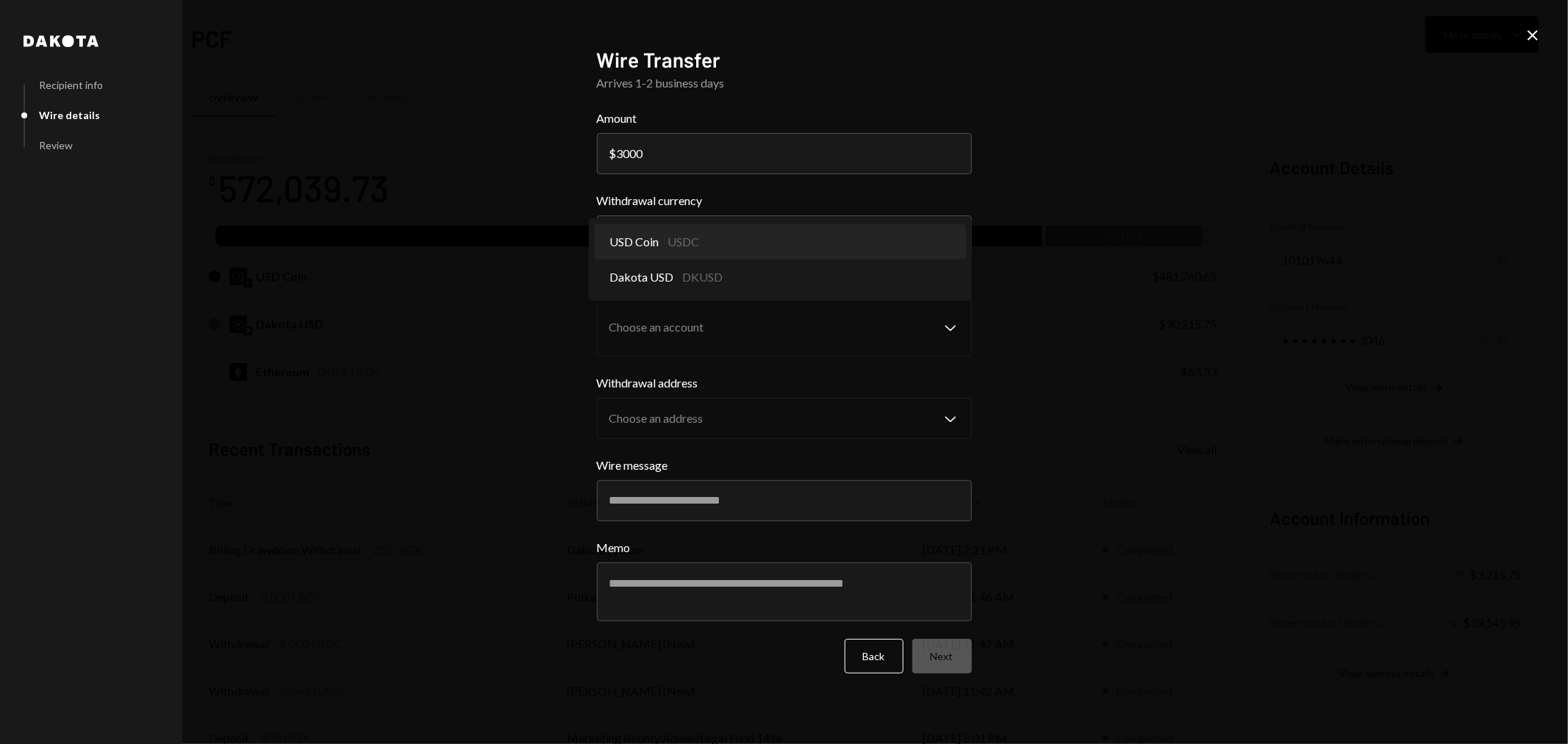
select select "****"
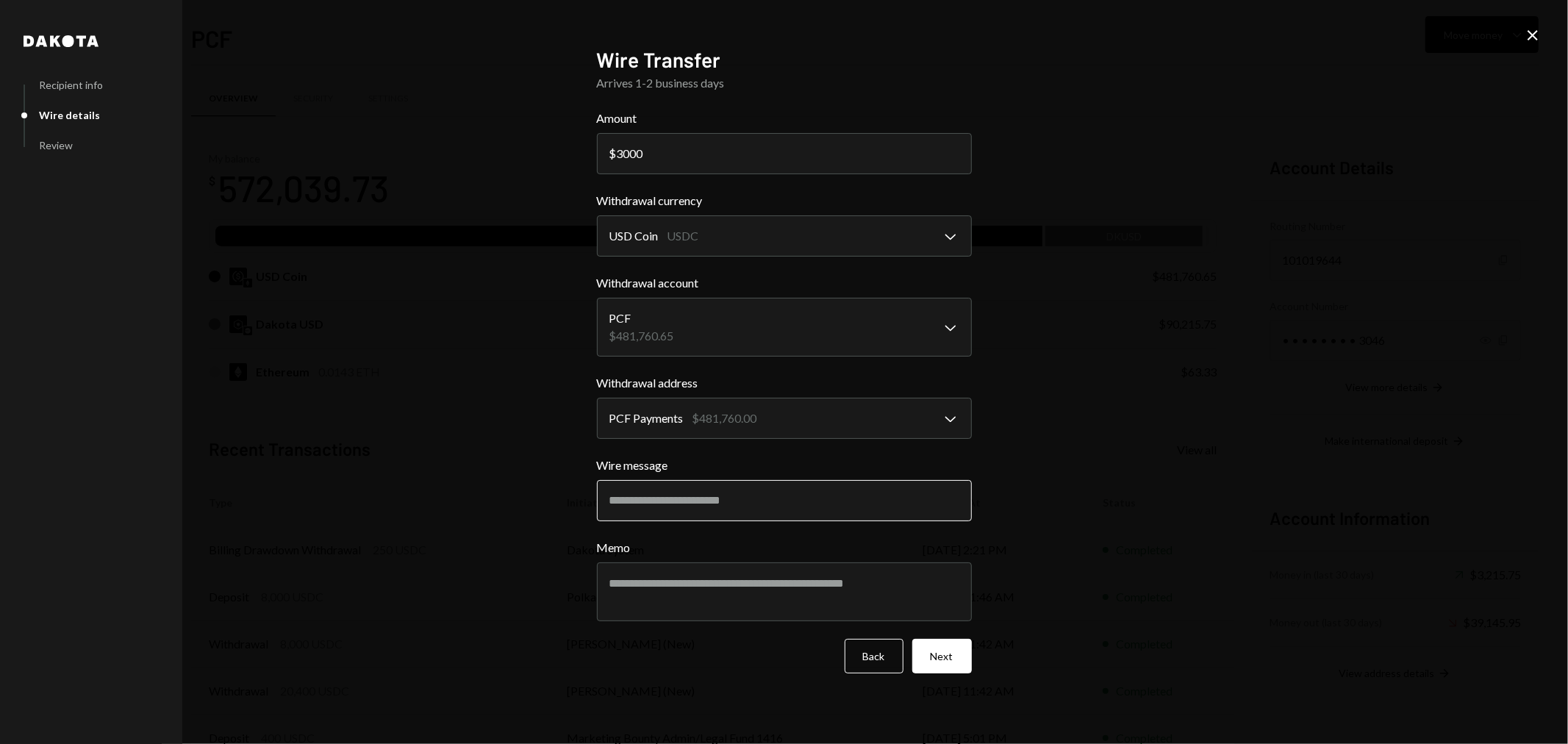
click at [664, 504] on input "Wire message" at bounding box center [784, 500] width 375 height 41
paste input "******"
type input "**********"
click at [666, 589] on textarea "Memo" at bounding box center [784, 591] width 375 height 59
paste textarea "******"
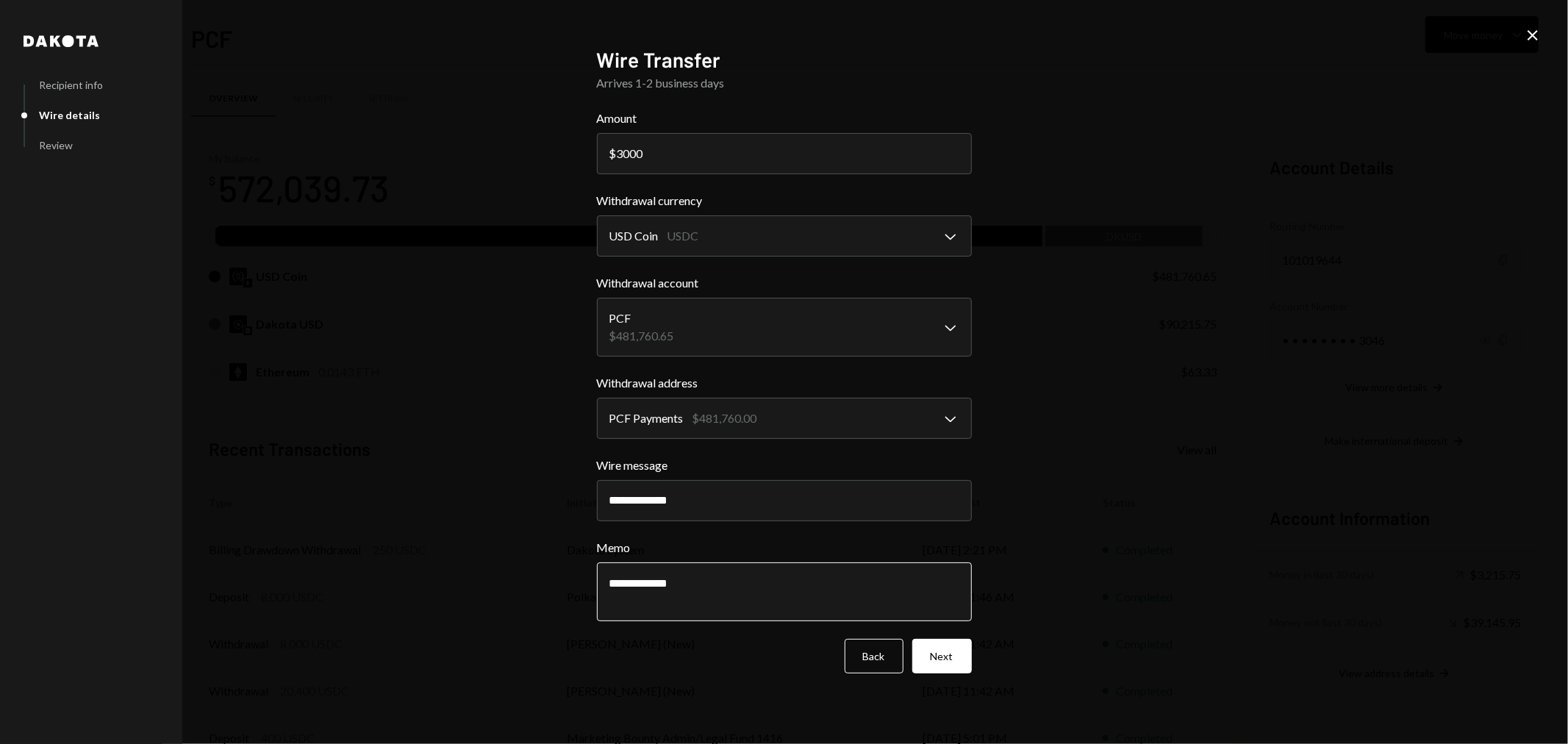
type textarea "**********"
click at [942, 670] on button "Next" at bounding box center [941, 656] width 59 height 35
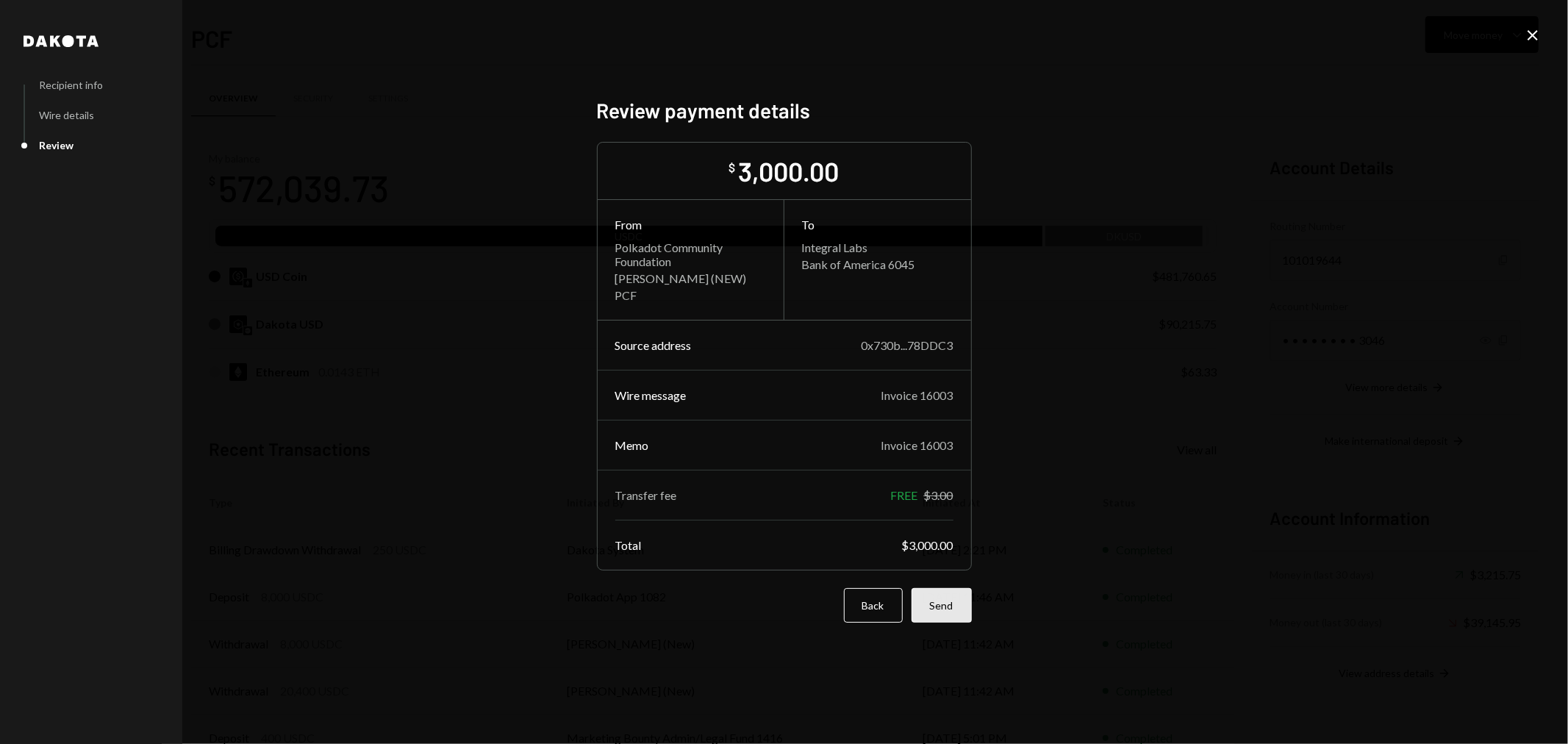
click at [949, 613] on button "Send" at bounding box center [941, 606] width 60 height 35
